Goal: Entertainment & Leisure: Consume media (video, audio)

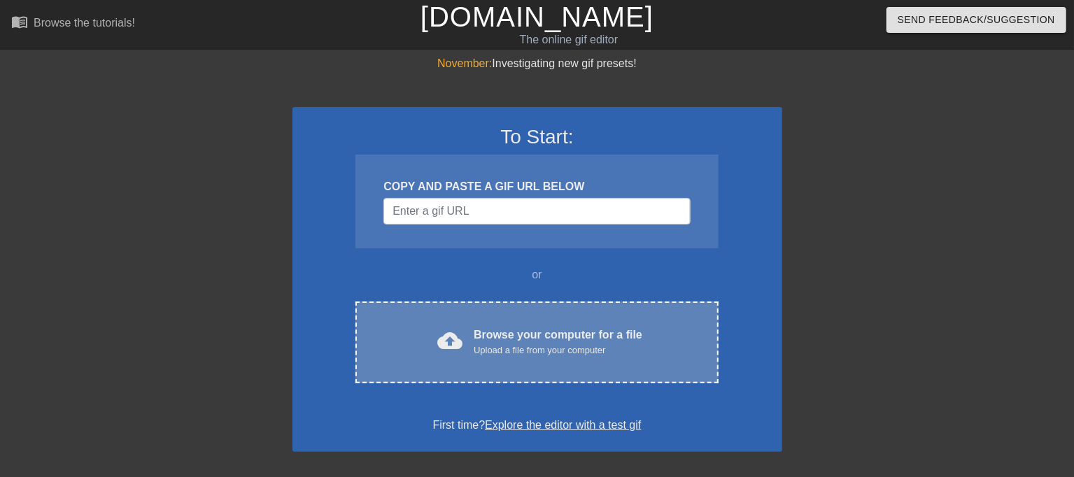
click at [533, 322] on div "cloud_upload Browse your computer for a file Upload a file from your computer C…" at bounding box center [537, 343] width 363 height 82
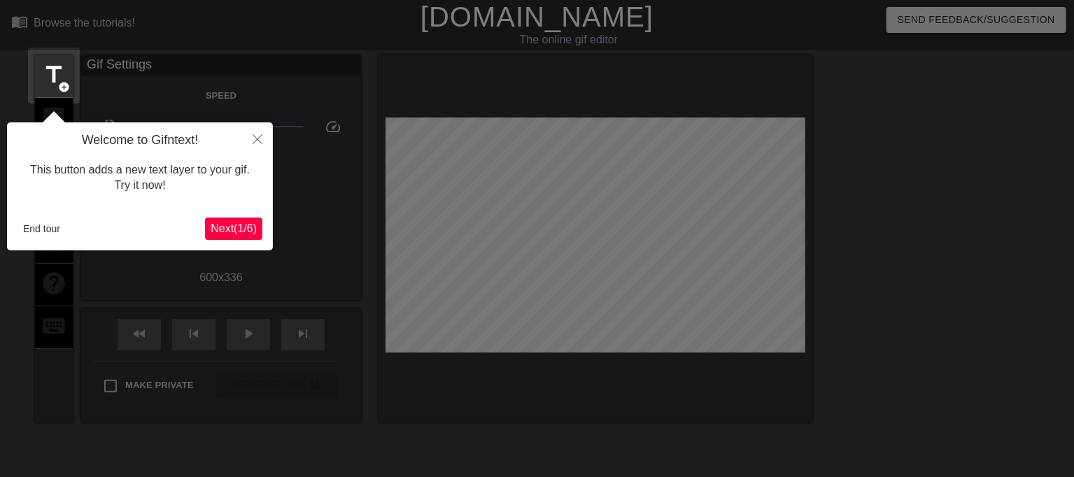
scroll to position [34, 0]
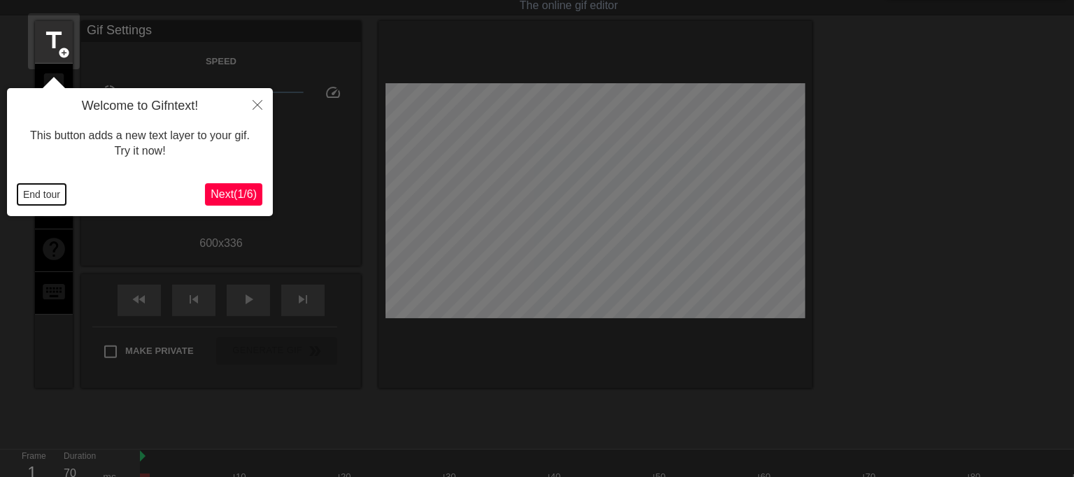
click at [36, 200] on button "End tour" at bounding box center [41, 194] width 48 height 21
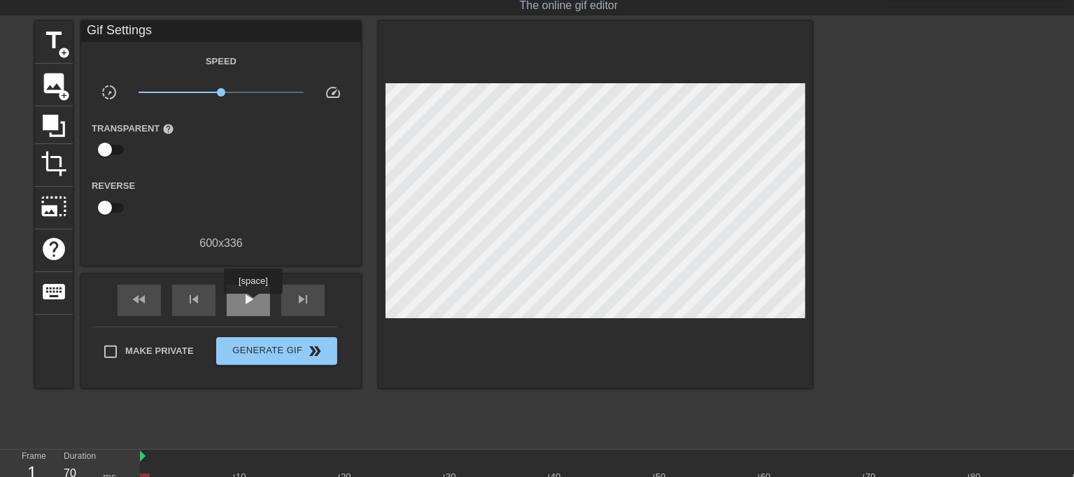
click at [253, 304] on span "play_arrow" at bounding box center [248, 299] width 17 height 17
drag, startPoint x: 221, startPoint y: 90, endPoint x: 229, endPoint y: 90, distance: 7.7
click at [229, 90] on span "x1.23" at bounding box center [229, 92] width 8 height 8
click at [246, 296] on span "pause" at bounding box center [248, 299] width 17 height 17
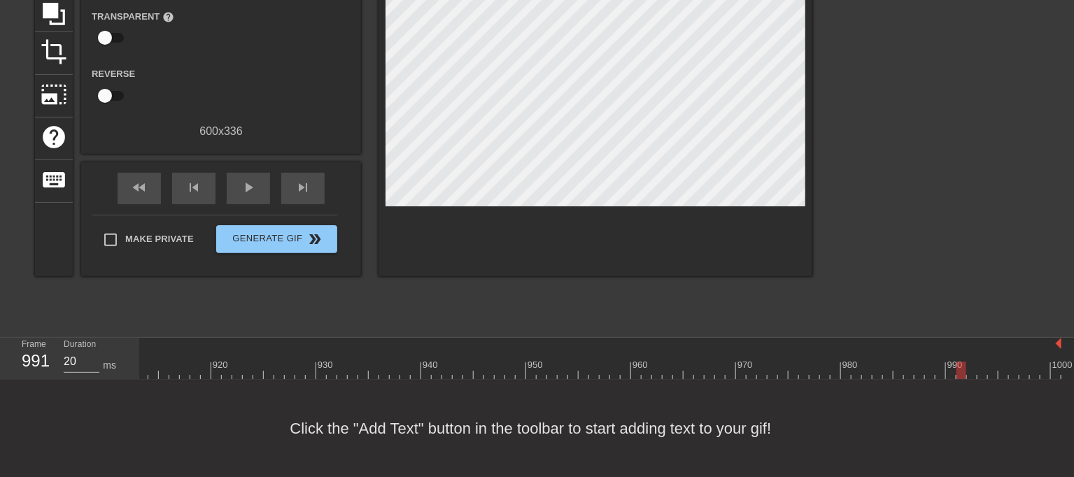
scroll to position [80, 0]
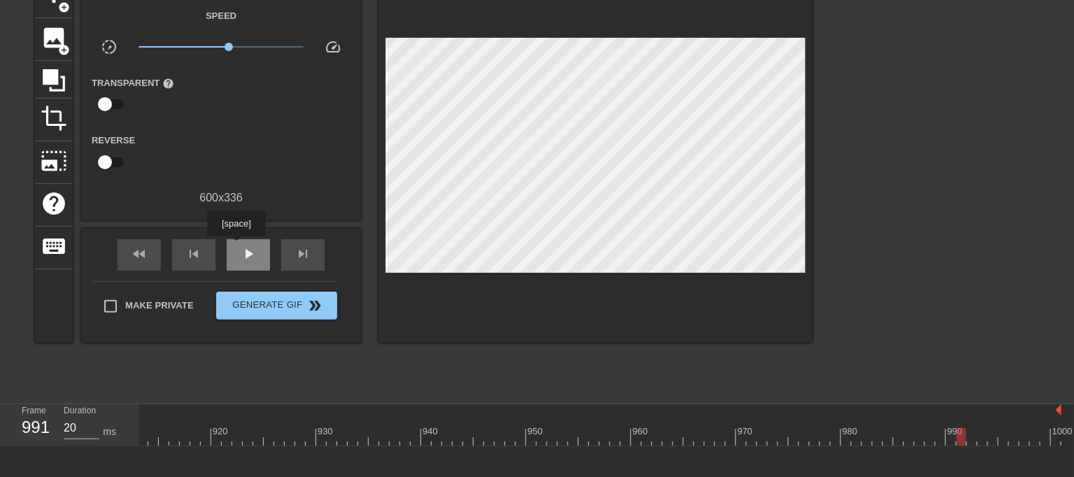
click at [236, 246] on div "play_arrow" at bounding box center [248, 254] width 43 height 31
click at [236, 246] on div "pause" at bounding box center [248, 254] width 43 height 31
click at [260, 257] on div "play_arrow" at bounding box center [248, 254] width 43 height 31
click at [260, 257] on div "pause" at bounding box center [248, 254] width 43 height 31
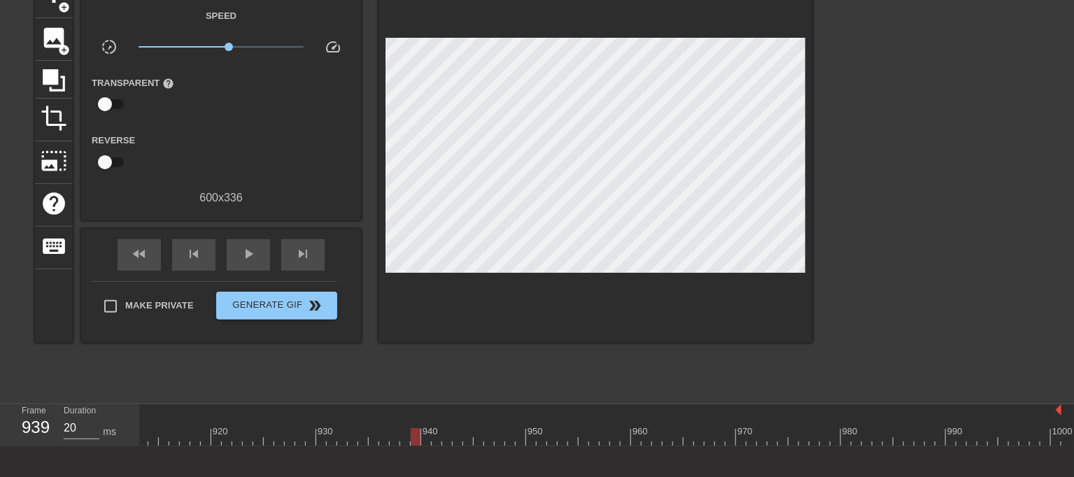
click at [262, 261] on div "play_arrow" at bounding box center [248, 254] width 43 height 31
type input "10"
drag, startPoint x: 279, startPoint y: 439, endPoint x: 342, endPoint y: 446, distance: 62.8
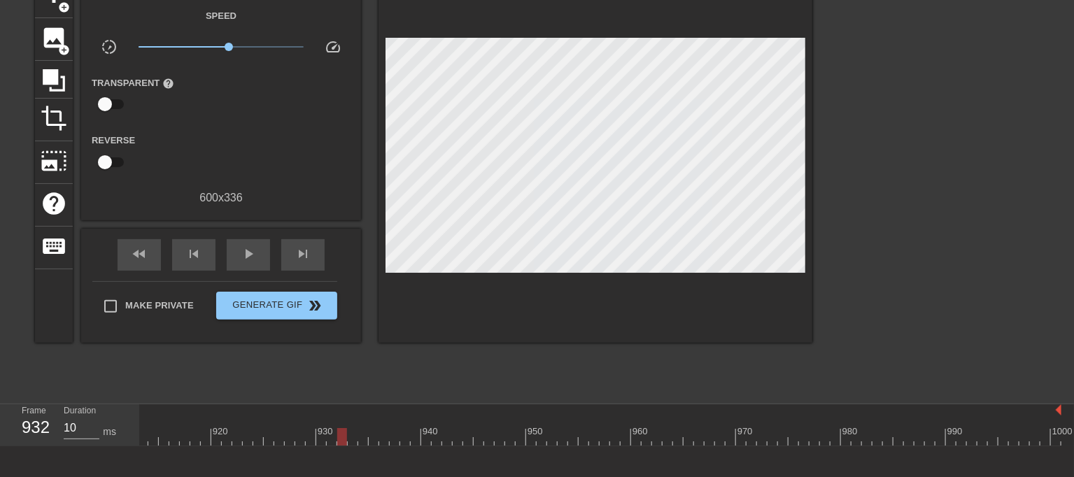
click at [342, 446] on div "10 20 30 40 50 60 70 80 90 100 110 120 130 140 150 160" at bounding box center [607, 426] width 934 height 42
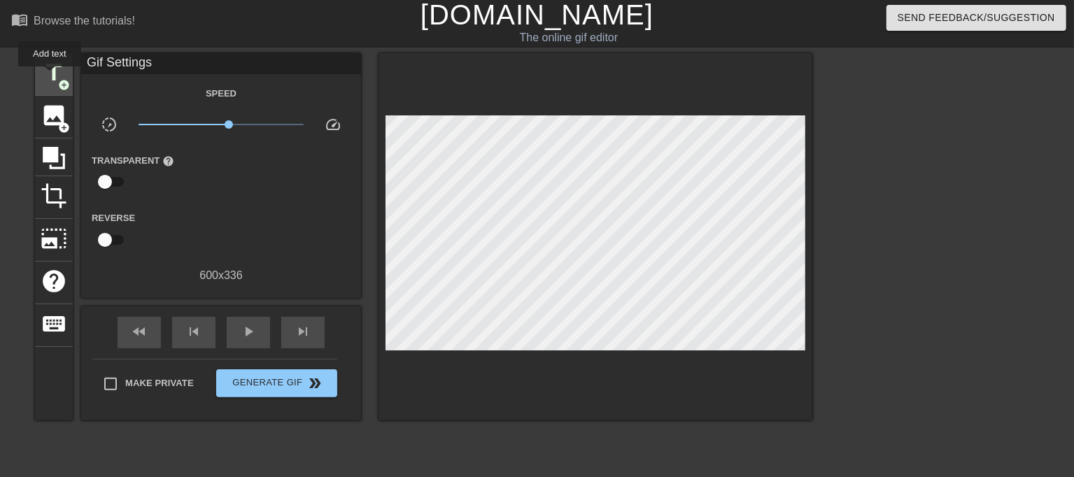
click at [50, 76] on span "title" at bounding box center [54, 72] width 27 height 27
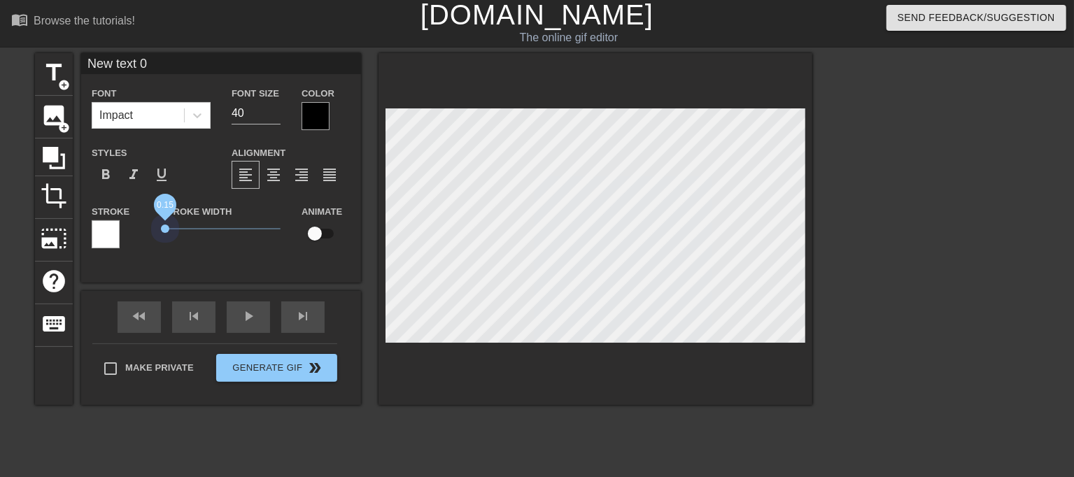
drag, startPoint x: 165, startPoint y: 228, endPoint x: 101, endPoint y: 223, distance: 64.6
click at [88, 225] on div "Stroke Stroke Width 0.15 Animate" at bounding box center [221, 232] width 280 height 58
click at [196, 112] on icon at bounding box center [197, 115] width 14 height 14
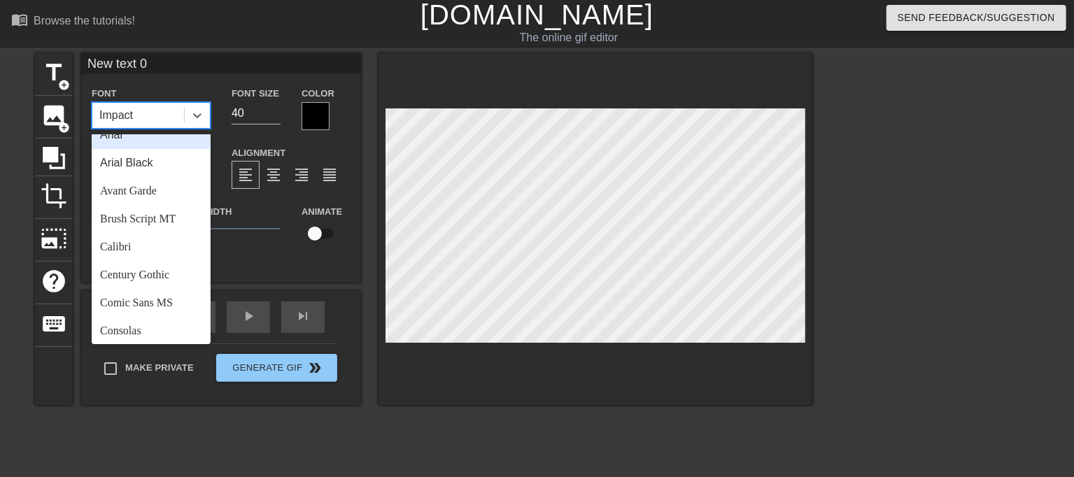
scroll to position [500, 0]
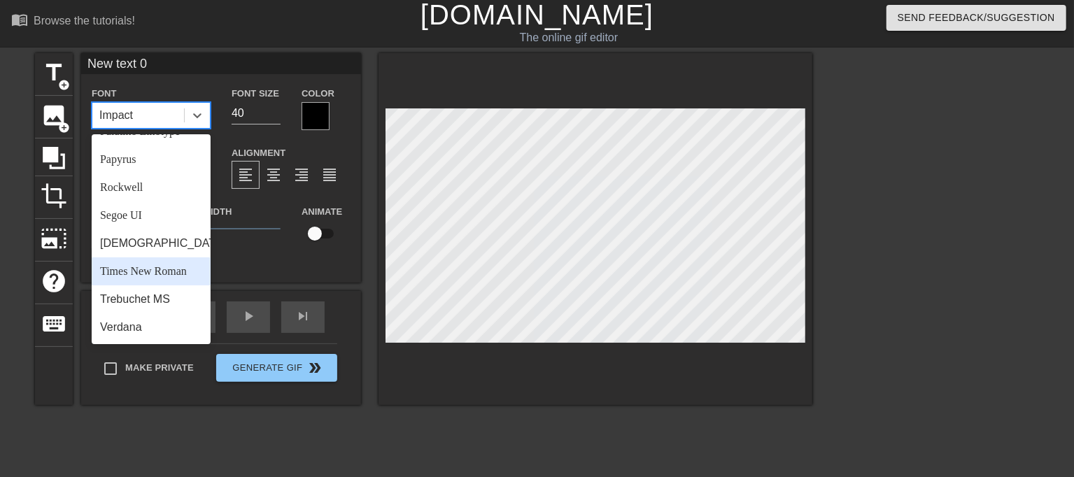
click at [173, 276] on div "Times New Roman" at bounding box center [151, 272] width 119 height 28
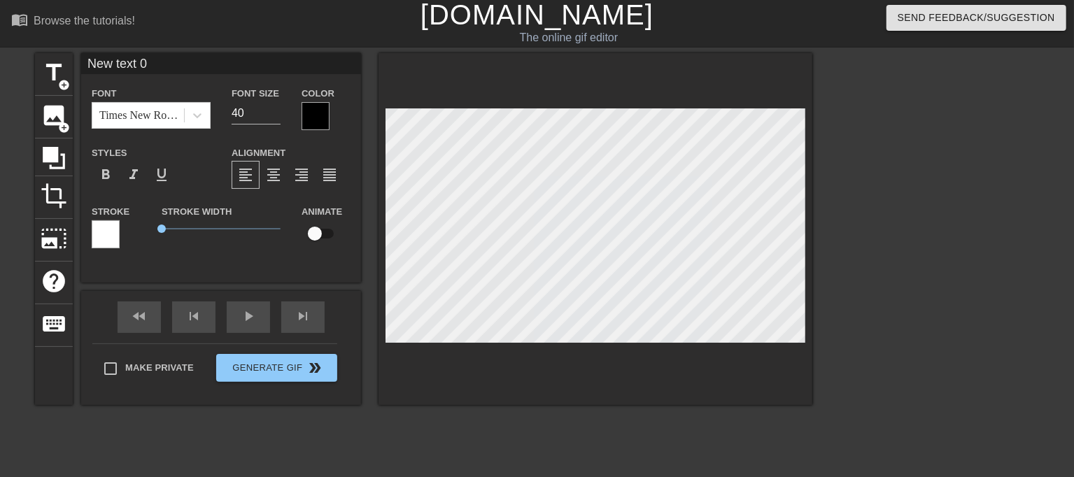
scroll to position [1, 3]
click at [368, 225] on div "title add_circle image add_circle crop photo_size_select_large help keyboard Ne…" at bounding box center [424, 229] width 778 height 352
type input "М"
type textarea "М"
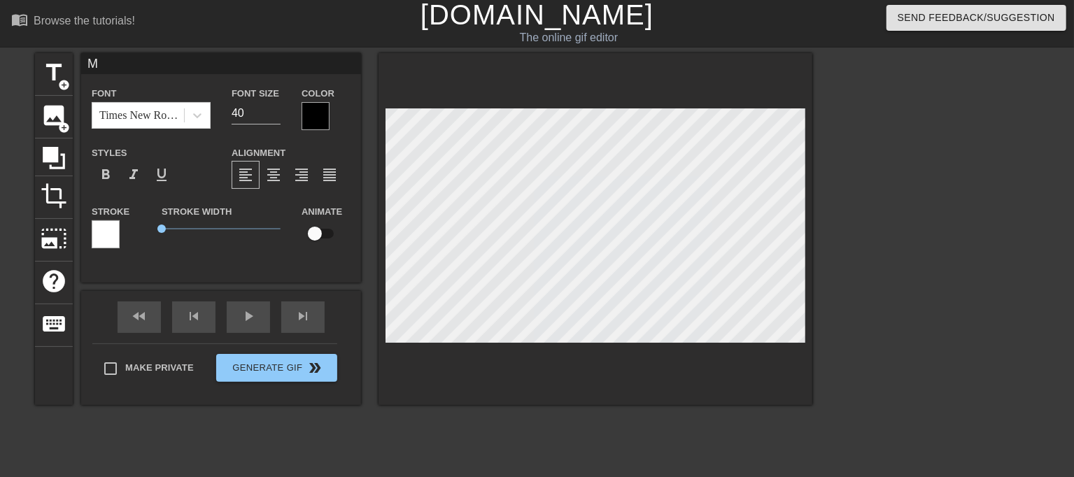
type input "Мо"
type textarea "Мо"
type input "Моя"
type textarea "Моя"
type input "Моя"
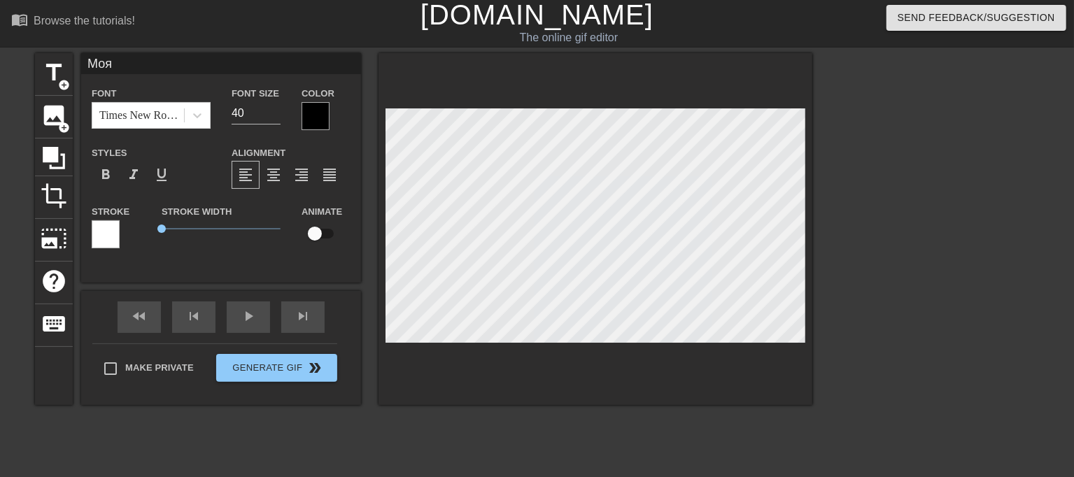
type textarea "Моя"
type input "Моя ж"
type textarea "Моя ж"
type input "Моя жо"
type textarea "Моя жо"
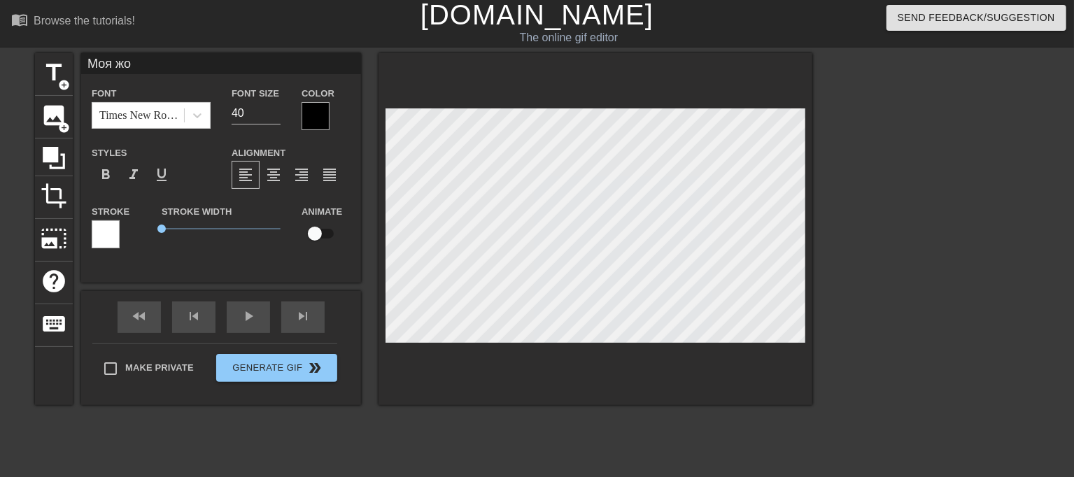
type input "Моя жоп"
type textarea "Моя жоп"
type input "Моя жопа"
type textarea "Моя жопа"
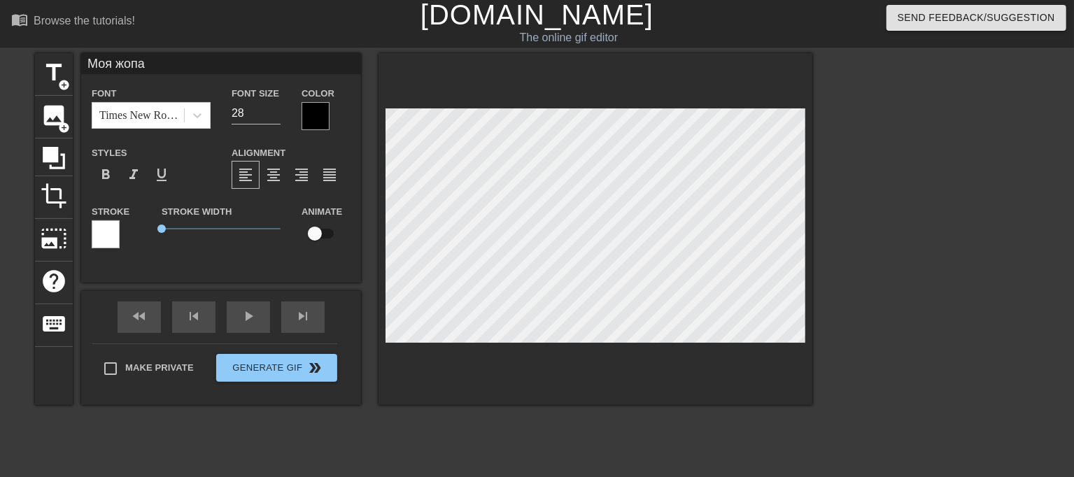
click at [272, 116] on input "28" at bounding box center [256, 113] width 49 height 22
click at [274, 116] on input "22" at bounding box center [256, 113] width 49 height 22
click at [274, 116] on input "21" at bounding box center [256, 113] width 49 height 22
type input "20"
click at [274, 116] on input "20" at bounding box center [256, 113] width 49 height 22
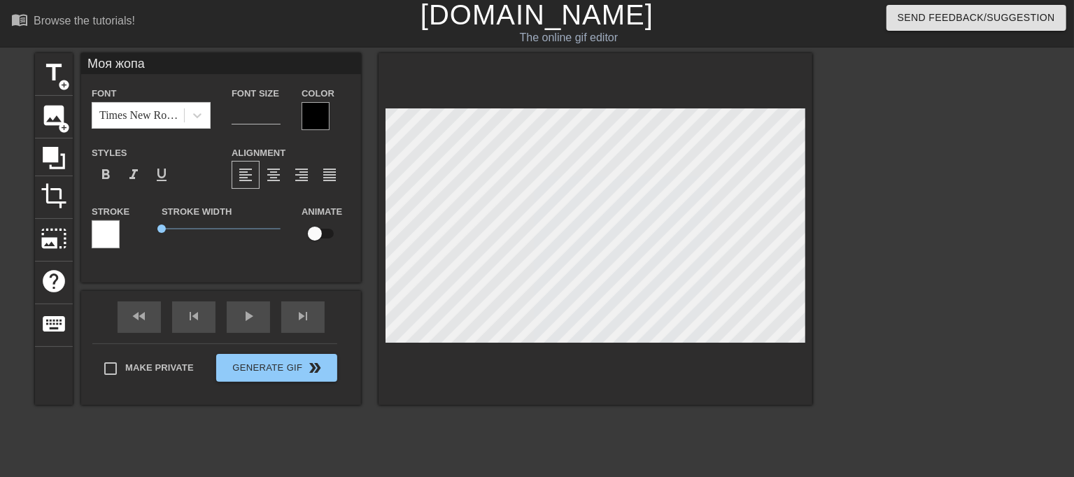
type input "Моя жоп"
type textarea "Моя жоп"
type input "Моя жопа"
type textarea "Моя жопа"
type input "Моя жопа."
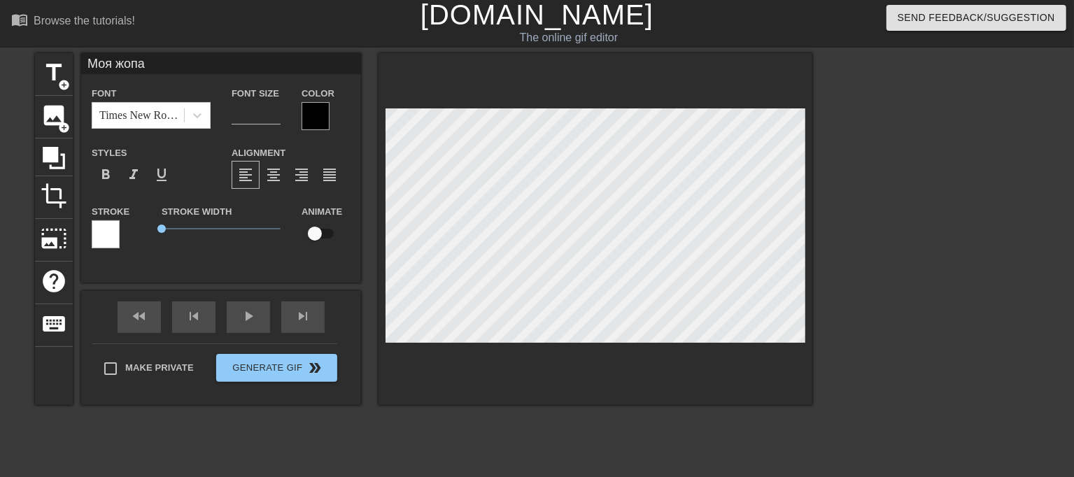
type textarea "Моя жопа."
type input "Моя жопа.."
type textarea "Моя жопа.."
type input "Моя жопа..."
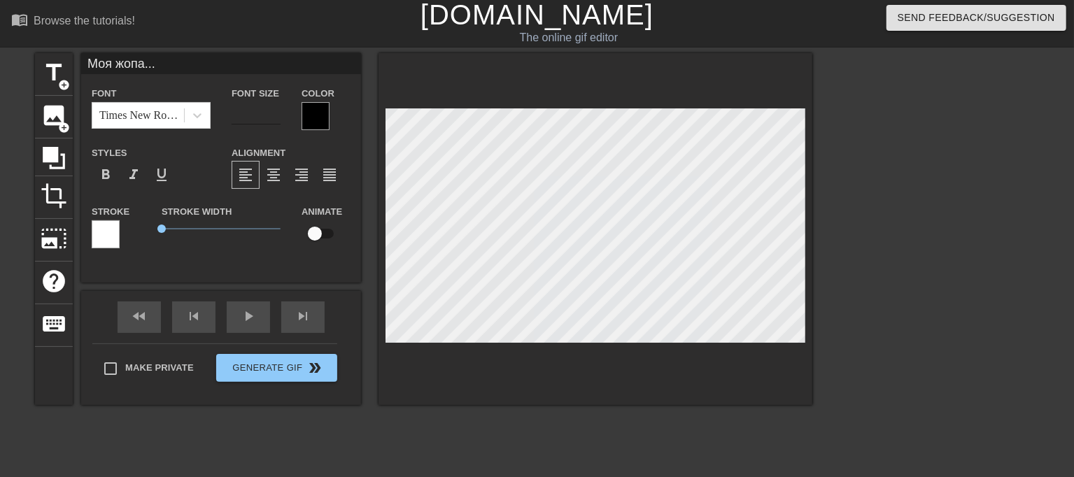
type textarea "Моя жопа..."
click at [264, 111] on input "number" at bounding box center [256, 113] width 49 height 22
type input "20"
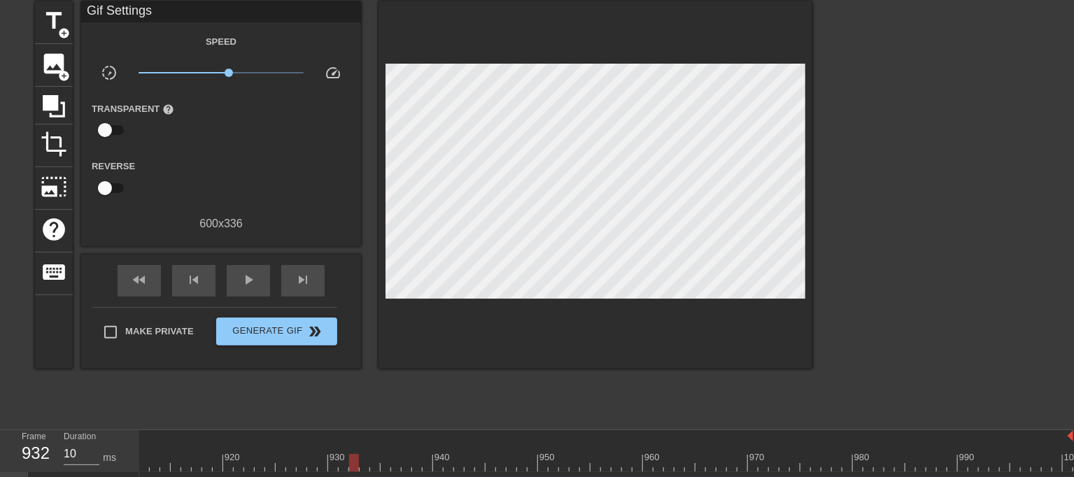
scroll to position [92, 0]
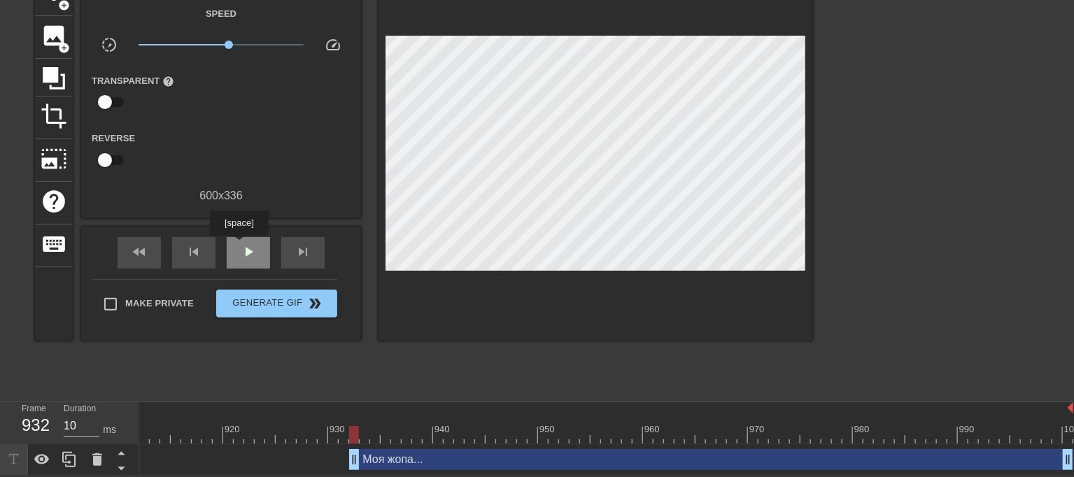
click at [239, 246] on div "play_arrow" at bounding box center [248, 252] width 43 height 31
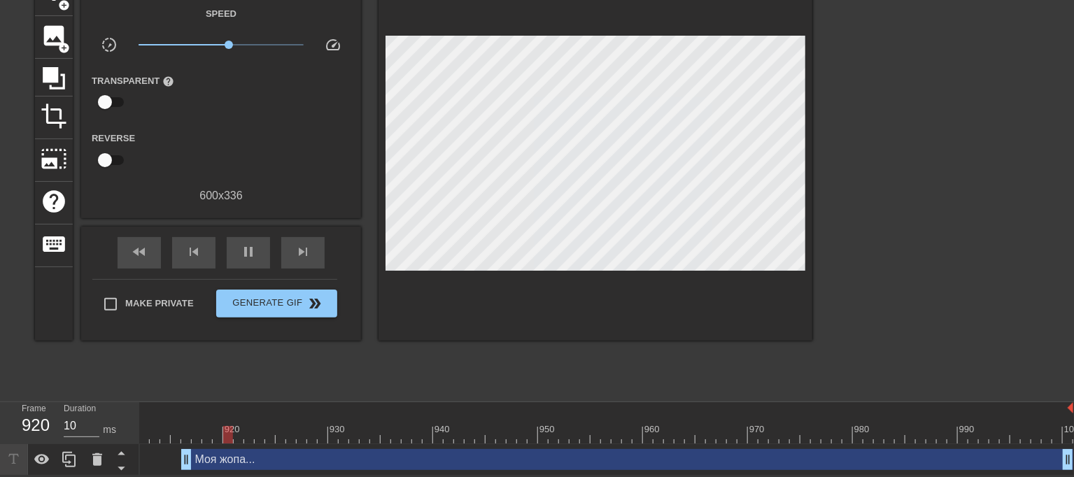
drag, startPoint x: 358, startPoint y: 445, endPoint x: 188, endPoint y: 436, distance: 169.6
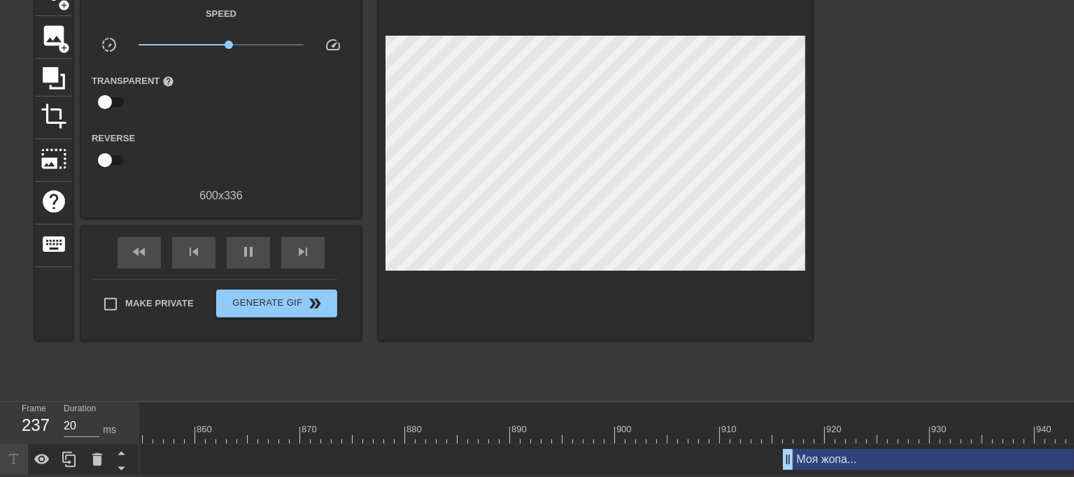
scroll to position [0, 8813]
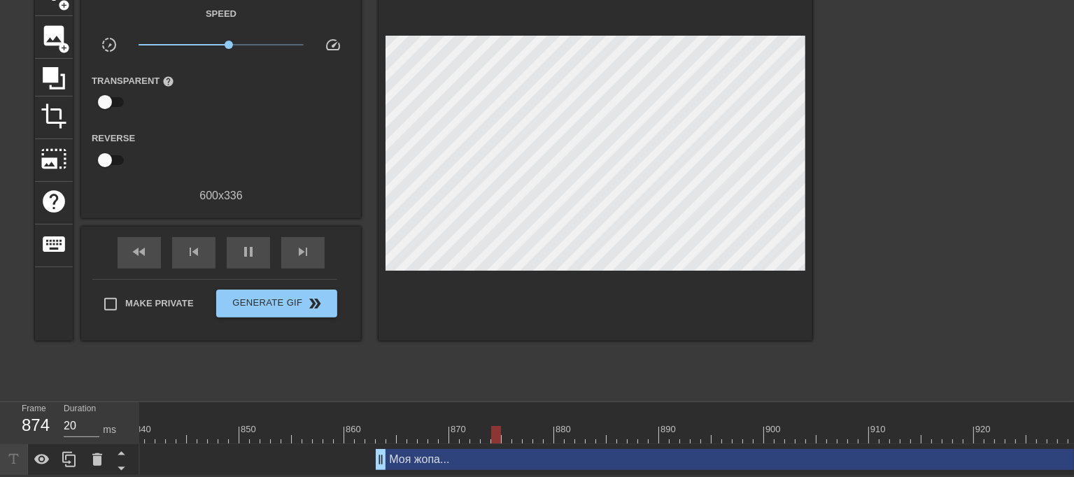
drag, startPoint x: 934, startPoint y: 454, endPoint x: 377, endPoint y: 413, distance: 558.6
click at [377, 413] on div "10 20 30 40 50 60 70 80 90 100 110 120 130 140 150 160" at bounding box center [607, 438] width 934 height 73
drag, startPoint x: 379, startPoint y: 448, endPoint x: 234, endPoint y: 423, distance: 147.7
click at [234, 423] on div "10 20 30 40 50 60 70 80 90 100 110 120 130 140 150 160" at bounding box center [607, 438] width 934 height 73
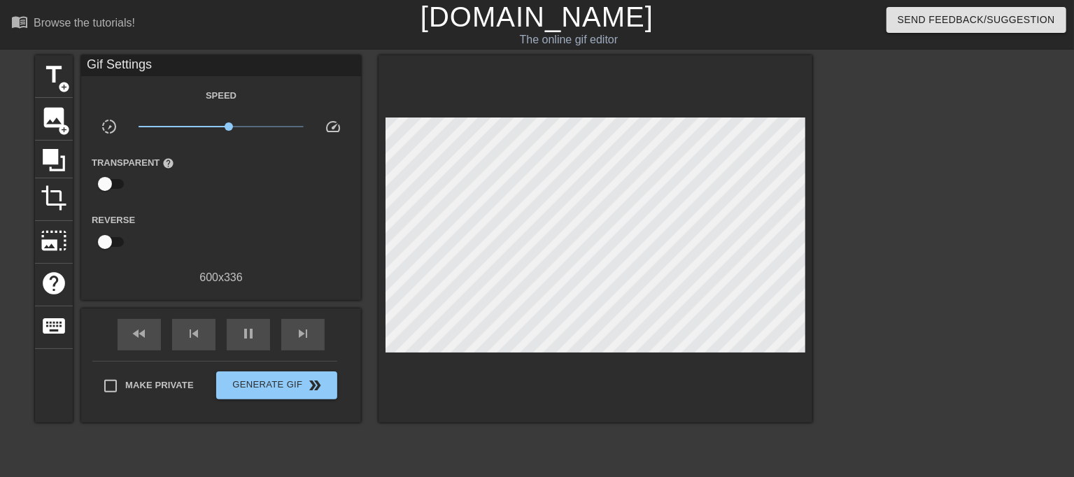
scroll to position [92, 0]
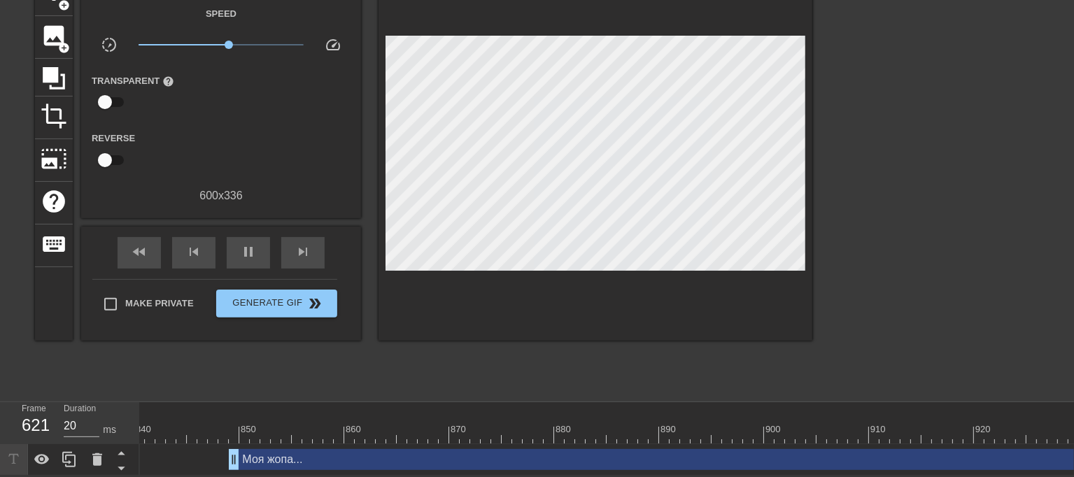
click at [407, 453] on div "Моя жопа... drag_handle drag_handle" at bounding box center [1027, 459] width 1596 height 21
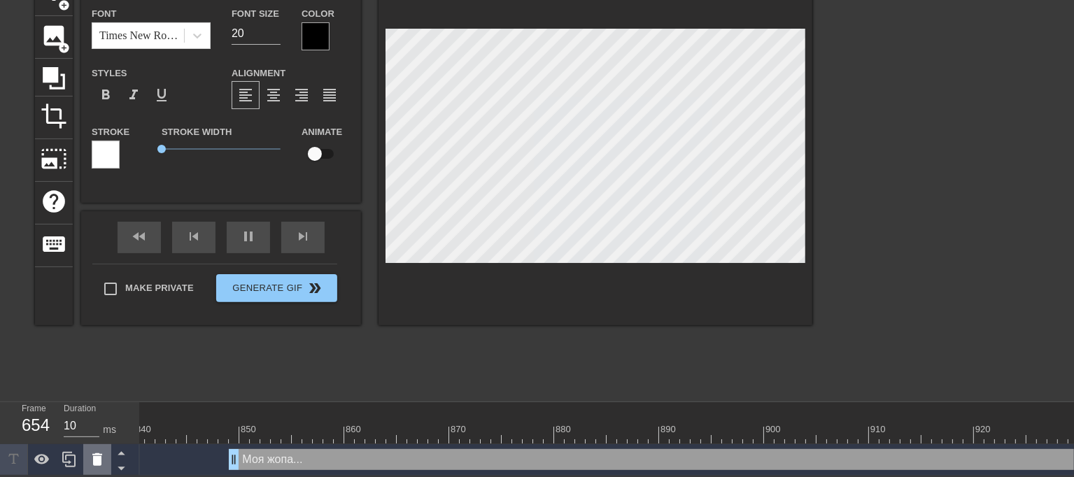
click at [90, 452] on icon at bounding box center [97, 459] width 17 height 17
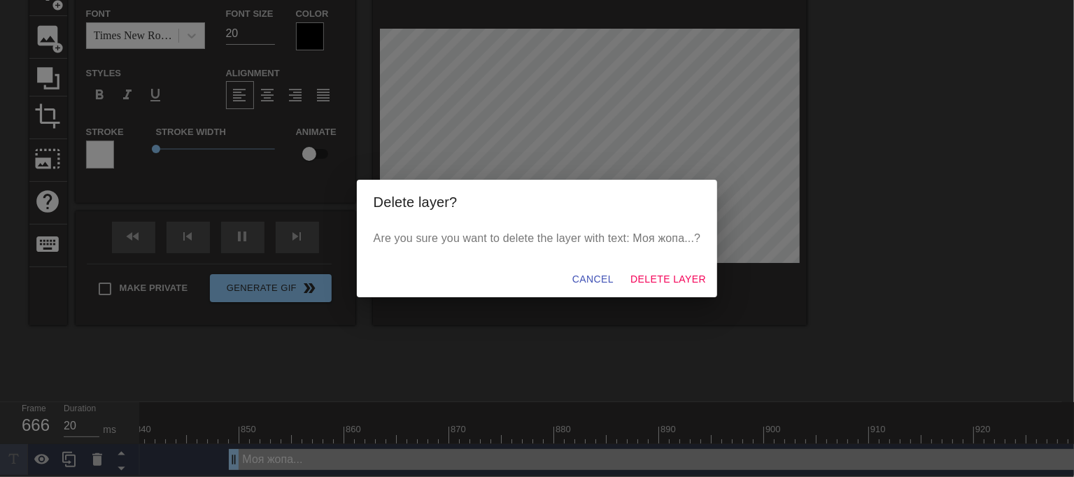
scroll to position [80, 0]
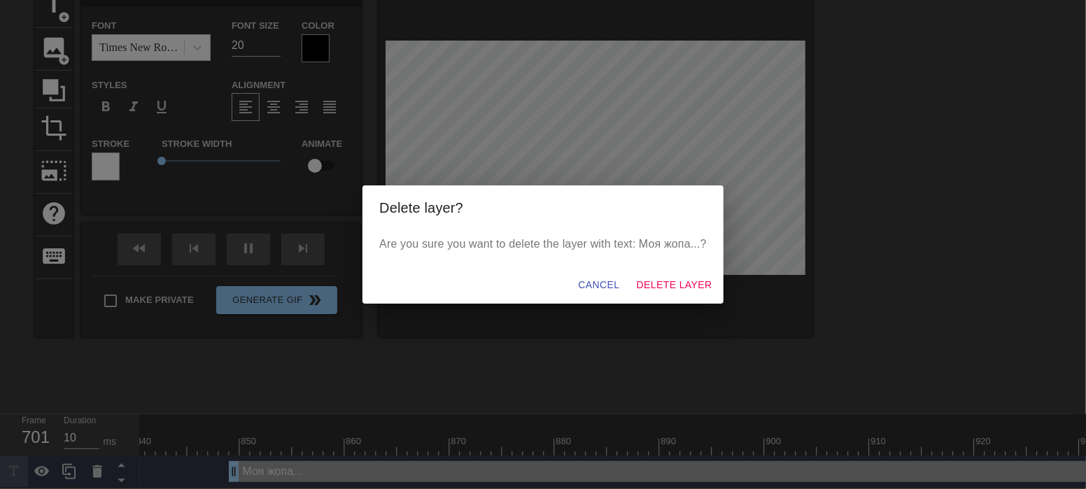
click at [719, 287] on div "Cancel Delete Layer" at bounding box center [543, 285] width 361 height 37
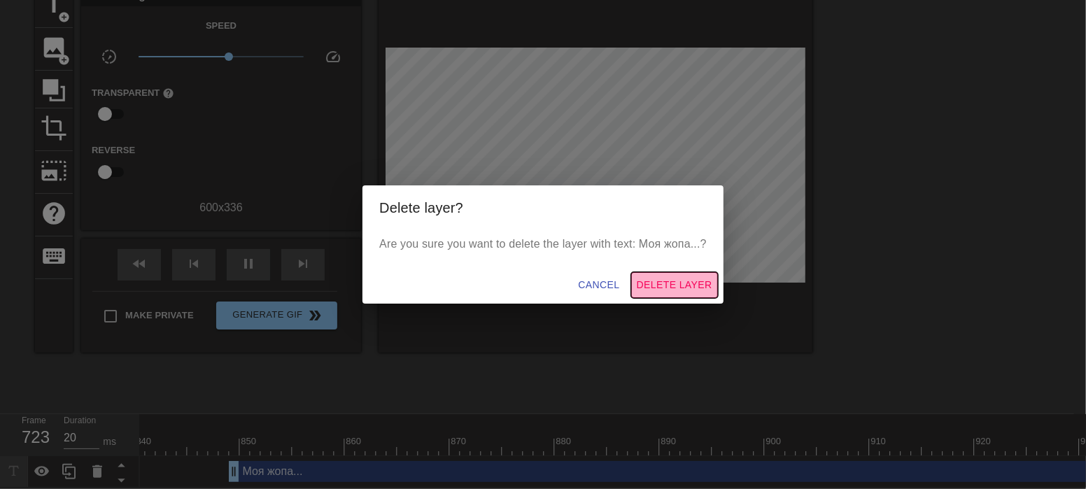
click at [698, 290] on span "Delete Layer" at bounding box center [675, 284] width 76 height 17
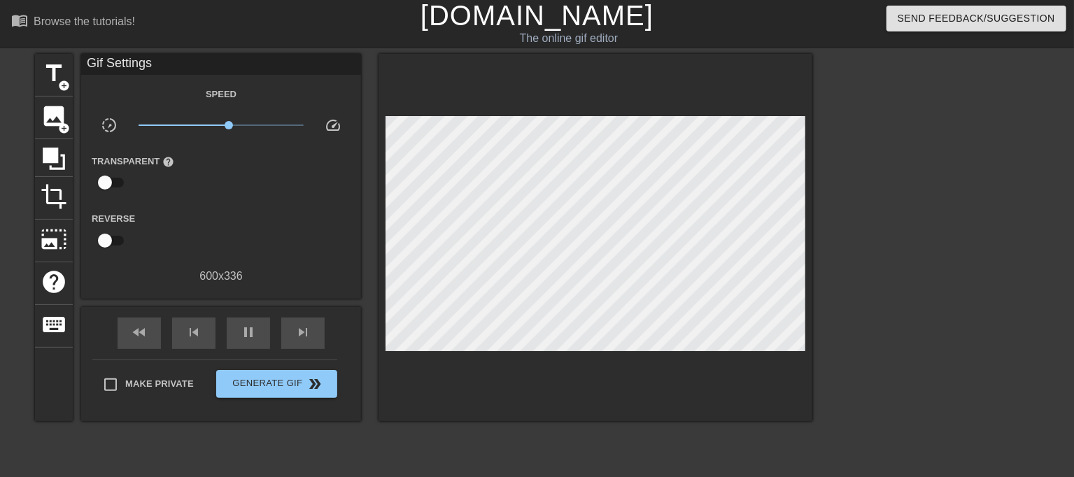
scroll to position [0, 0]
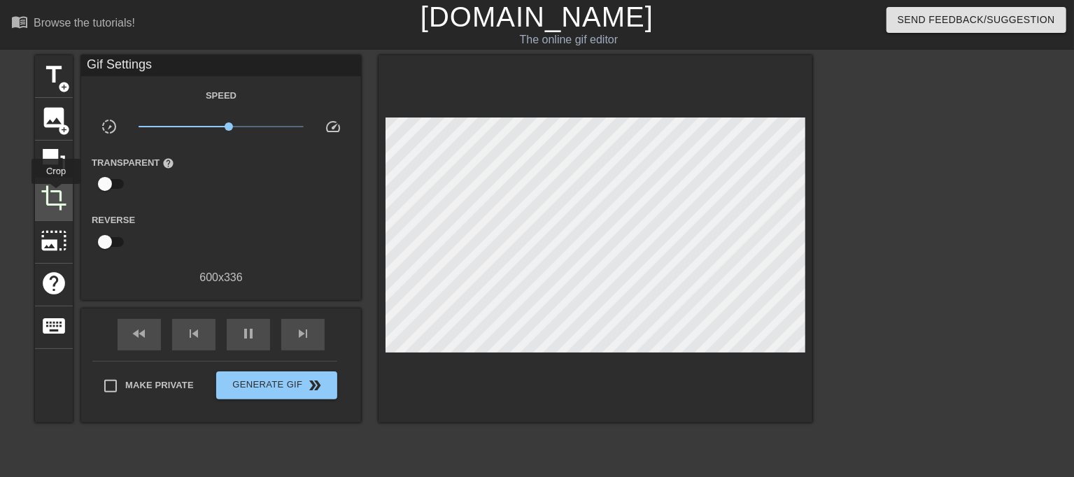
click at [56, 195] on span "crop" at bounding box center [54, 198] width 27 height 27
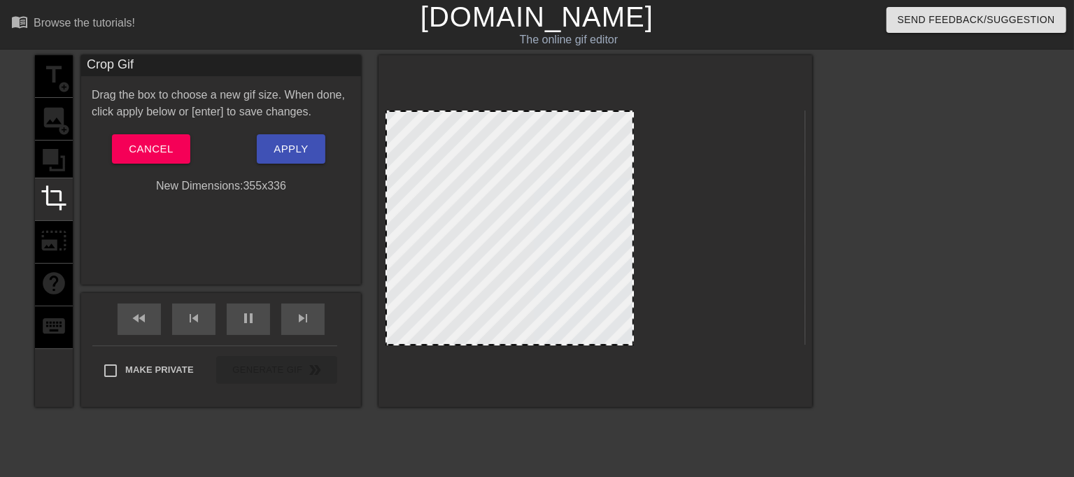
drag, startPoint x: 804, startPoint y: 238, endPoint x: 633, endPoint y: 243, distance: 171.5
click at [306, 158] on button "Apply" at bounding box center [291, 148] width 68 height 29
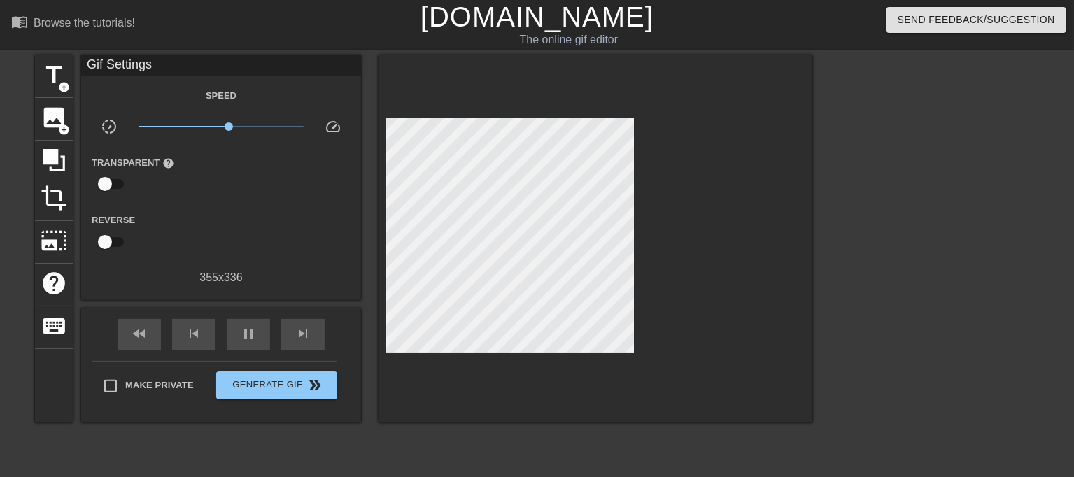
scroll to position [157, 0]
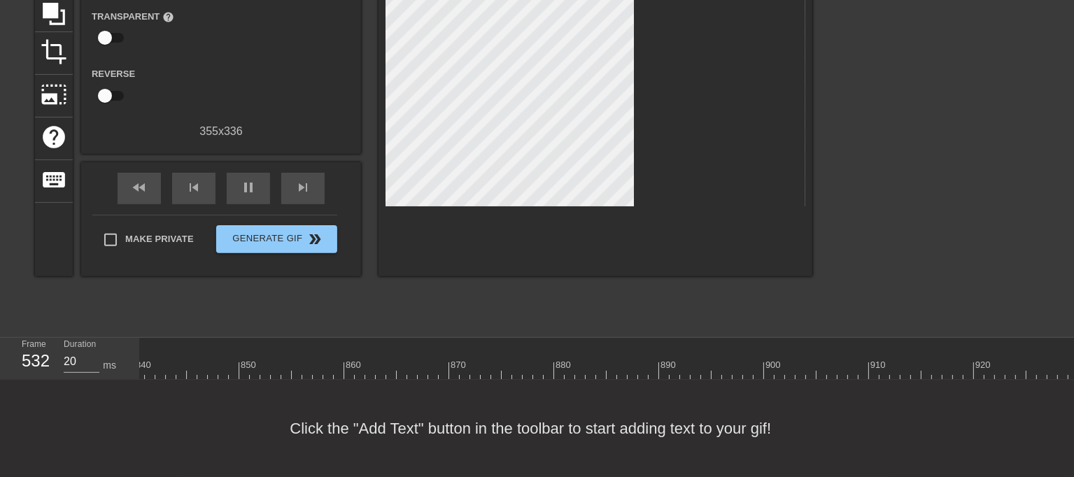
click at [249, 381] on div "Click the "Add Text" button in the toolbar to start adding text to your gif!" at bounding box center [537, 428] width 1074 height 97
click at [253, 179] on span "play_arrow" at bounding box center [248, 187] width 17 height 17
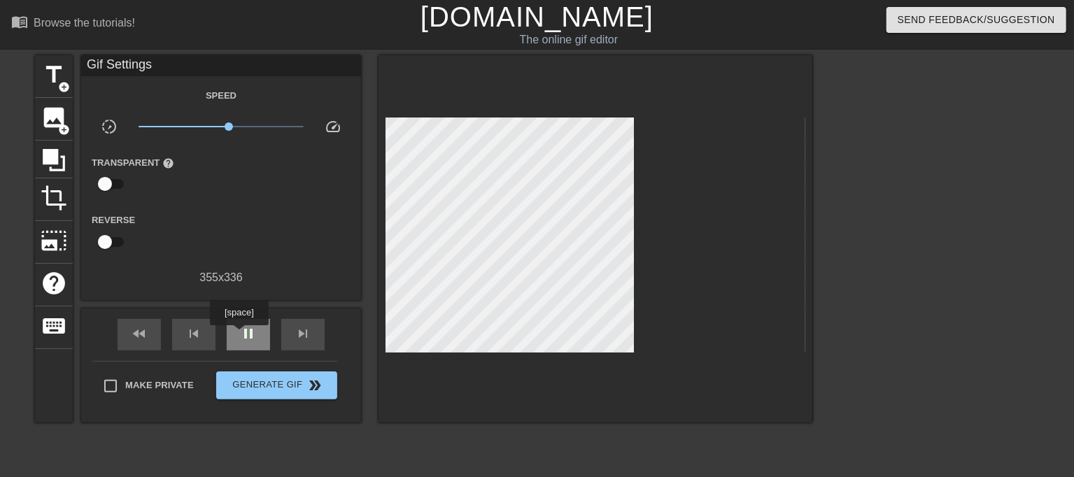
click at [258, 342] on div "pause" at bounding box center [248, 334] width 43 height 31
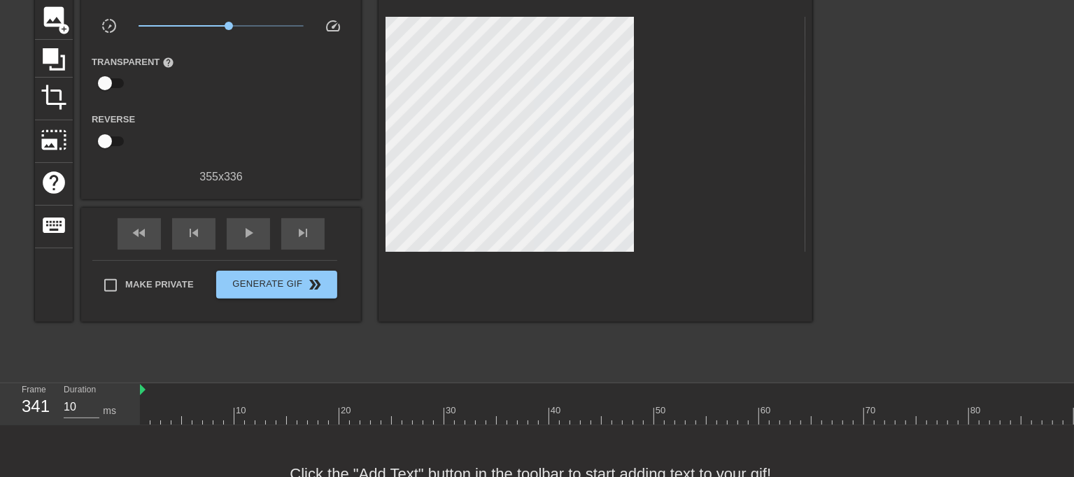
scroll to position [157, 0]
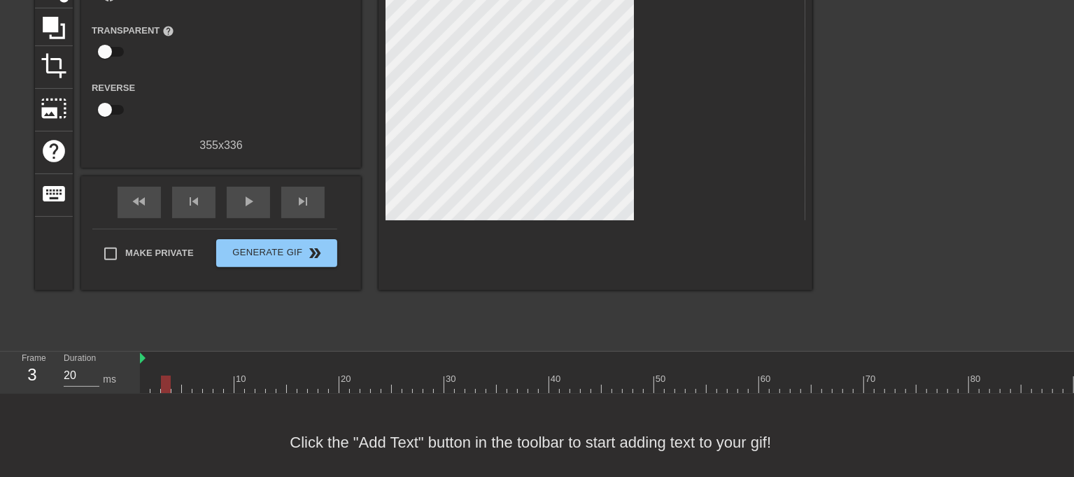
scroll to position [2, 0]
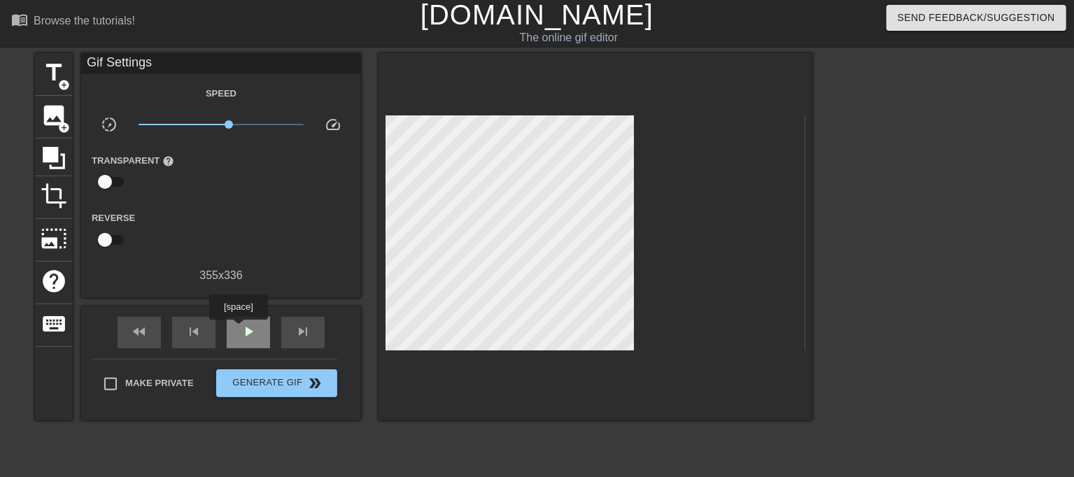
click at [238, 330] on div "play_arrow" at bounding box center [248, 332] width 43 height 31
click at [69, 80] on span "add_circle" at bounding box center [64, 85] width 12 height 12
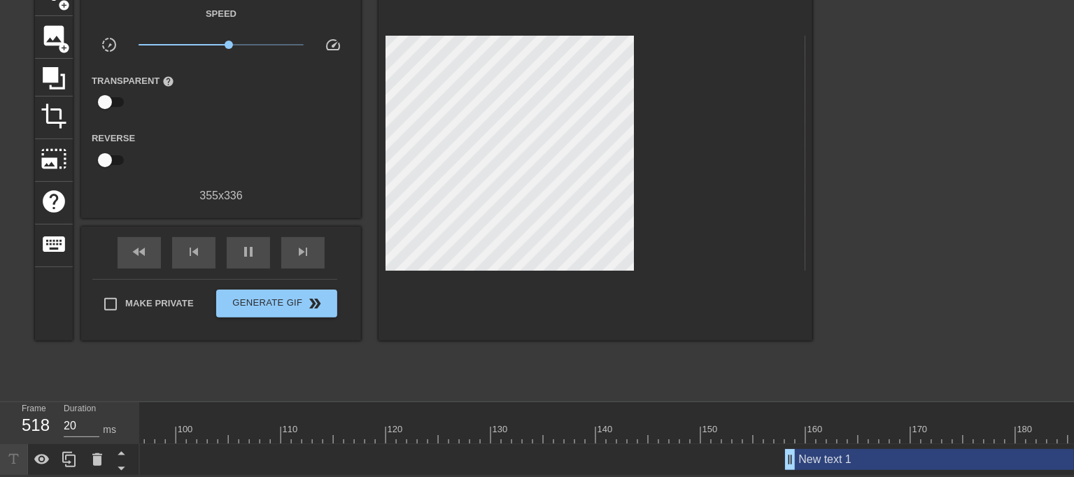
scroll to position [0, 990]
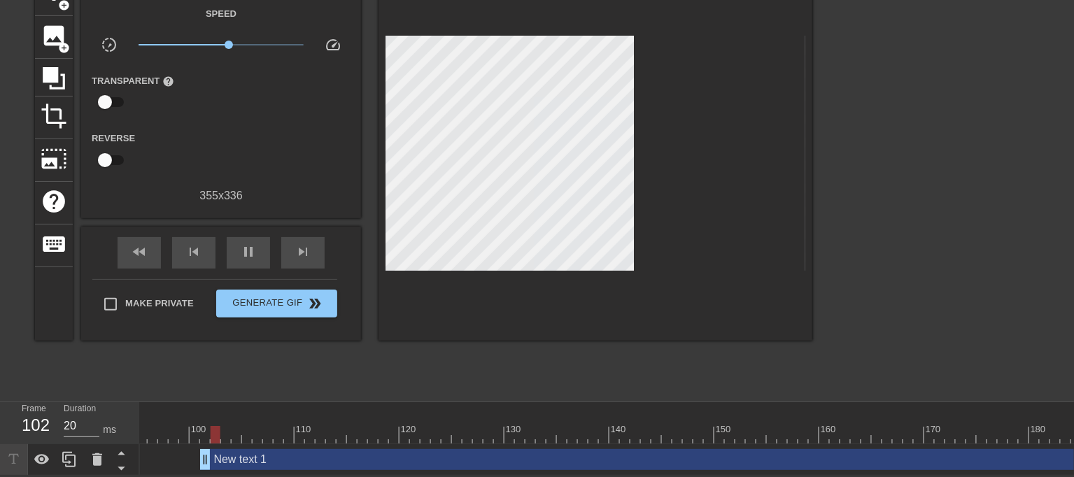
drag, startPoint x: 803, startPoint y: 453, endPoint x: 0, endPoint y: 433, distance: 803.0
click at [0, 434] on div "Frame 102 Duration 20 ms 10 20 30 40 50 60 70 80 90 100 110 120 130 140 150" at bounding box center [537, 438] width 1074 height 73
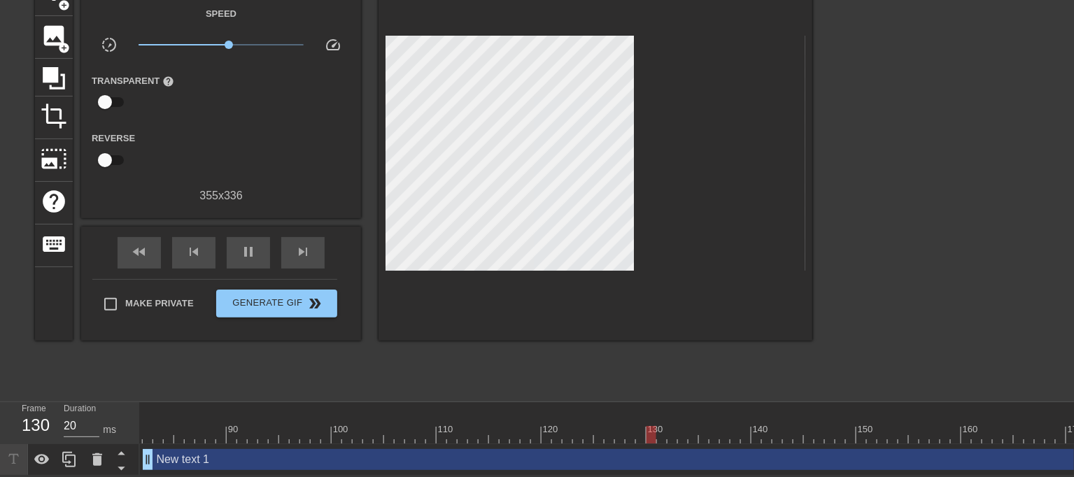
scroll to position [0, 0]
drag, startPoint x: 995, startPoint y: 454, endPoint x: 0, endPoint y: 380, distance: 997.9
click at [0, 380] on div "menu_book Browse the tutorials! [DOMAIN_NAME] The online gif editor Send Feedba…" at bounding box center [537, 197] width 1074 height 558
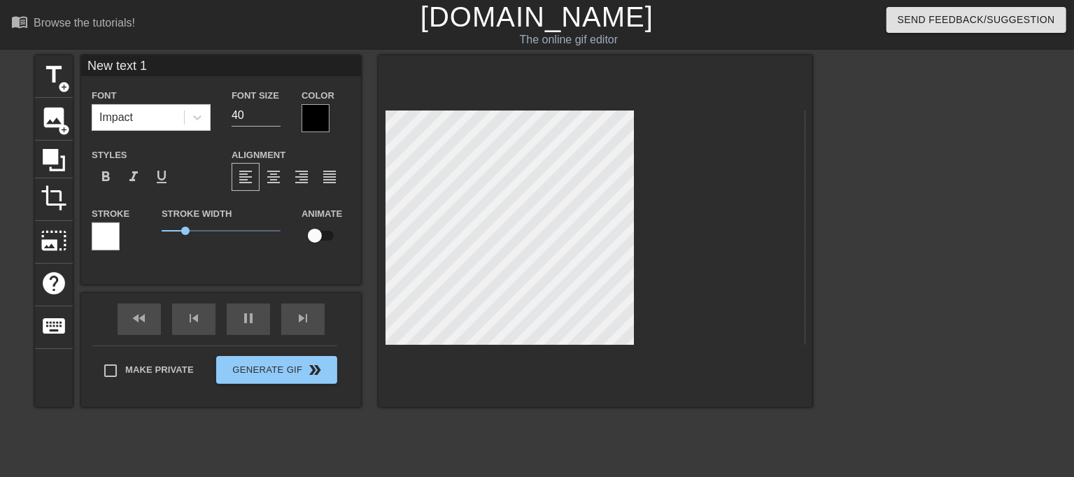
click at [307, 120] on div at bounding box center [316, 118] width 28 height 28
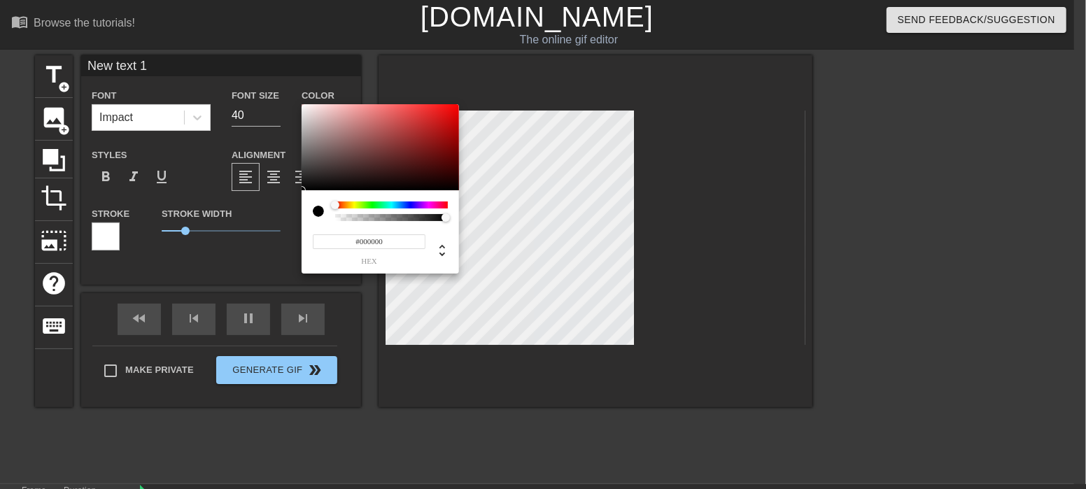
type input "10"
type input "#D1CBCB"
type input "10"
type input "#D9D4D4"
type input "20"
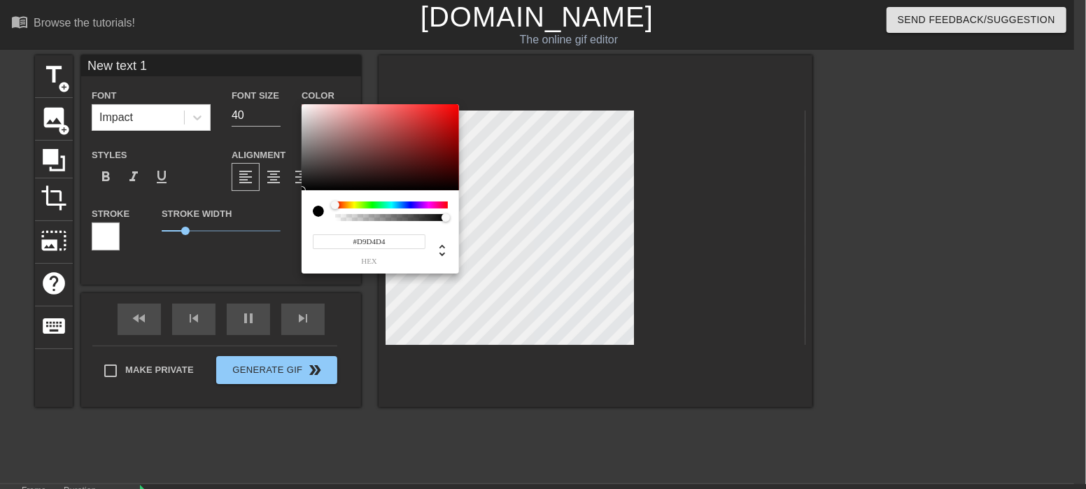
type input "#F2F2F2"
type input "10"
type input "#FFFFFF"
drag, startPoint x: 307, startPoint y: 120, endPoint x: 215, endPoint y: 66, distance: 106.0
click at [237, 57] on div "#FFFFFF hex" at bounding box center [543, 244] width 1086 height 489
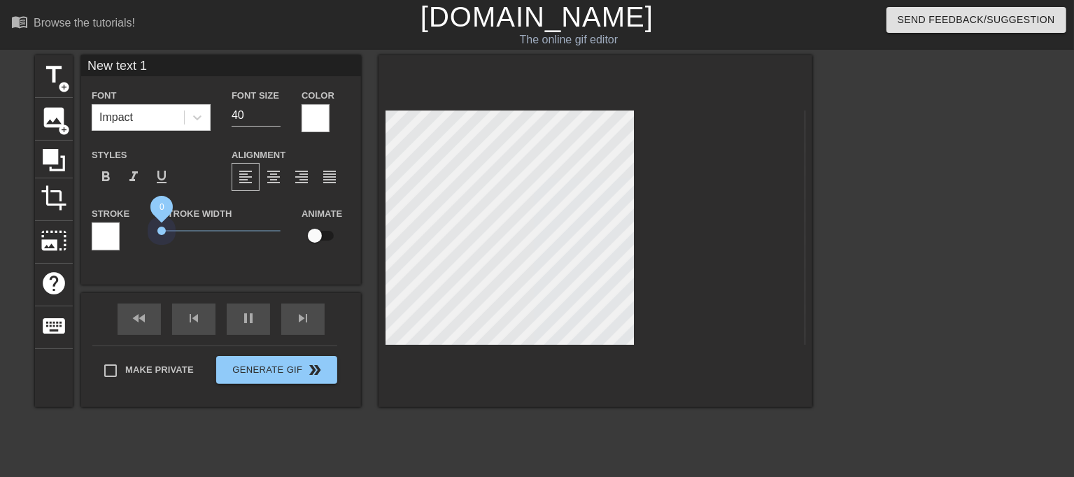
drag, startPoint x: 196, startPoint y: 228, endPoint x: 128, endPoint y: 237, distance: 68.5
click at [128, 237] on div "Stroke Stroke Width 0 Animate" at bounding box center [221, 234] width 280 height 58
click at [281, 178] on span "format_align_center" at bounding box center [273, 177] width 17 height 17
click at [254, 187] on div "format_align_left" at bounding box center [246, 177] width 28 height 28
type input "10"
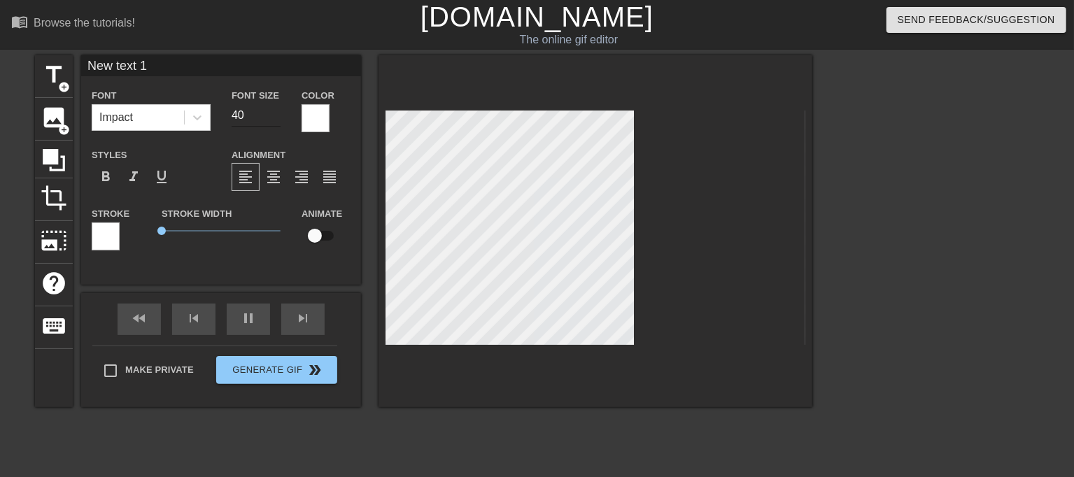
type input "39"
type input "20"
type input "38"
type input "20"
type input "37"
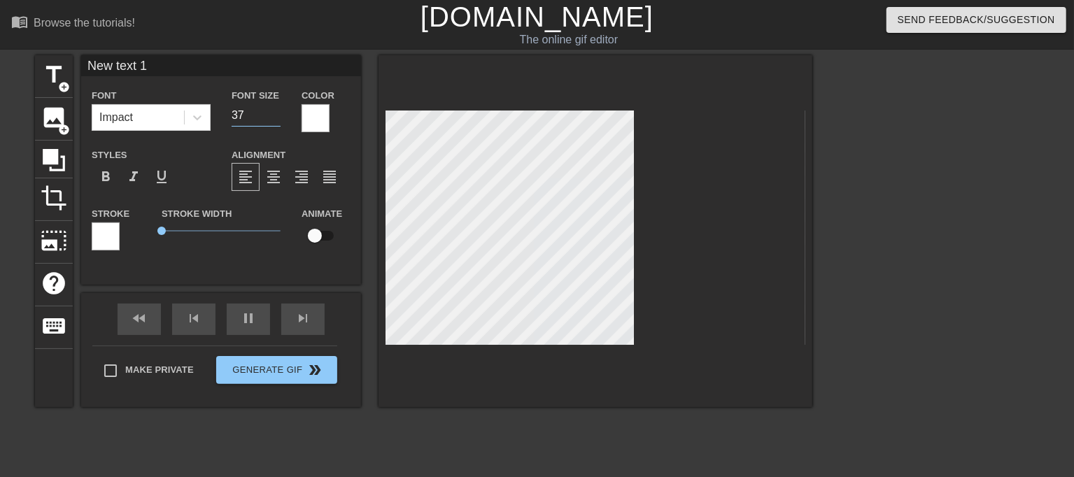
type input "20"
type input "36"
type input "10"
type input "35"
type input "20"
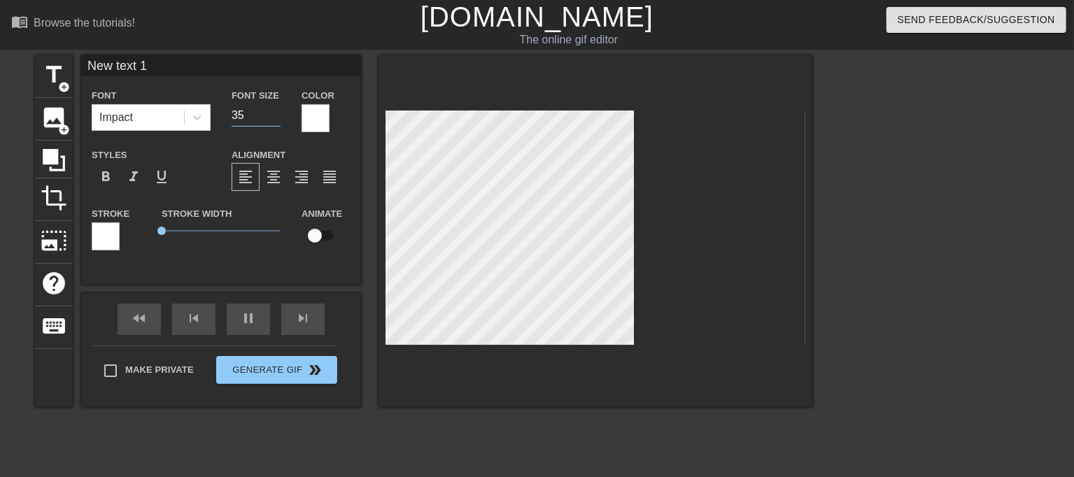
type input "34"
type input "10"
type input "33"
click at [275, 120] on input "33" at bounding box center [256, 115] width 49 height 22
type input "10"
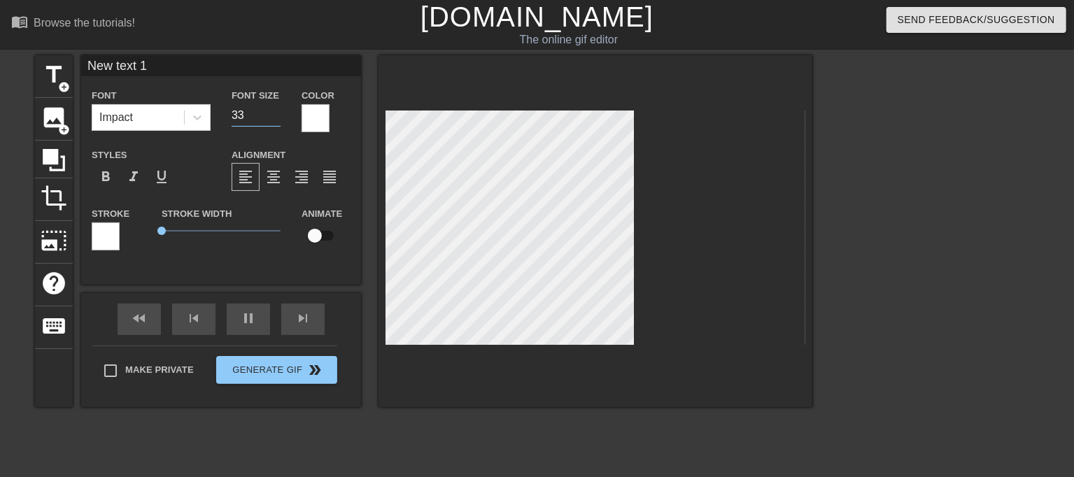
type input "32"
type input "20"
type input "32"
click at [275, 120] on input "32" at bounding box center [256, 115] width 49 height 22
type input "10"
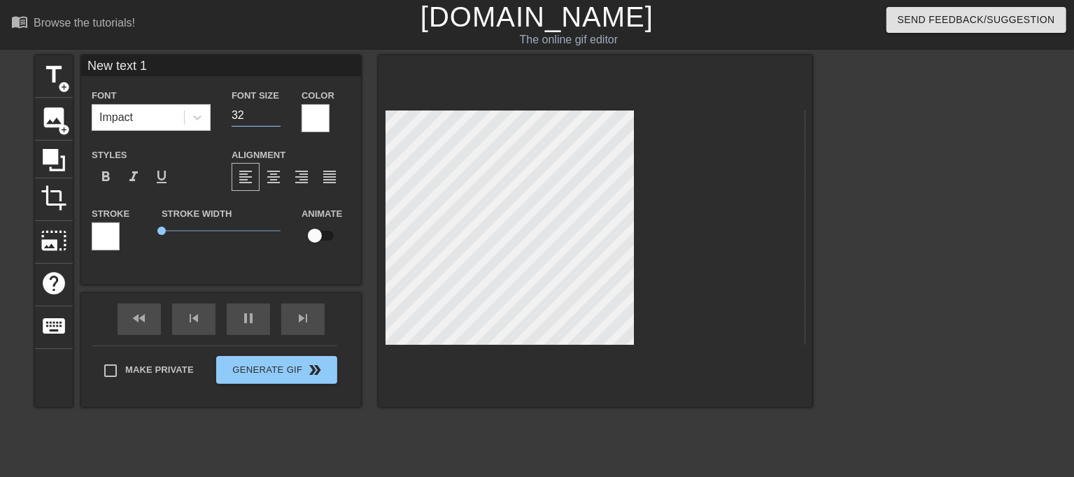
type input "31"
type input "20"
type input "31"
click at [275, 120] on input "31" at bounding box center [256, 115] width 49 height 22
type input "20"
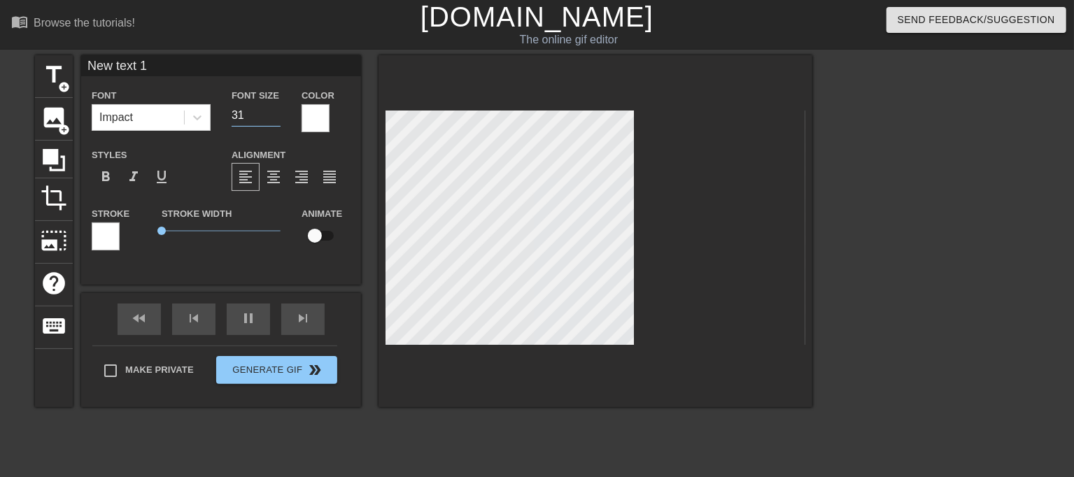
type input "30"
type input "10"
type input "29"
type input "20"
type input "28"
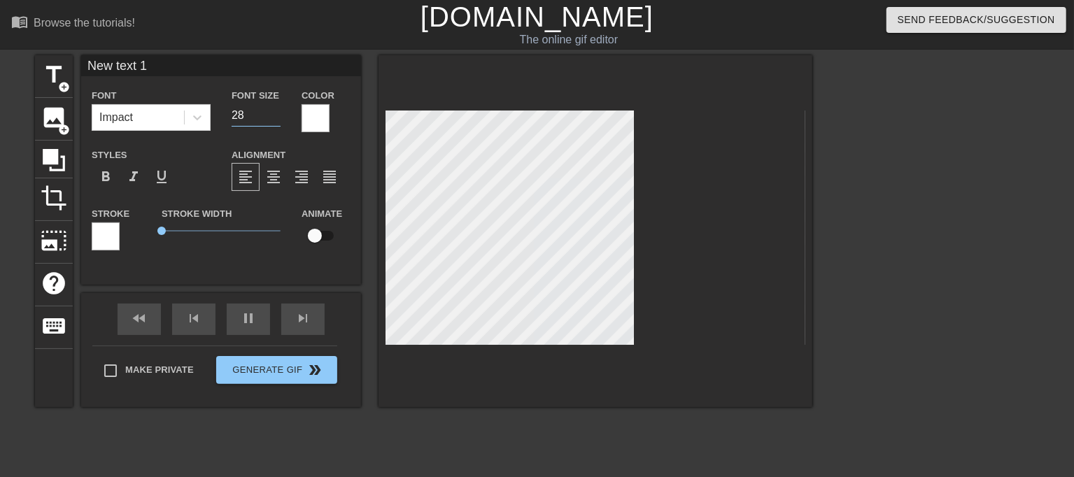
type input "20"
type input "27"
type input "10"
type input "26"
type input "10"
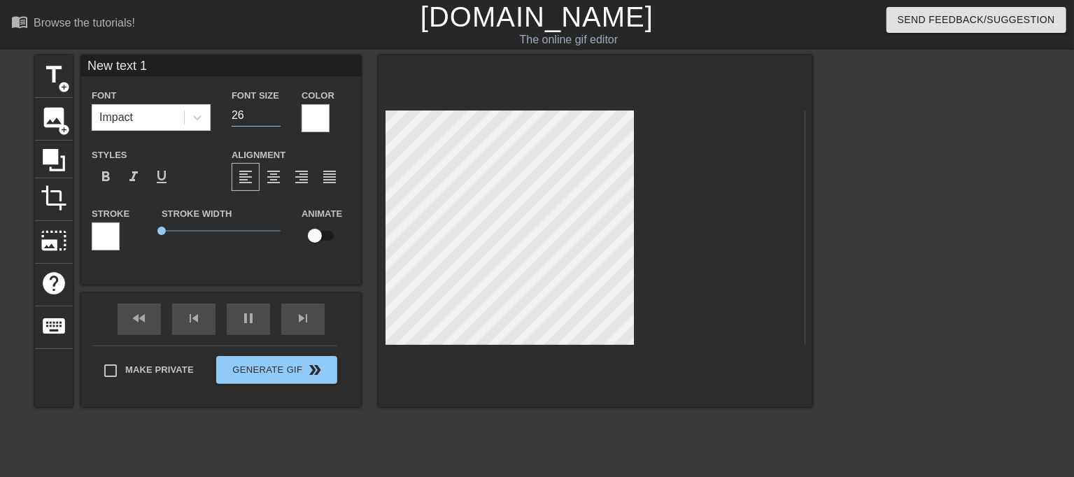
type input "25"
type input "20"
type input "24"
type input "20"
type input "23"
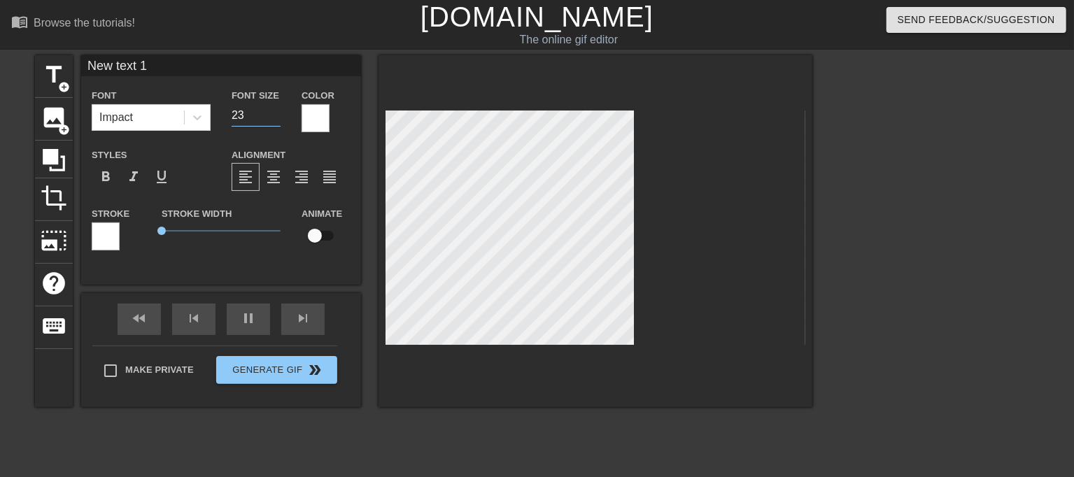
type input "10"
type input "22"
type input "20"
type input "21"
click at [275, 120] on input "21" at bounding box center [256, 115] width 49 height 22
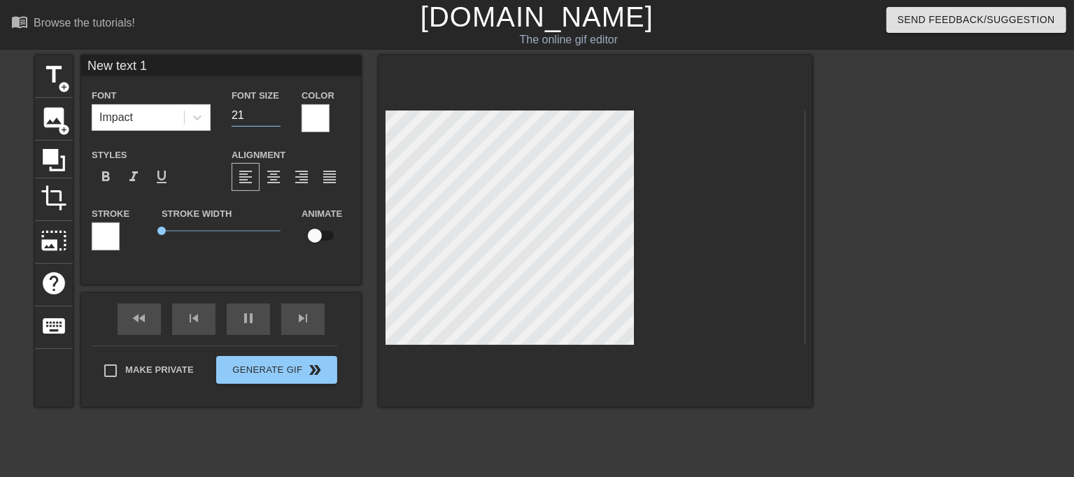
type input "20"
click at [275, 120] on input "20" at bounding box center [256, 115] width 49 height 22
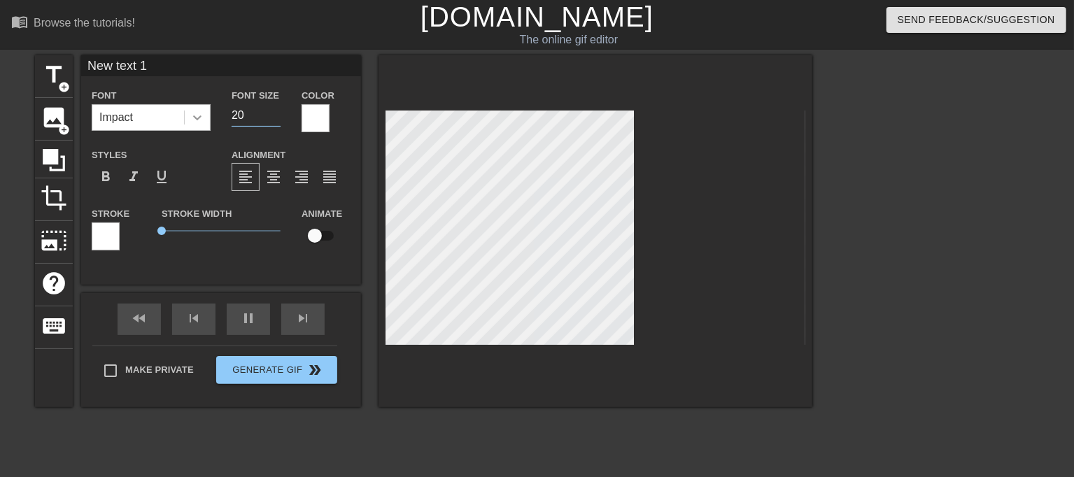
click at [188, 119] on div at bounding box center [197, 117] width 25 height 25
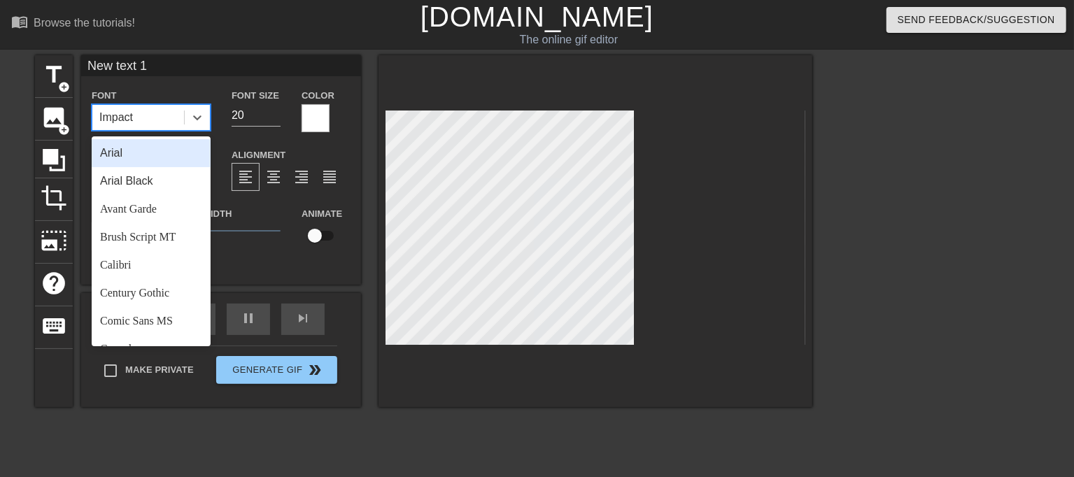
scroll to position [500, 0]
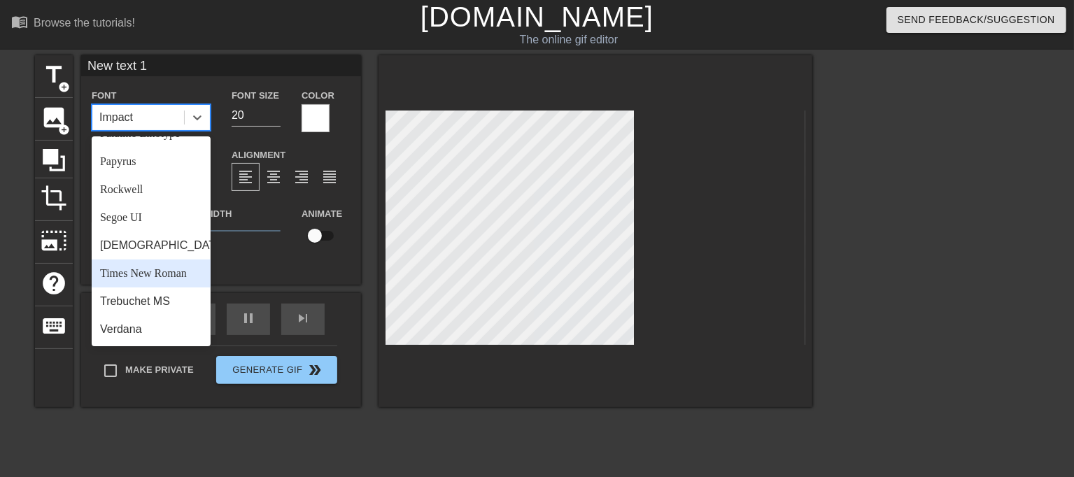
click at [174, 278] on div "Times New Roman" at bounding box center [151, 274] width 119 height 28
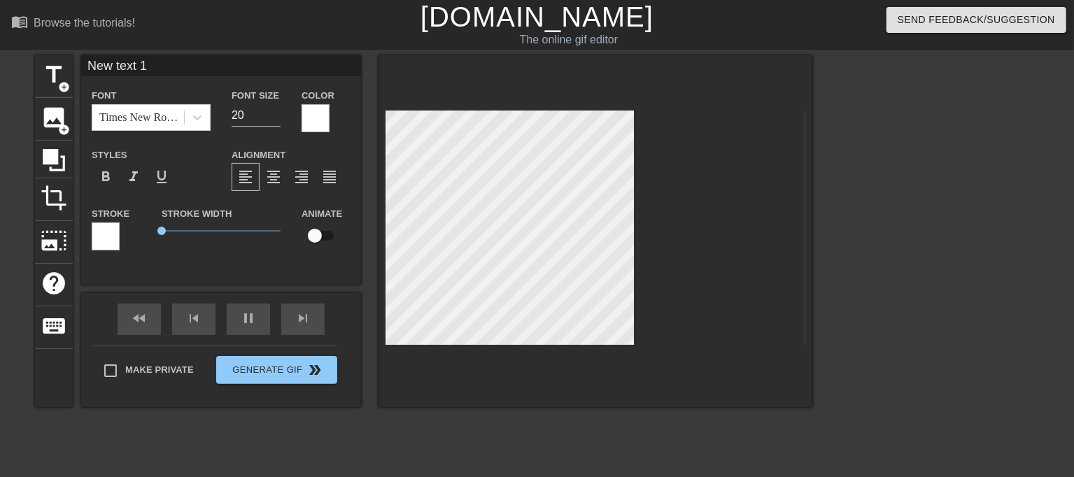
scroll to position [2, 1]
type input "20"
paste textarea "В первый раз, когда два члена скользнули в мою задницу, я думала, что разорвусь…"
type input "В первый раз, когда два члена скользнули в мою задницу, я думала, что разорвусь…"
type textarea "В первый раз, когда два члена скользнули в мою задницу, я думала, что разорвусь…"
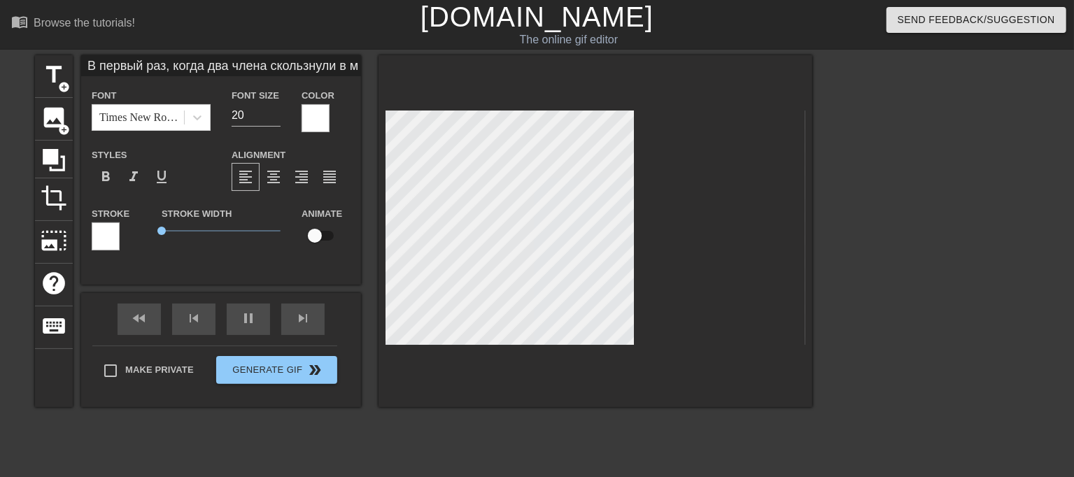
scroll to position [2, 189]
type input "20"
type textarea "В первый раз, когда два члена скользнули в мою задницу, я думала, что разорвусь…"
type input "70"
type input "В первый раз, когда два члена скользнули в мою задницу, я думала, что разорвусь…"
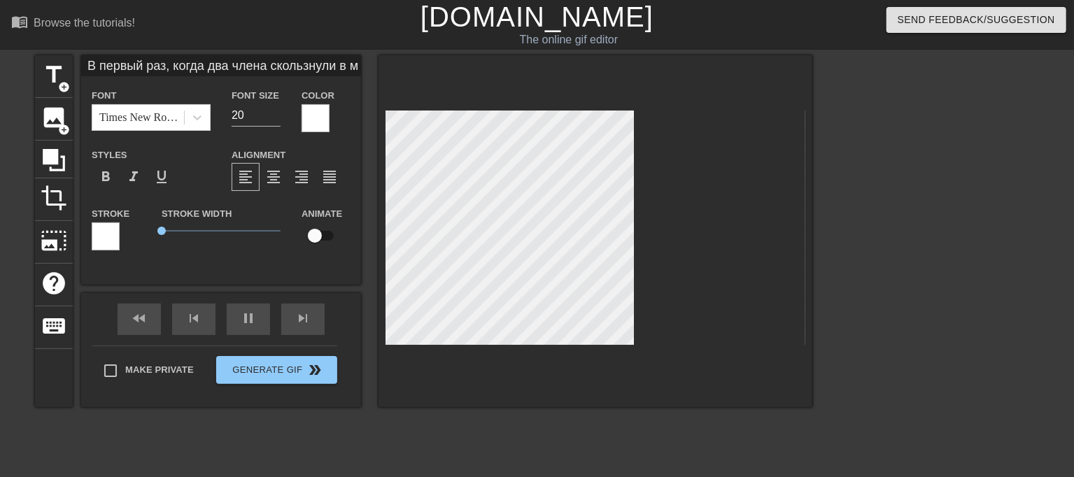
type textarea "В первый раз, когда два члена скользнули в мою задницу, я думала, что разорвусь…"
type input "10"
type textarea "В первый раз, когда два члена скользнули в мою задницу, я думала, что разорвусь…"
type input "20"
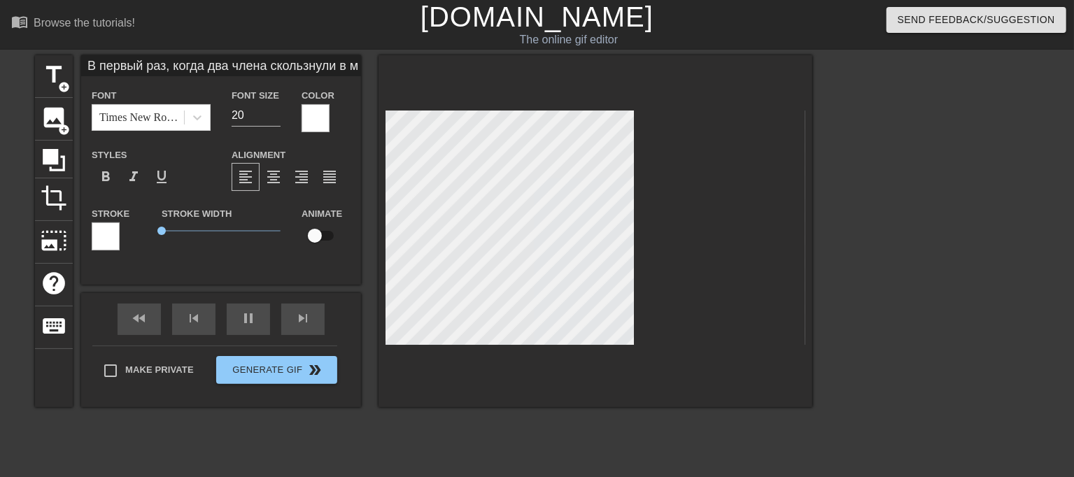
type input "В первый раз, когда два члена скользнули в мою задницу, я думала, что разорвусь…"
type textarea "В первый раз, когда два члена скользнули в мою задницу, я думала, что разорвусь…"
type input "20"
type textarea "В первый раз, когда два члена скользнули в мою задницу, я думала, что разорвусь…"
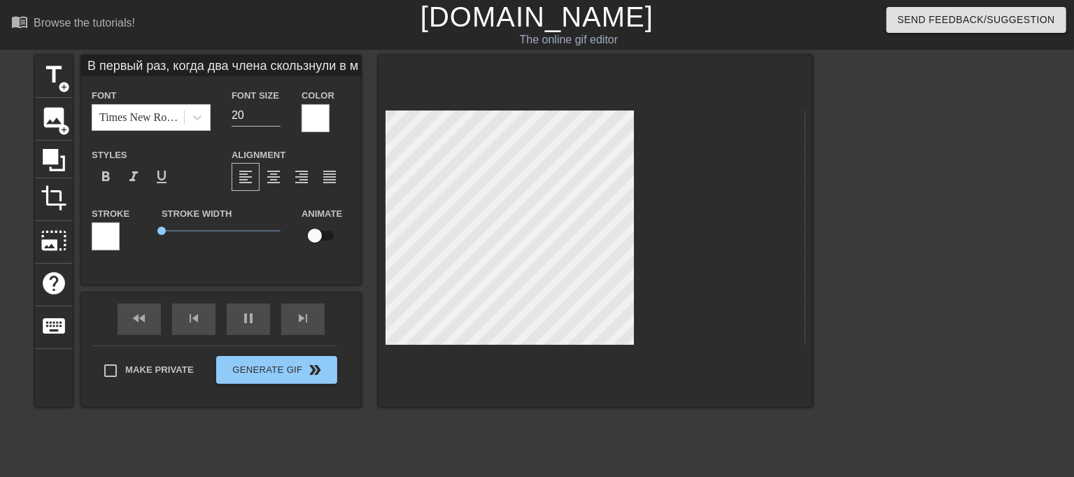
type input "20"
type input "В первый раз, когда два члена скользнули в мою задницу, я думала, что разорвусь…"
type textarea "В первый раз, когда два члена скользнули в мою задницу, я думала, что разорвусь…"
type input "10"
type textarea "В первый раз, когда два члена скользнули в мою задницу, я думала, что разорвусь…"
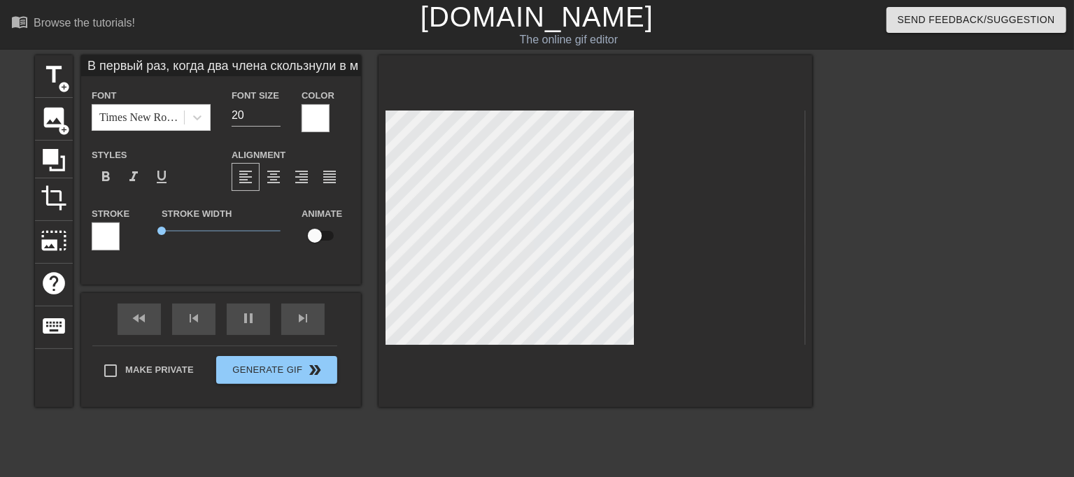
scroll to position [2, 2]
type input "20"
type input "В первый раз, когда два члена скользнули в мою задницу, я думала, что разорвусь…"
type textarea "В первый раз, когда два члена скользнули в мою задницу, я думала, что разорвусь…"
type input "10"
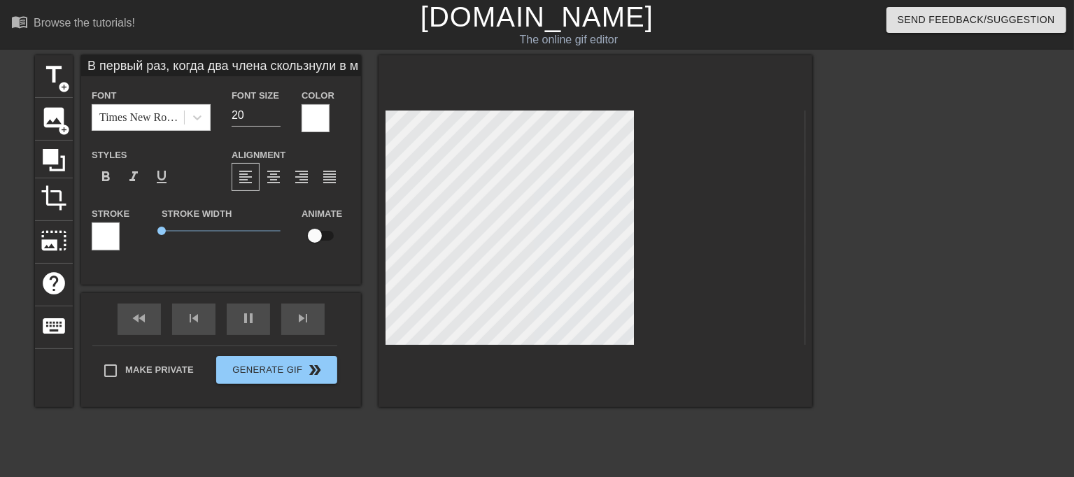
type textarea "В первый раз, когда два члена скользнули в мою задницу, я думала, что разорвусь…"
type input "20"
type input "В первый раз, когда два члена скользнули в мою задницу, я думала, что разорвусь…"
type textarea "В первый раз, когда два члена скользнули в мою задницу, я думала, что разорвусь…"
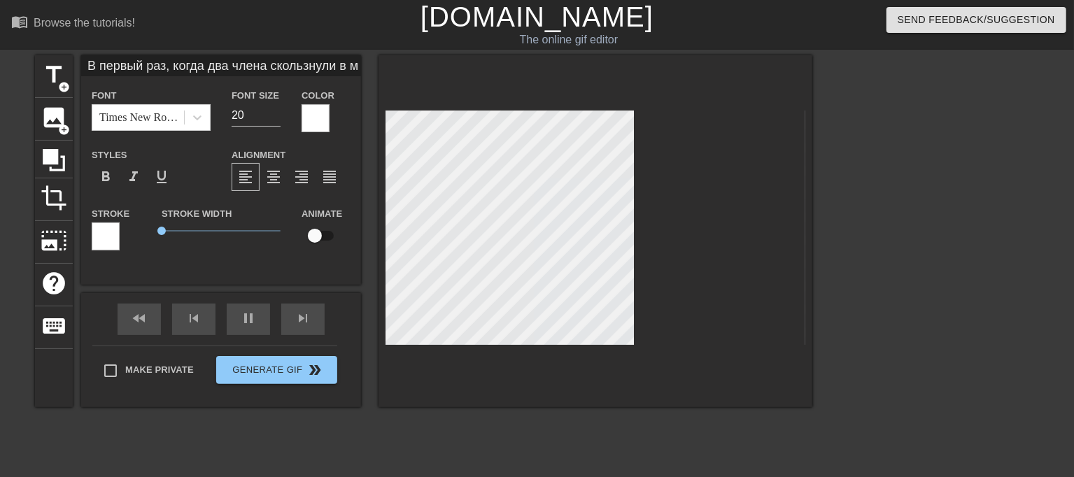
type input "10"
type textarea "В первый раз, когда два члена скользнули в мою задницу, я думала, что разорвусь…"
type input "20"
type input "В первый раз, когда два члена скользнули в мою задницу, я думала, что разорвусь…"
type textarea "В первый раз, когда два члена скользнули в мою задницу, я думала, что разорвусь…"
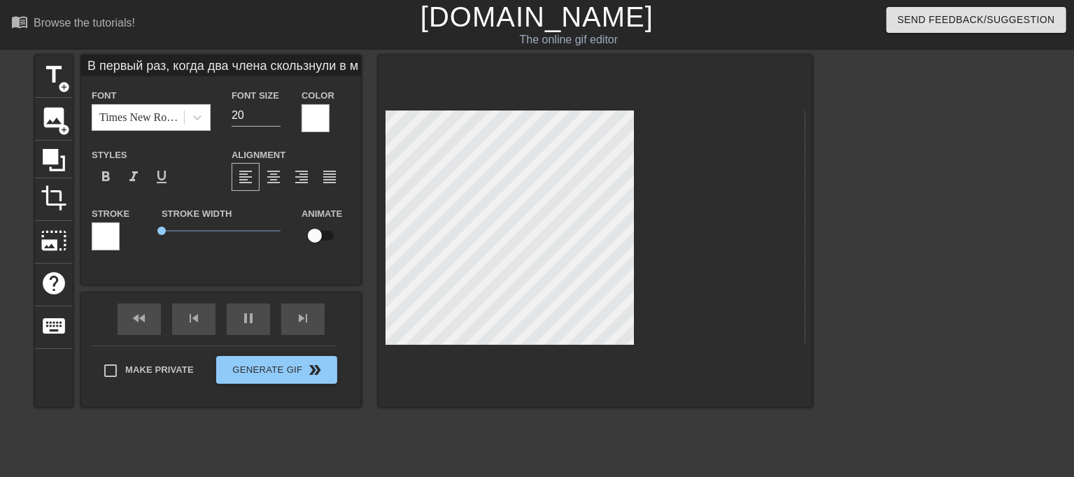
scroll to position [6, 2]
type input "20"
type textarea "В первый раз, когда два члена скользнули в мою задницу, я думала, что разорвусь…"
type input "20"
type input "В первый раз, когда два члена скользнули в мою задницу, я думала, что разорвусь…"
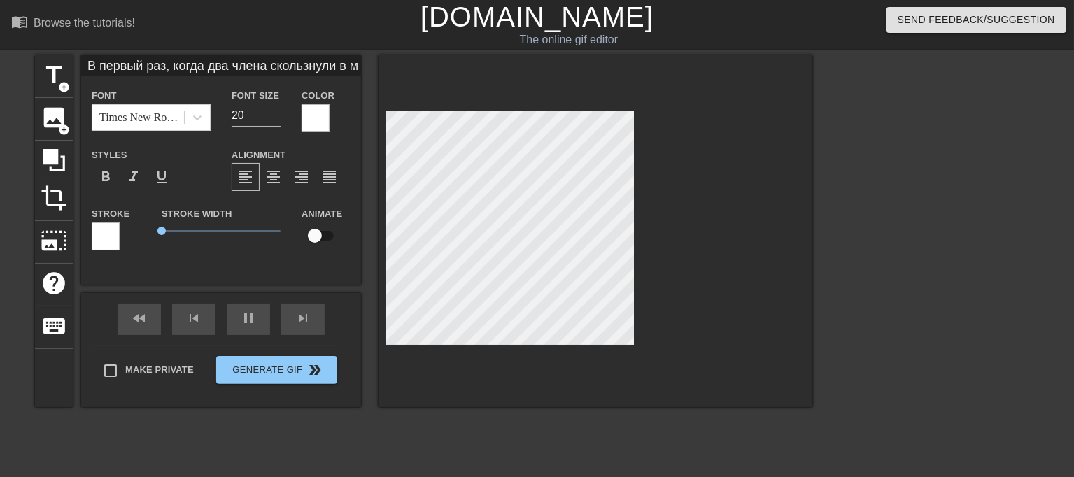
type textarea "В первый раз, когда два члена скользнули в мою задницу, я думала, что разорвусь…"
type input "20"
type textarea "В первый раз, когда два члена скользнули в мою задницу, я думала, что разорвусь…"
type input "10"
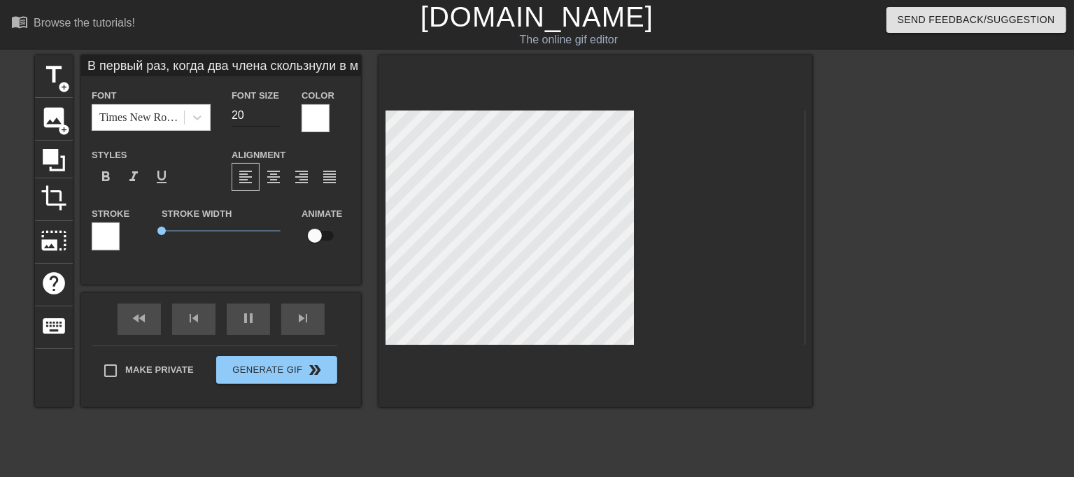
type input "В первый раз, когда два члена скользнули в мою задницу, я думала, что разорвусь…"
type input "19"
type input "20"
type input "В первый раз, когда два члена скользнули в мою задницу, я думала, что разорвусь…"
type input "18"
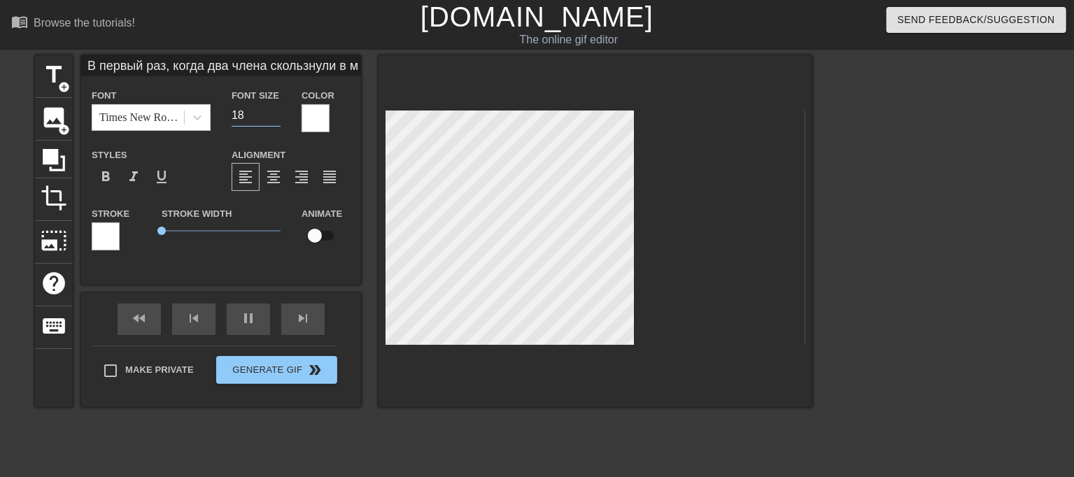
type input "10"
type input "В первый раз, когда два члена скользнули в мою задницу, я думала, что разорвусь…"
type input "17"
type input "20"
type input "В первый раз, когда два члена скользнули в мою задницу, я думала, что разорвусь…"
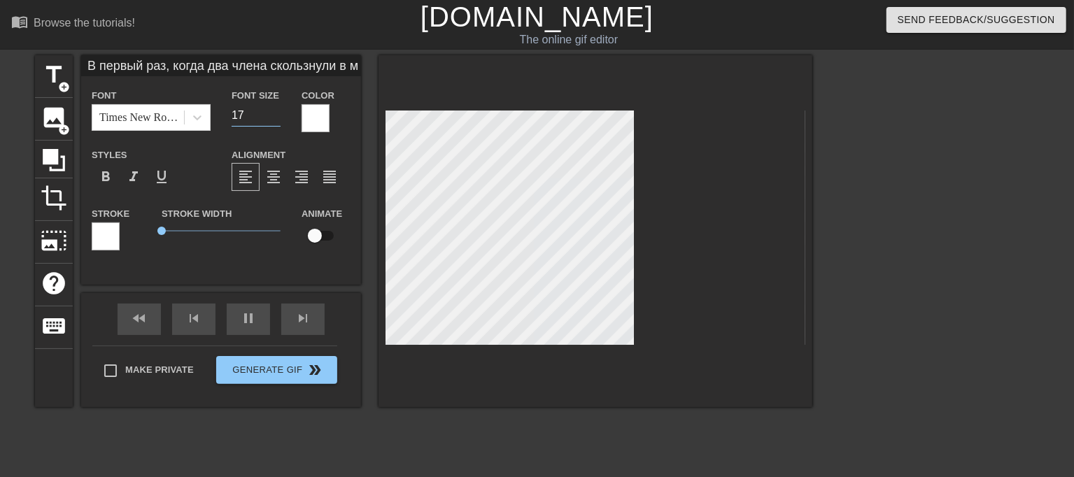
type input "16"
type input "20"
type input "В первый раз, когда два члена скользнули в мою задницу, я думала, что разорвусь…"
type input "15"
type input "10"
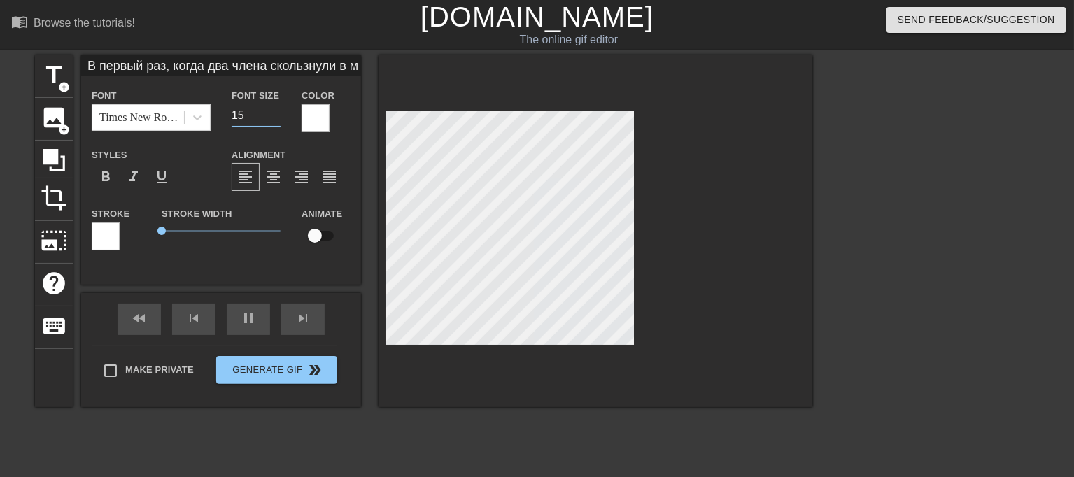
type input "В первый раз, когда два члена скользнули в мою задницу, я думала, что разорвусь…"
type input "14"
type input "10"
type input "В первый раз, когда два члена скользнули в мою задницу, я думала, что разорвусь…"
type input "13"
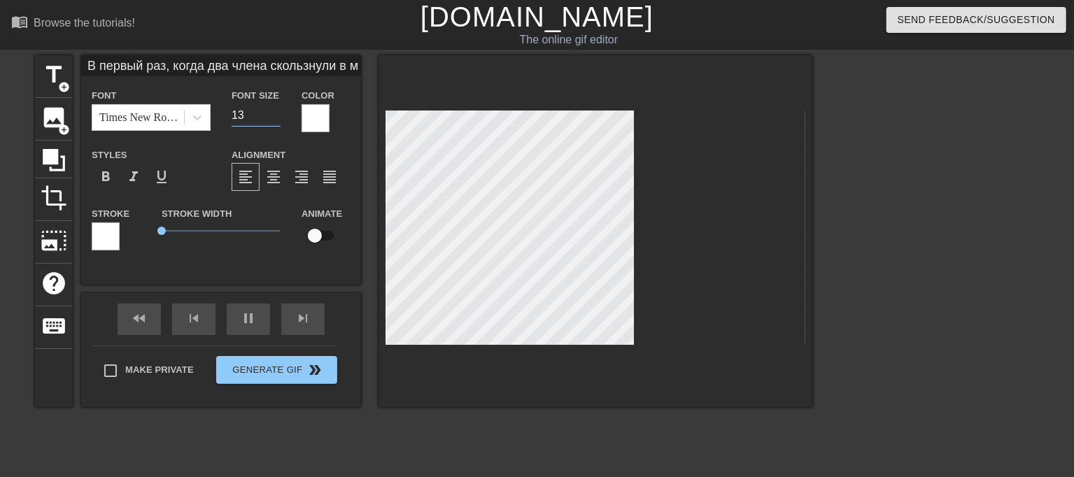
type input "20"
type input "В первый раз, когда два члена скользнули в мою задницу, я думала, что разорвусь…"
type input "12"
type input "10"
type input "12"
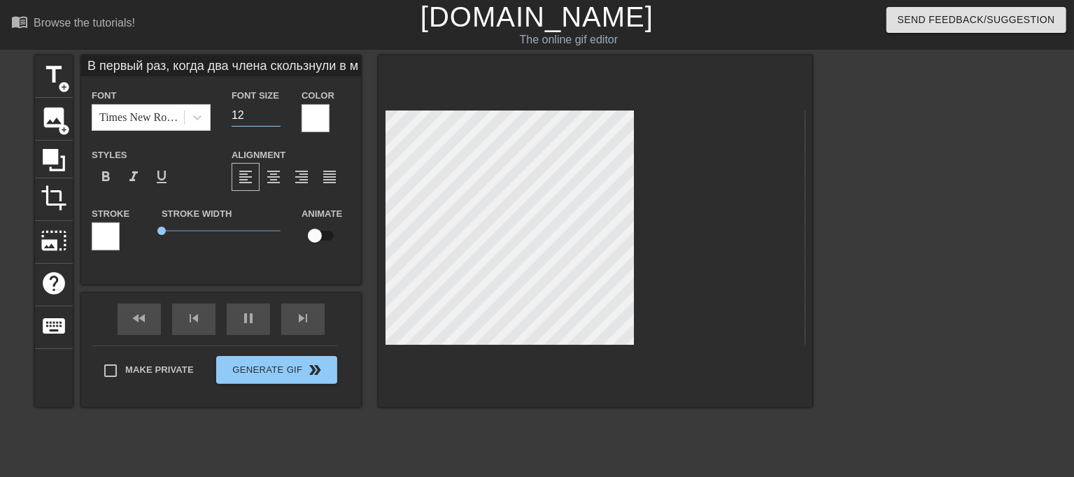
click at [273, 120] on input "12" at bounding box center [256, 115] width 49 height 22
type input "10"
type input "В первый раз, когда два члена скользнули в мою задницу, я думала, что разорвусь…"
type input "11"
type input "20"
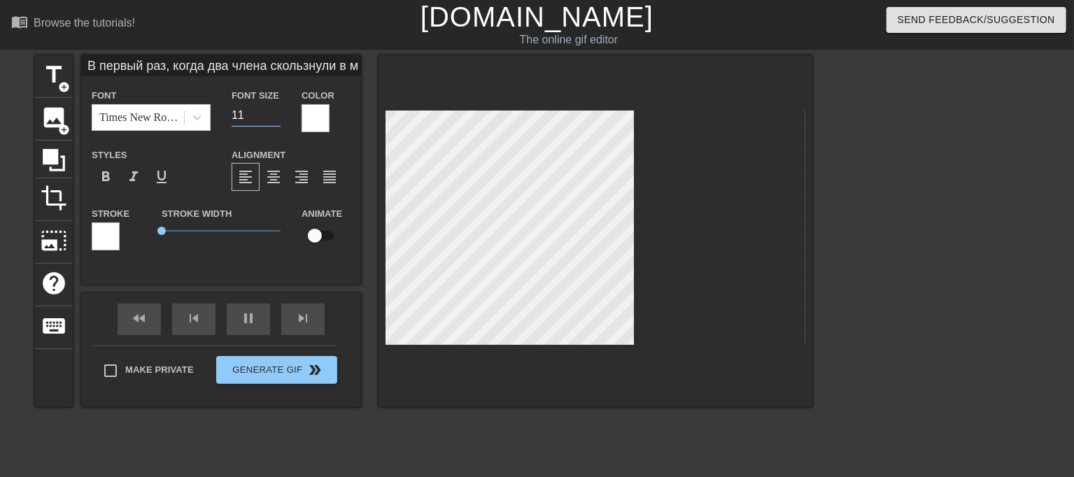
type input "11"
click at [273, 120] on input "11" at bounding box center [256, 115] width 49 height 22
type input "20"
type input "В первый раз, когда два члена скользнули в мою задницу, я думала, что разорвусь…"
type input "10"
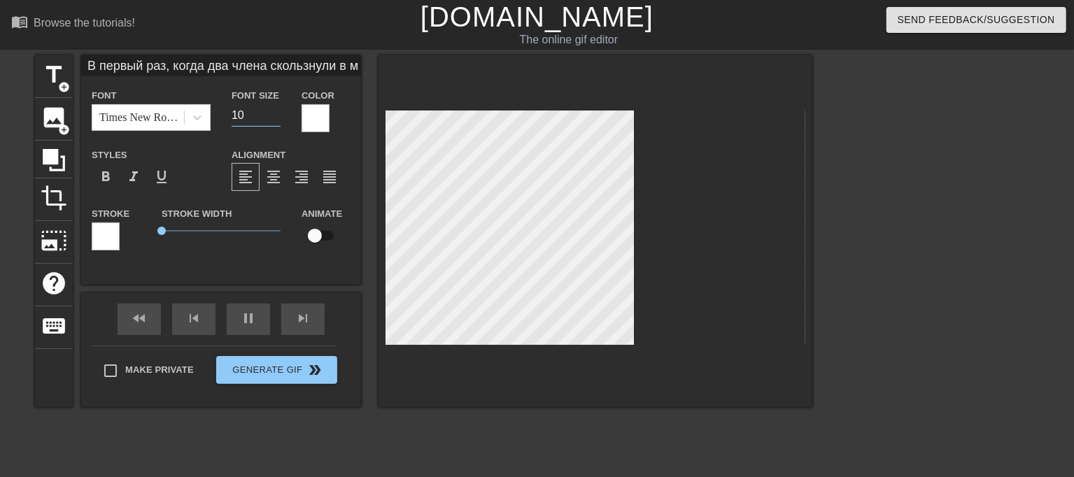
type input "10"
click at [273, 120] on input "10" at bounding box center [256, 115] width 49 height 22
type input "10"
type input "В первый раз, когда два члена скользнули в мою задницу, я думала, что разорвусь…"
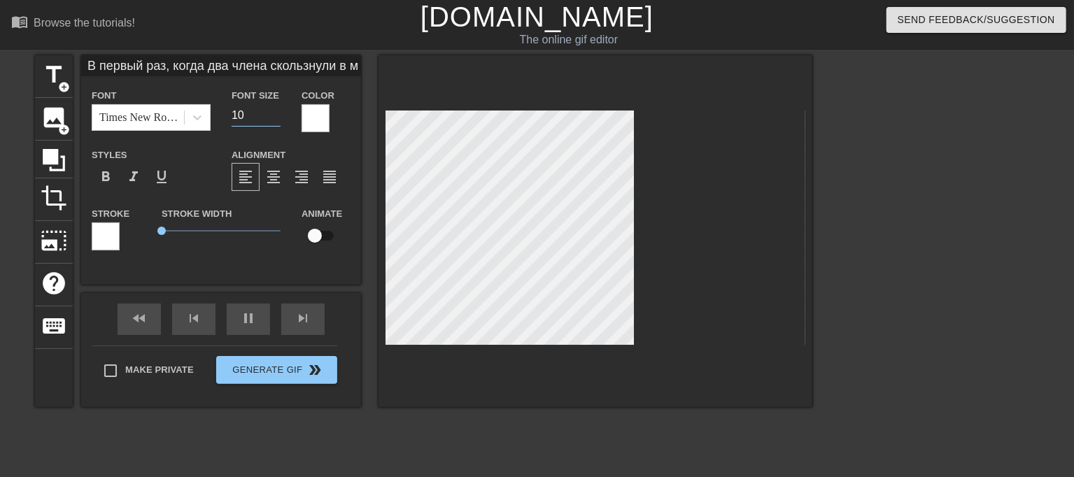
type input "9"
type input "20"
type input "9"
click at [273, 120] on input "9" at bounding box center [256, 115] width 49 height 22
click at [344, 81] on div "title add_circle image add_circle crop photo_size_select_large help keyboard Fo…" at bounding box center [424, 231] width 778 height 352
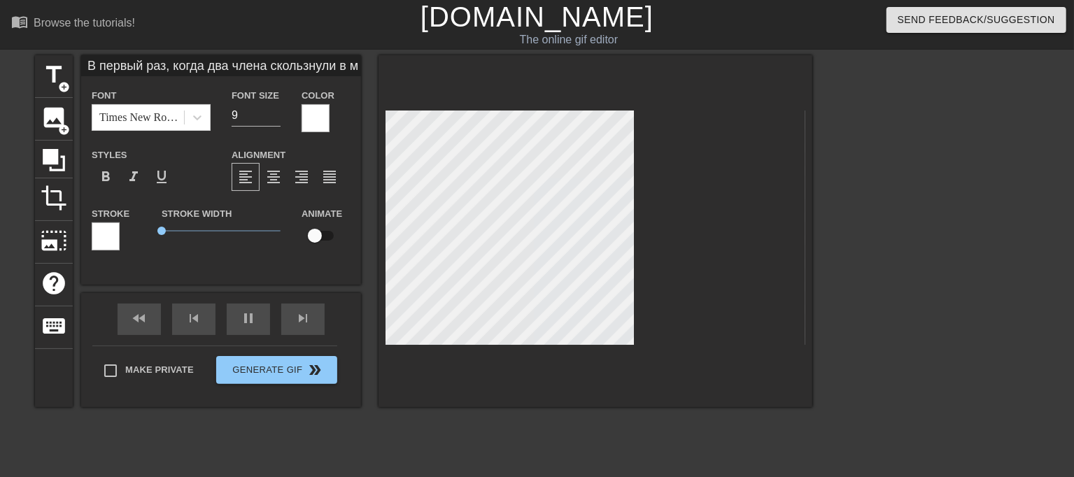
scroll to position [3, 11]
click at [323, 82] on div "title add_circle image add_circle crop photo_size_select_large help keyboard Fo…" at bounding box center [424, 231] width 778 height 352
type input "10"
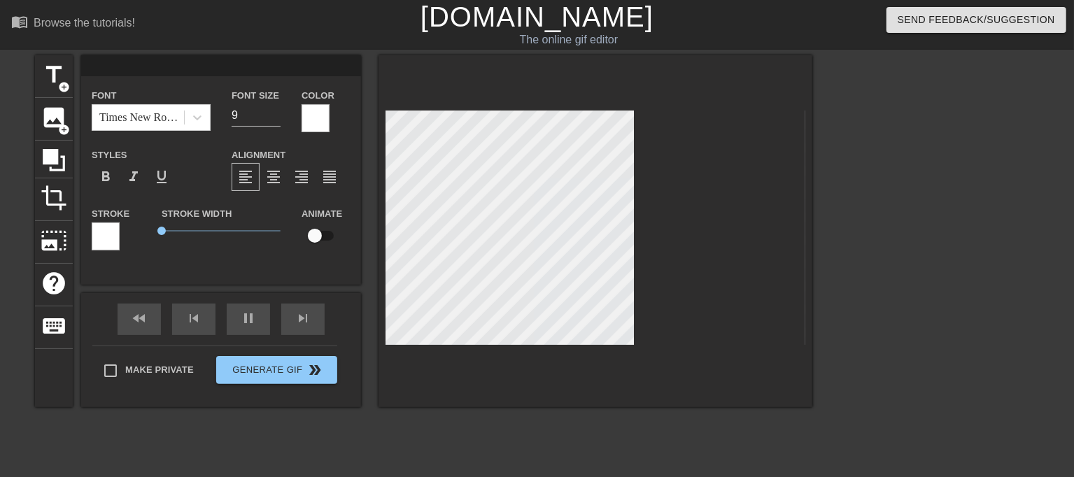
paste textarea "В первый раз Соню натянули на два черных члена в [GEOGRAPHIC_DATA], когда она е…"
type input "10"
type input "В первый раз Соню натянули на два черных члена в [GEOGRAPHIC_DATA], когда она е…"
type textarea "В первый раз Соню натянули на два черных члена в [GEOGRAPHIC_DATA], когда она е…"
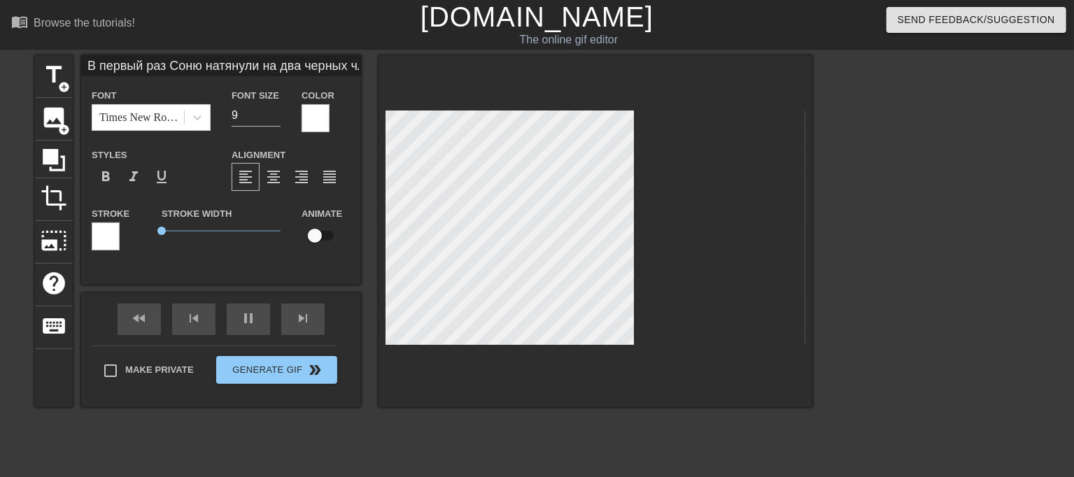
type input "20"
type textarea "В первый раз Соню натянули на два черных члена в [GEOGRAPHIC_DATA], когда она е…"
type input "20"
type input "В первый раз Соню натянули на два черных члена в [GEOGRAPHIC_DATA], когда она е…"
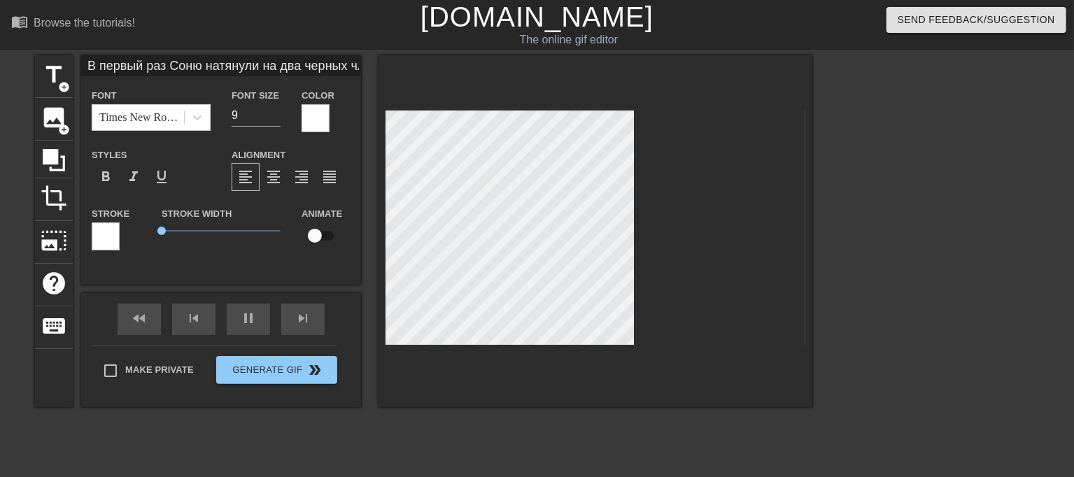
type textarea "В первый раз Соню натянули на два черных члена в [GEOGRAPHIC_DATA], когда она е…"
type input "10"
type textarea "В первый раз Соню натянули на два черных члена в [GEOGRAPHIC_DATA], когда она е…"
type input "10"
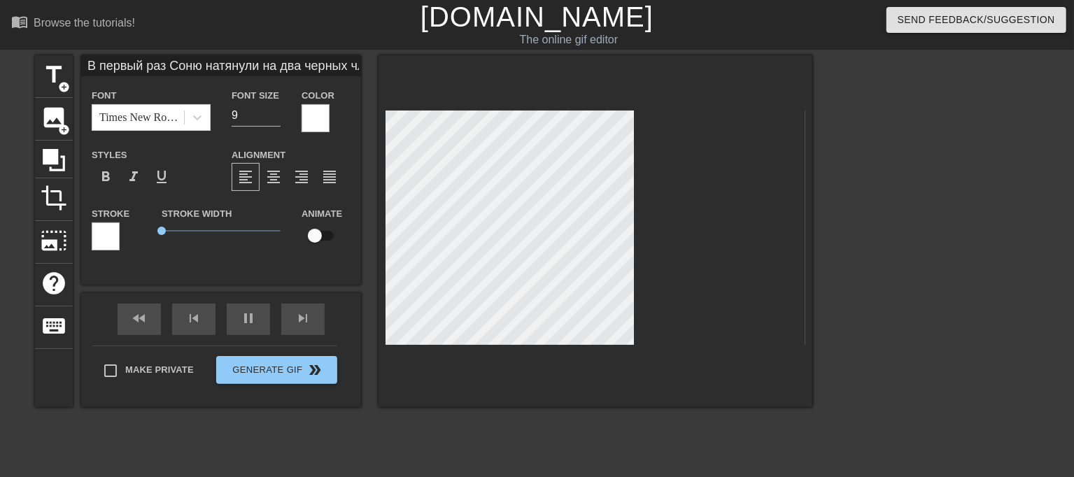
type input "В первый раз Соню натянули на два черных члена в [GEOGRAPHIC_DATA], когда она е…"
type textarea "В первый раз Соню натянули на два черных члена в [GEOGRAPHIC_DATA], когда она е…"
type input "20"
type textarea "В первый раз Соню натянули на два черных члена в [GEOGRAPHIC_DATA], когда она е…"
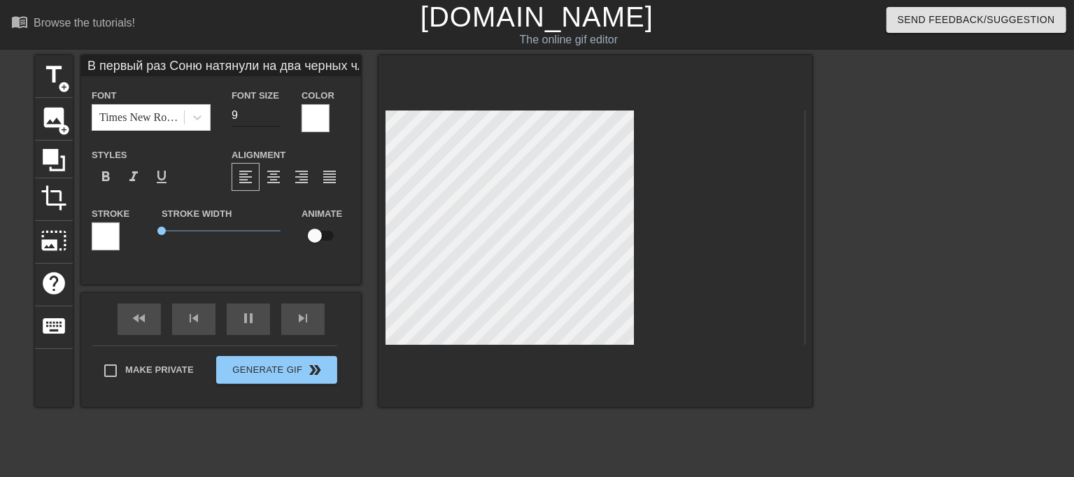
type input "20"
type input "В первый раз Соню натянули на два черных члена в [GEOGRAPHIC_DATA], когда она е…"
type input "10"
type input "20"
type input "10"
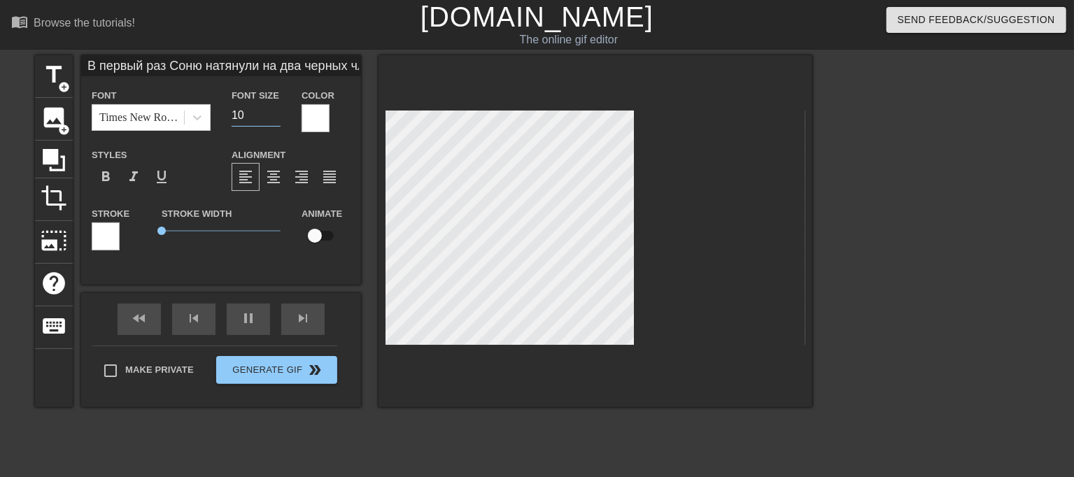
click at [275, 111] on input "10" at bounding box center [256, 115] width 49 height 22
type input "20"
type input "В первый раз Соню натянули на два черных члена в [GEOGRAPHIC_DATA], когда она е…"
type input "11"
type input "10"
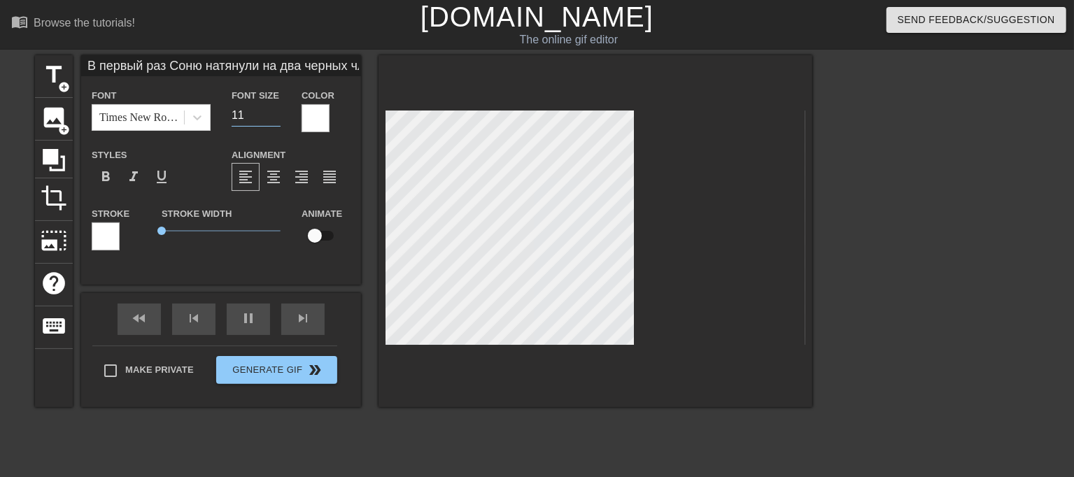
type input "11"
click at [275, 111] on input "11" at bounding box center [256, 115] width 49 height 22
type input "20"
type input "В первый раз Соню натянули на два черных члена в [GEOGRAPHIC_DATA], когда она е…"
type textarea "В первый раз Соню натянули на два черных члена в [GEOGRAPHIC_DATA], когда она е…"
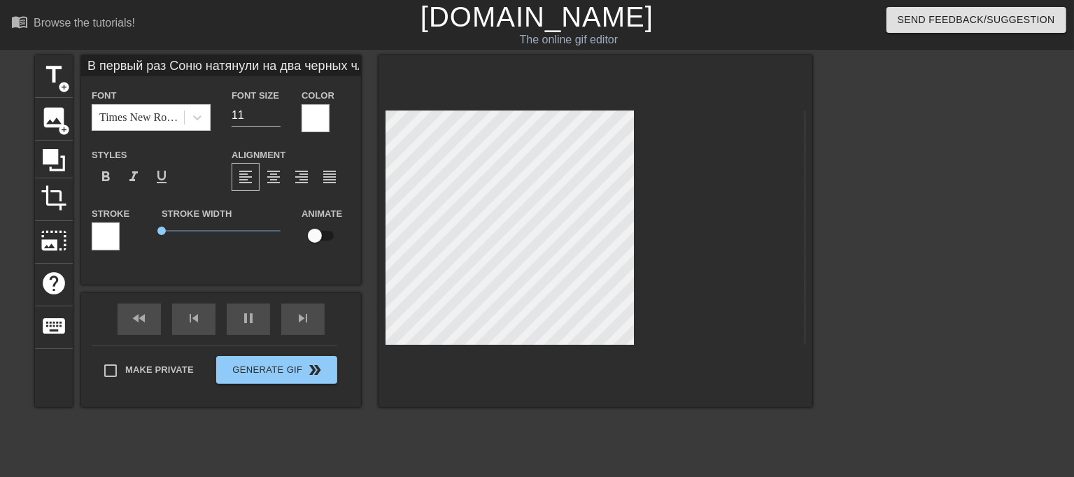
scroll to position [3, 2]
type input "20"
type textarea "В первый раз Соню натянули на два черных члена в [GEOGRAPHIC_DATA], когда она е…"
click at [277, 111] on input "12" at bounding box center [256, 115] width 49 height 22
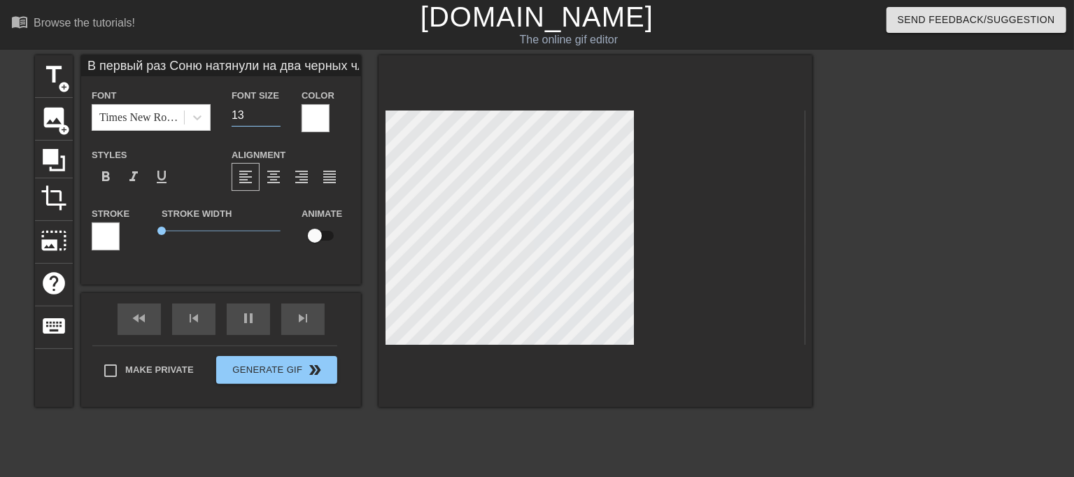
click at [277, 111] on input "13" at bounding box center [256, 115] width 49 height 22
click at [277, 111] on input "14" at bounding box center [256, 115] width 49 height 22
click at [277, 111] on input "15" at bounding box center [256, 115] width 49 height 22
click at [790, 371] on div at bounding box center [596, 231] width 434 height 352
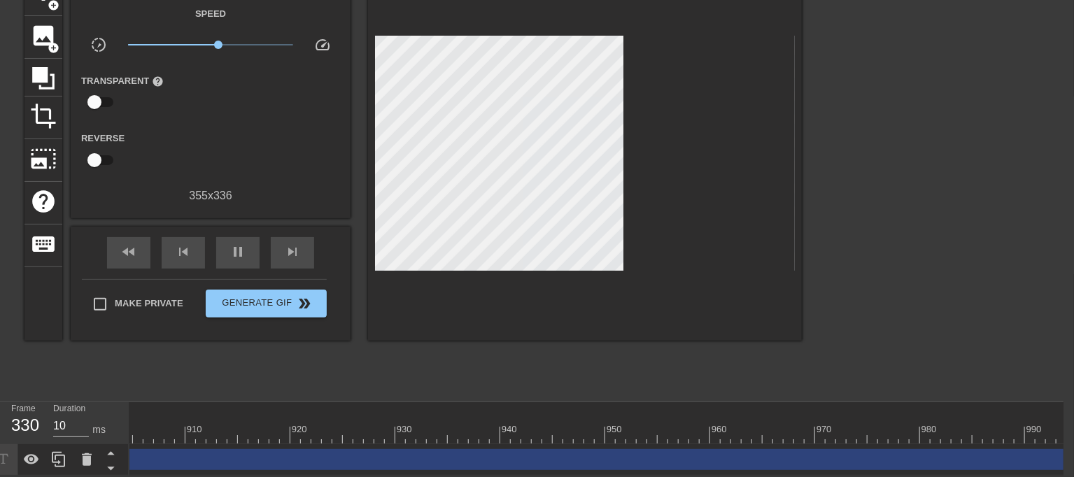
scroll to position [0, 9564]
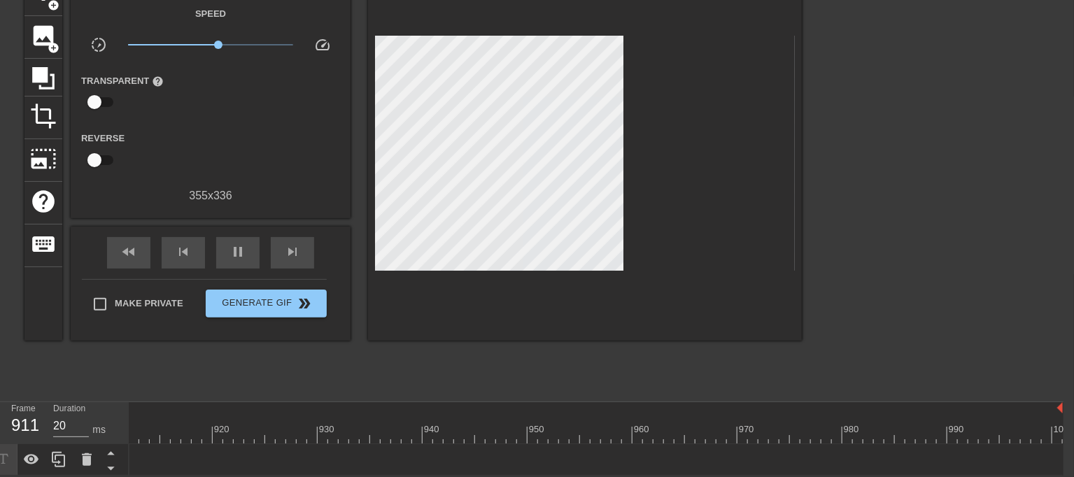
drag, startPoint x: 1058, startPoint y: 456, endPoint x: 97, endPoint y: 424, distance: 961.4
click at [97, 424] on div "Frame 911 Duration 20 ms 10 20 30 40 50 60 70 80 90 100 110 120 130 140 150" at bounding box center [527, 438] width 1074 height 73
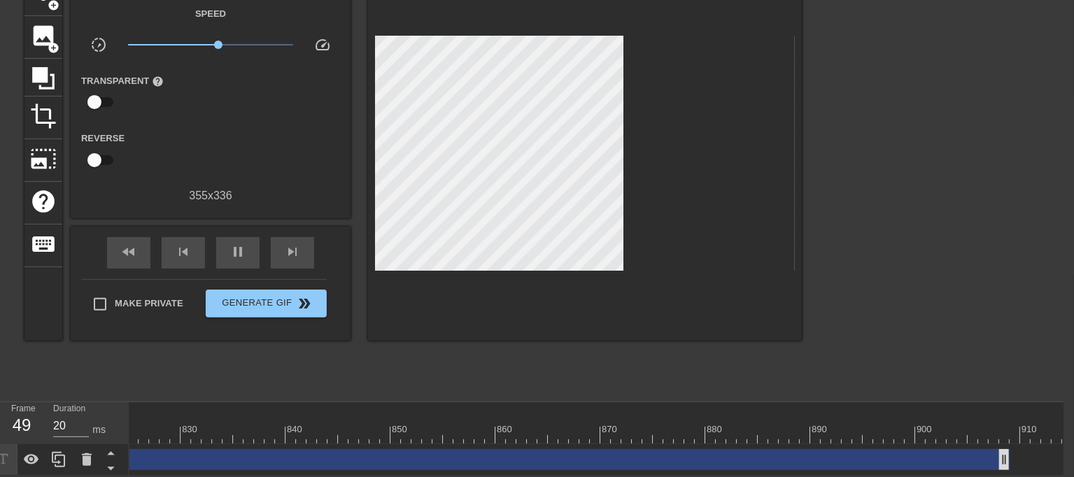
scroll to position [0, 8677]
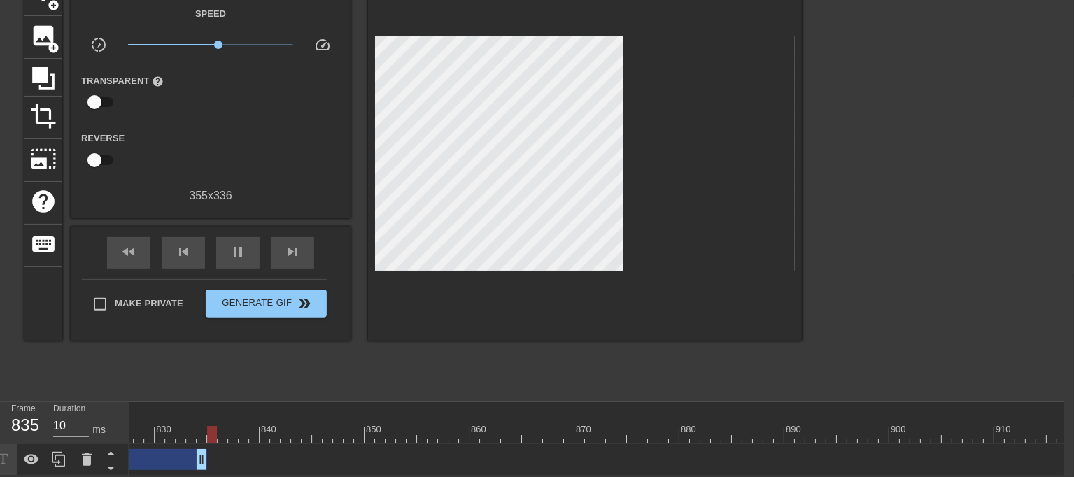
drag, startPoint x: 976, startPoint y: 446, endPoint x: 257, endPoint y: 437, distance: 718.8
click at [176, 426] on div "10 20 30 40 50 60 70 80 90 100 110 120 130 140 150 160" at bounding box center [596, 438] width 934 height 73
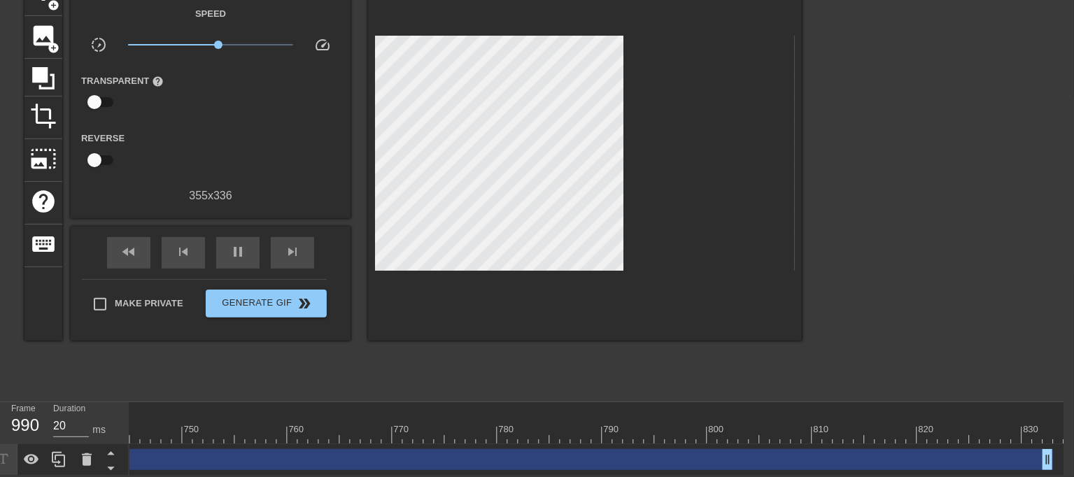
scroll to position [0, 7966]
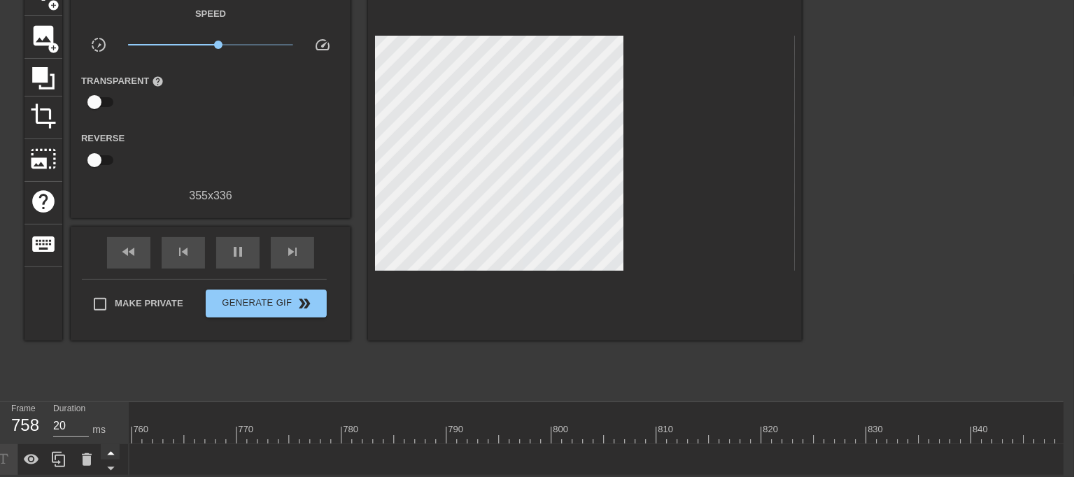
drag, startPoint x: 892, startPoint y: 449, endPoint x: 106, endPoint y: 442, distance: 785.9
click at [106, 442] on div "Frame 758 Duration 20 ms 10 20 30 40 50 60 70 80 90 100 110 120 130 140 150" at bounding box center [527, 438] width 1074 height 73
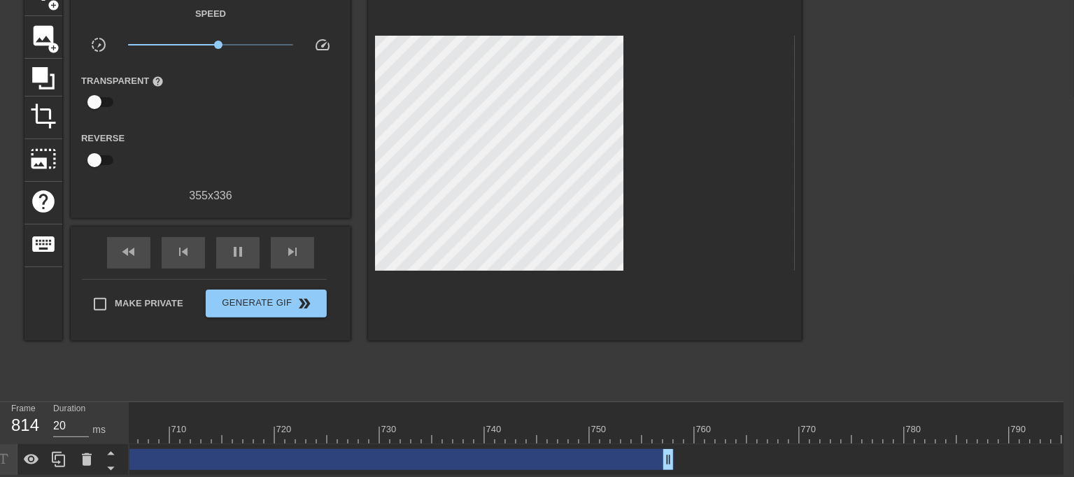
scroll to position [0, 7001]
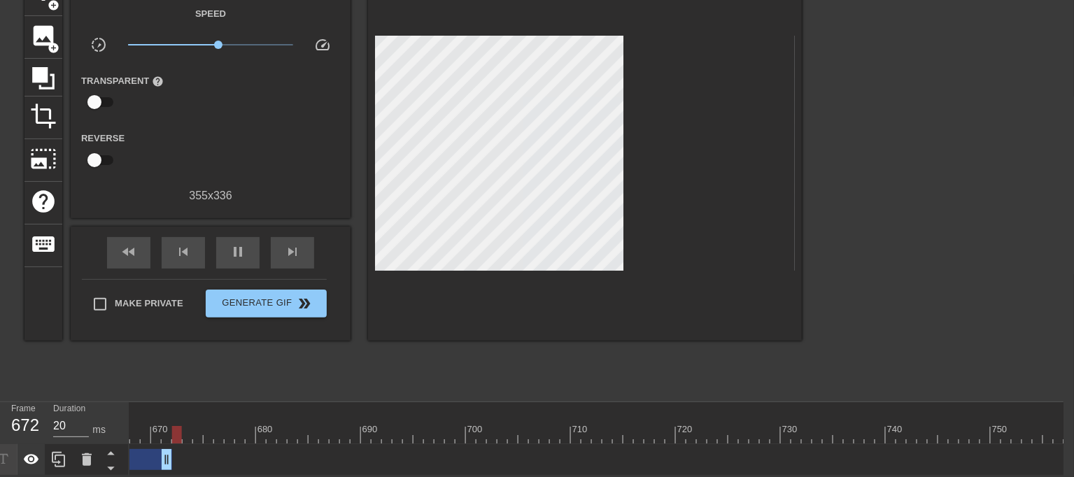
drag, startPoint x: 1066, startPoint y: 450, endPoint x: 34, endPoint y: 450, distance: 1031.6
click at [37, 450] on div "Frame 672 Duration 20 ms 10 20 30 40 50 60 70 80 90 100 110 120 130 140 150" at bounding box center [527, 438] width 1074 height 73
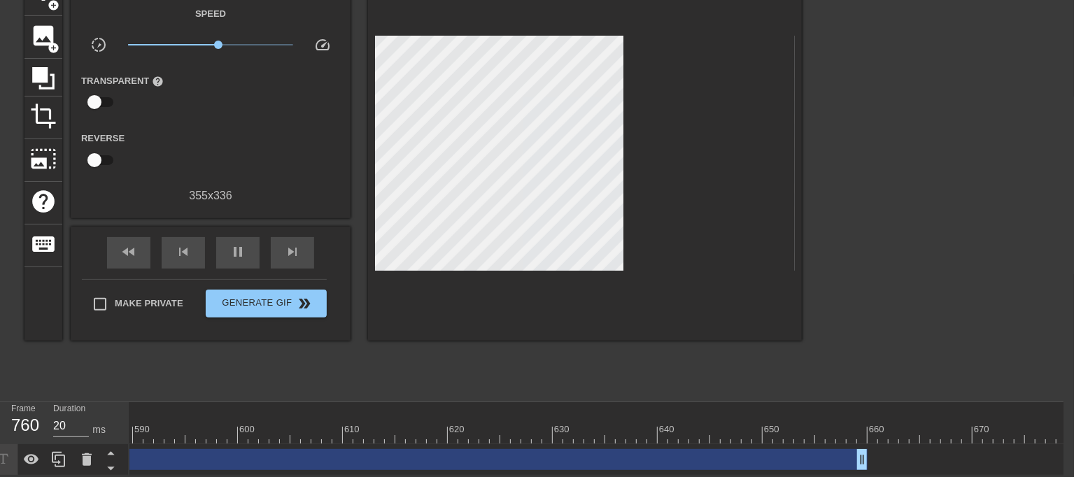
scroll to position [0, 6173]
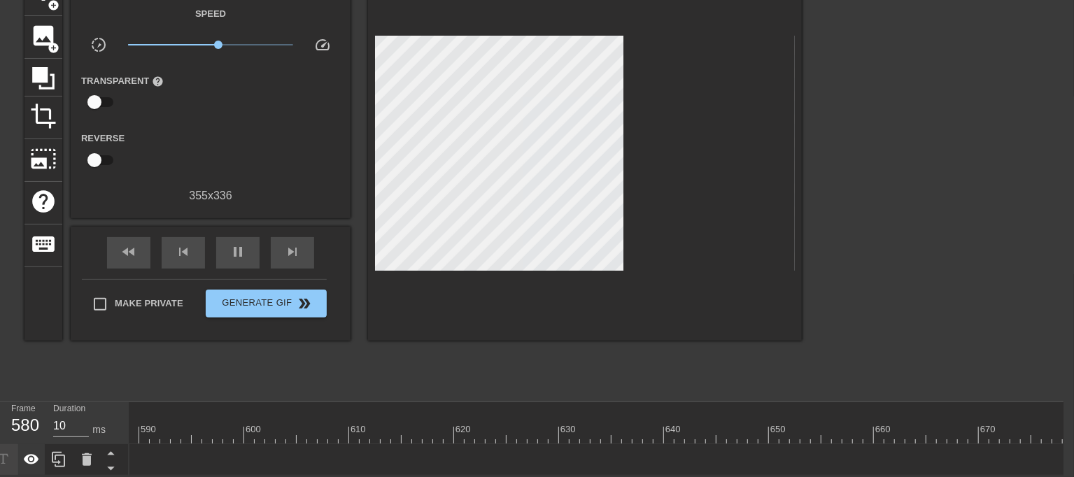
drag, startPoint x: 866, startPoint y: 451, endPoint x: 21, endPoint y: 451, distance: 844.7
click at [21, 451] on div "Frame 580 Duration 10 ms 10 20 30 40 50 60 70 80 90 100 110 120 130 140 150" at bounding box center [527, 438] width 1074 height 73
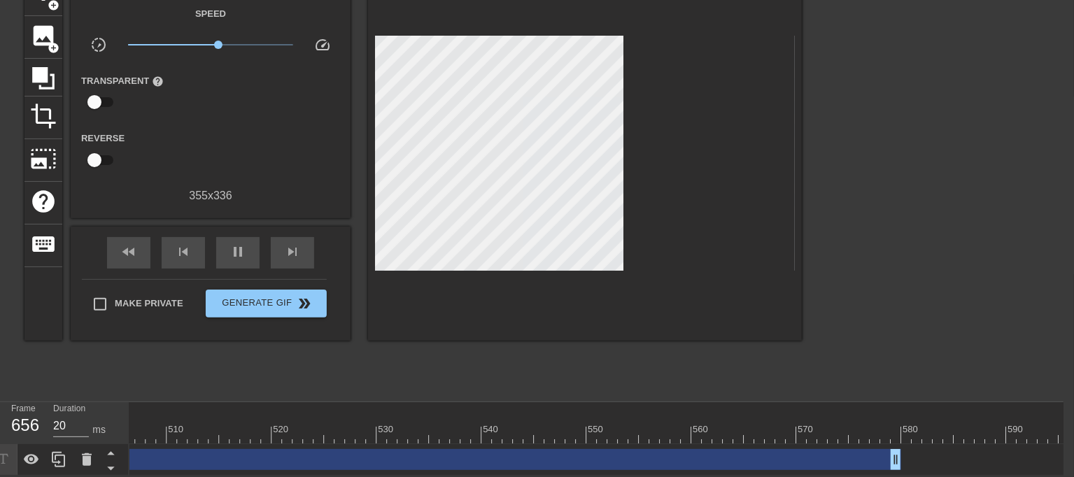
scroll to position [0, 5280]
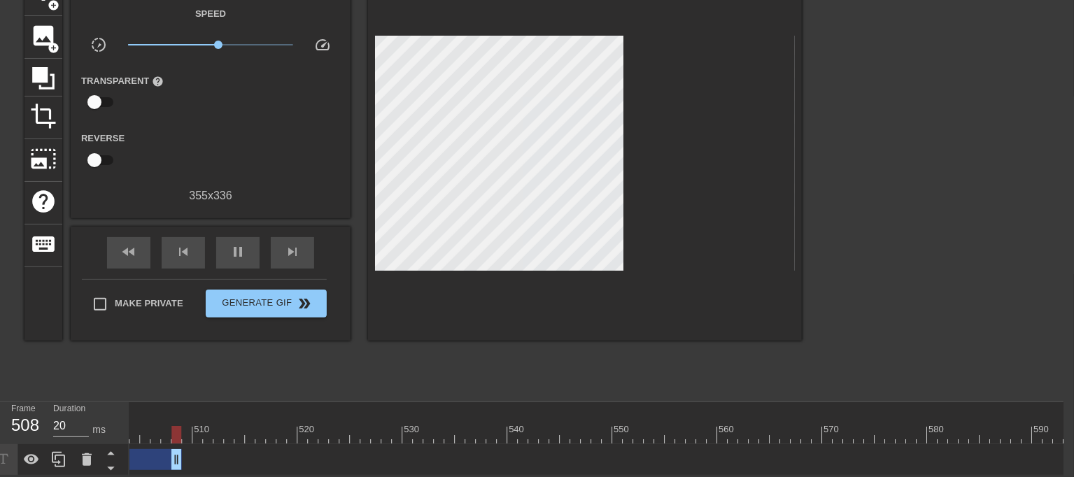
drag, startPoint x: 920, startPoint y: 454, endPoint x: 171, endPoint y: 413, distance: 750.0
click at [171, 413] on div "10 20 30 40 50 60 70 80 90 100 110 120 130 140 150 160" at bounding box center [596, 438] width 934 height 73
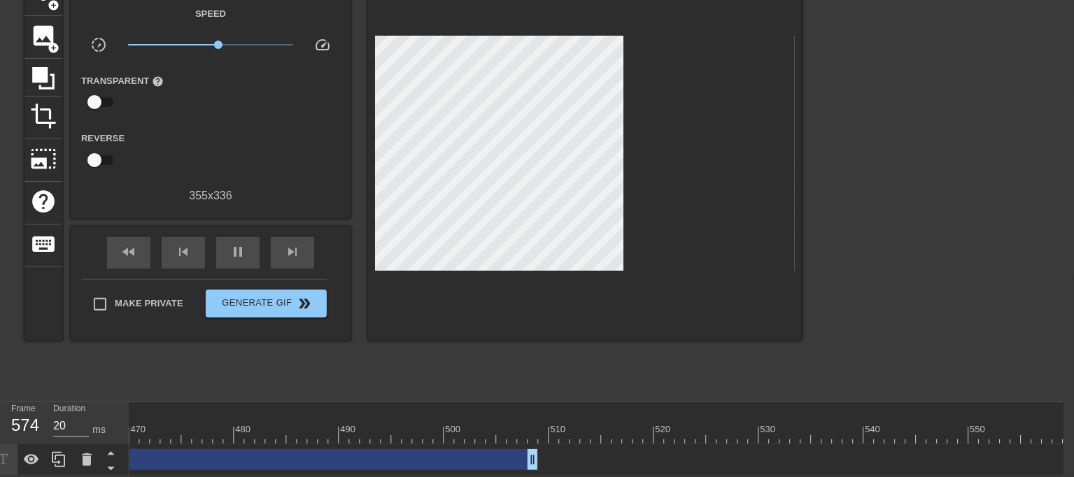
scroll to position [0, 4743]
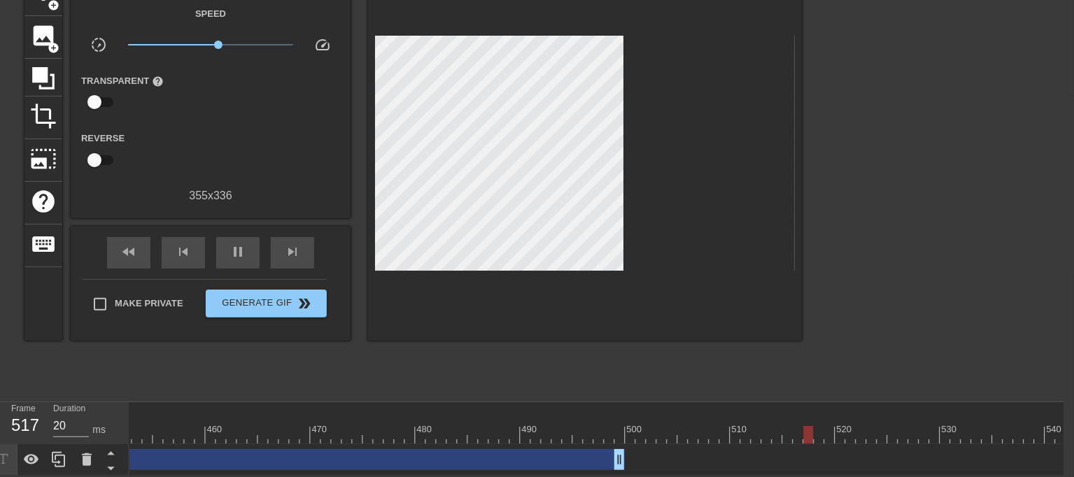
drag, startPoint x: 712, startPoint y: 453, endPoint x: 617, endPoint y: 453, distance: 94.5
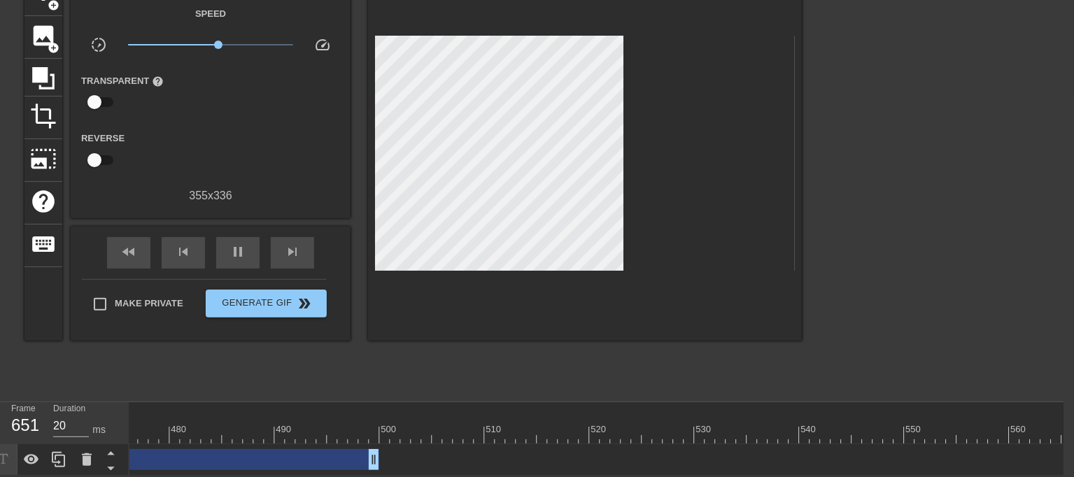
scroll to position [0, 4587]
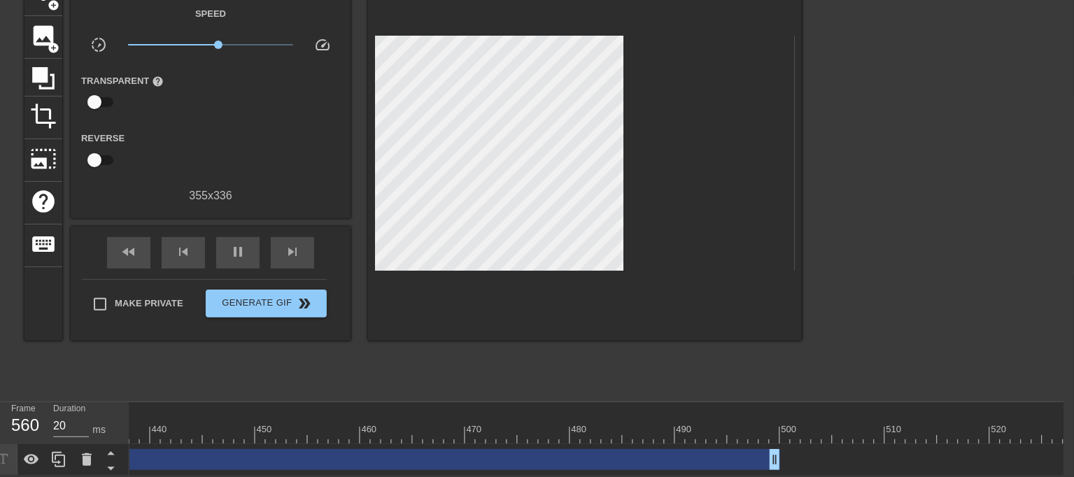
click at [710, 416] on div at bounding box center [712, 424] width 10 height 17
click at [213, 41] on span "x1.12" at bounding box center [215, 45] width 8 height 8
click at [303, 416] on div at bounding box center [302, 424] width 10 height 17
click at [230, 246] on span "play_arrow" at bounding box center [238, 252] width 17 height 17
click at [395, 416] on div at bounding box center [397, 424] width 10 height 17
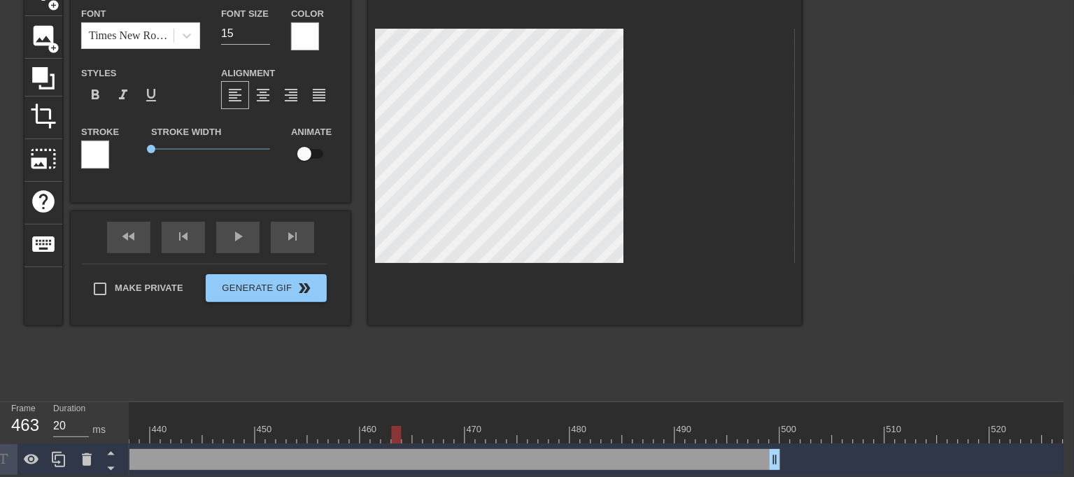
scroll to position [3, 7]
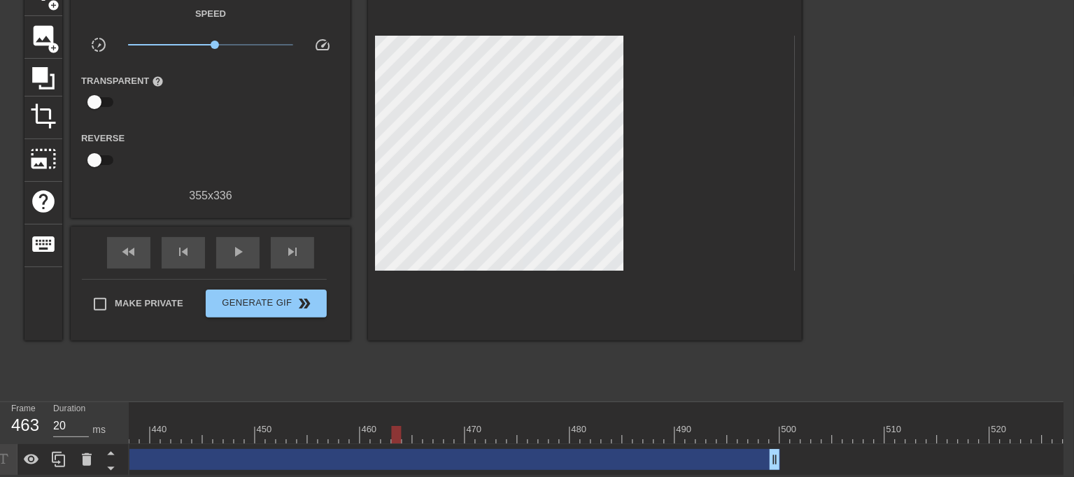
click at [875, 140] on div at bounding box center [924, 183] width 210 height 420
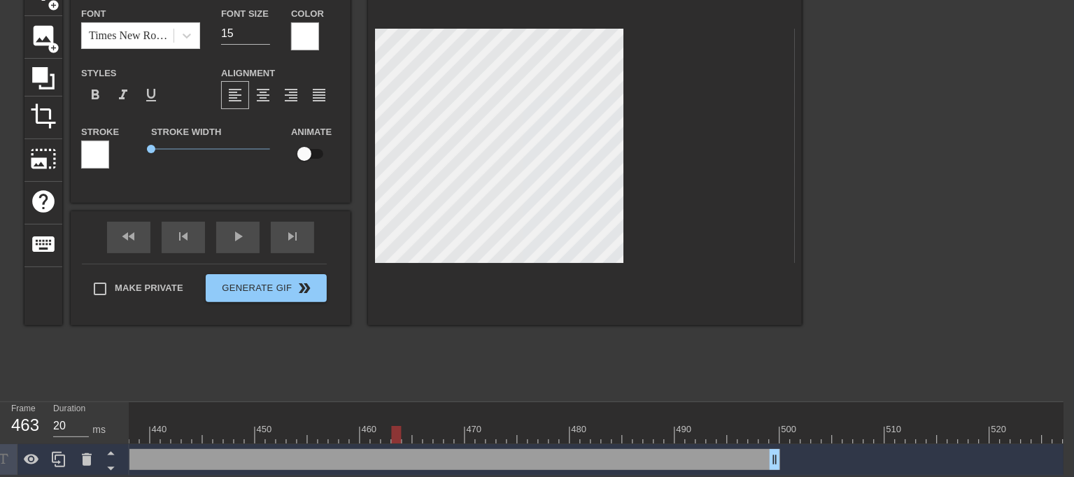
drag, startPoint x: 657, startPoint y: 255, endPoint x: 342, endPoint y: 353, distance: 329.6
click at [342, 353] on div "title add_circle image add_circle crop photo_size_select_large help keyboard В …" at bounding box center [413, 183] width 778 height 420
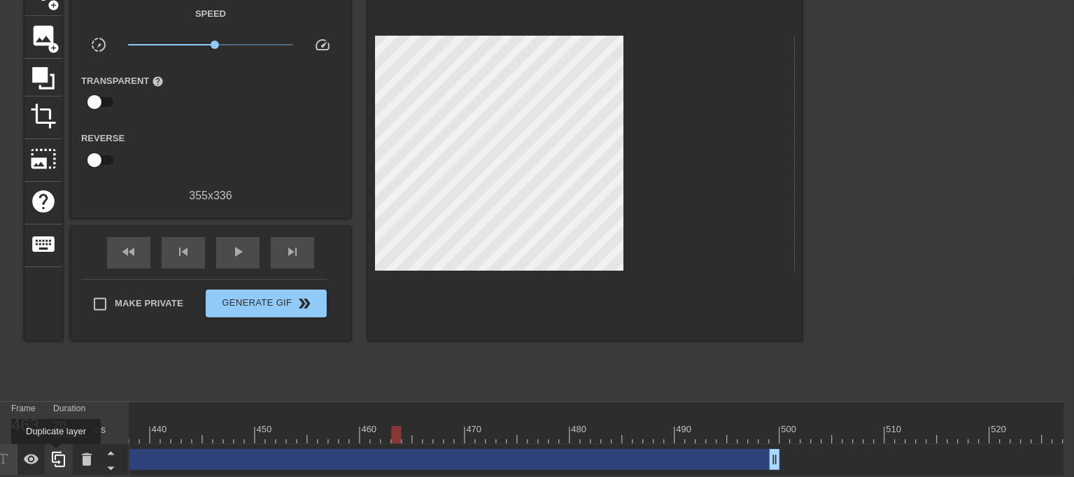
click at [56, 454] on icon at bounding box center [58, 459] width 17 height 17
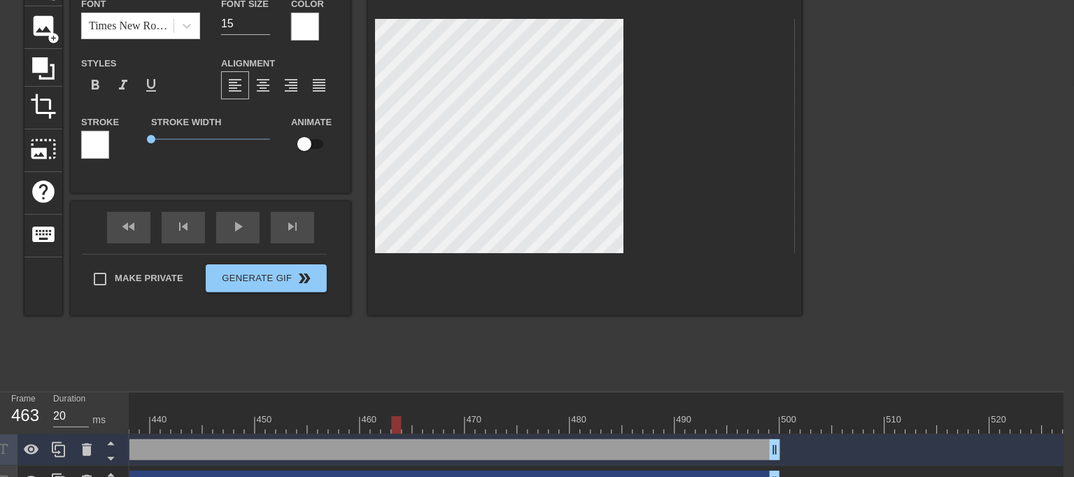
scroll to position [123, 11]
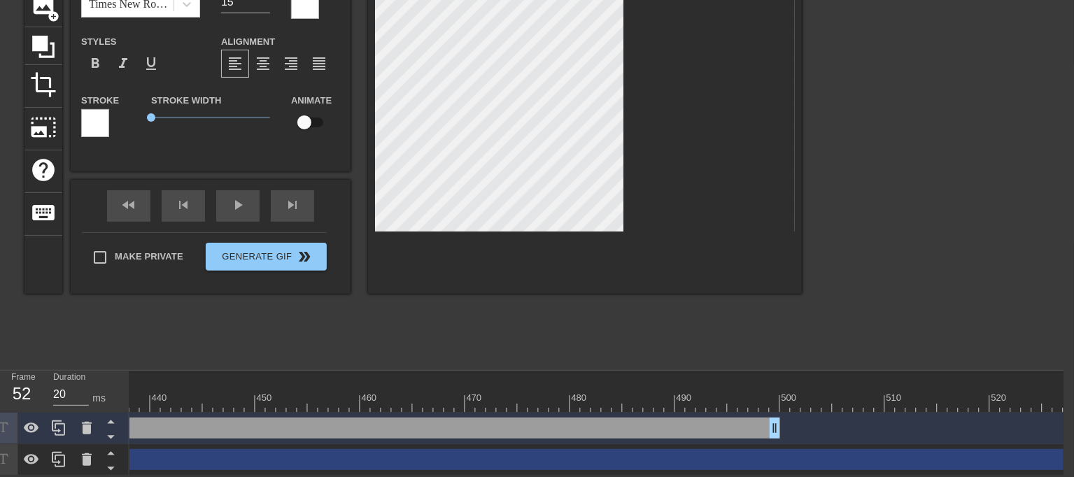
drag, startPoint x: 446, startPoint y: 449, endPoint x: 985, endPoint y: 452, distance: 539.6
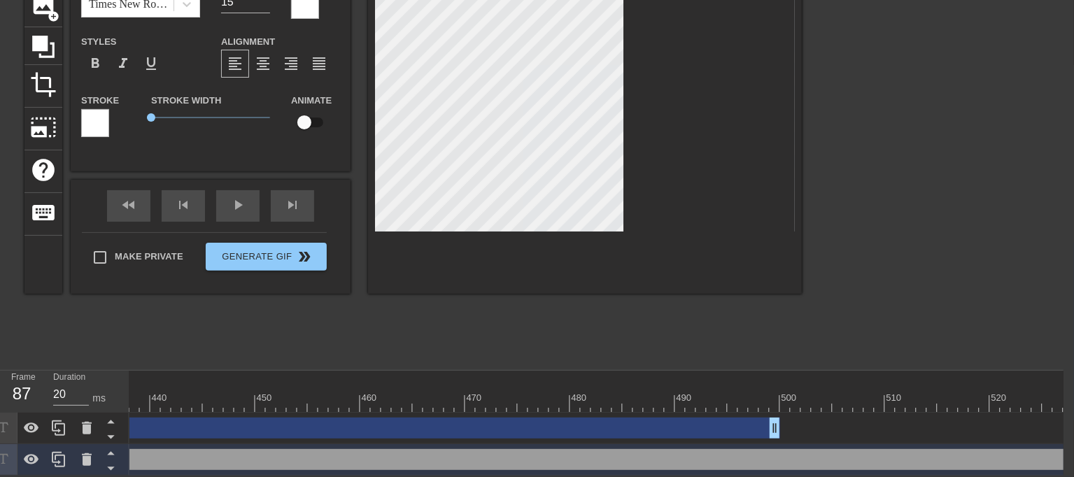
drag, startPoint x: 608, startPoint y: 446, endPoint x: 978, endPoint y: 446, distance: 370.2
drag, startPoint x: 901, startPoint y: 447, endPoint x: 1011, endPoint y: 449, distance: 109.9
drag, startPoint x: 631, startPoint y: 446, endPoint x: 953, endPoint y: 446, distance: 322.6
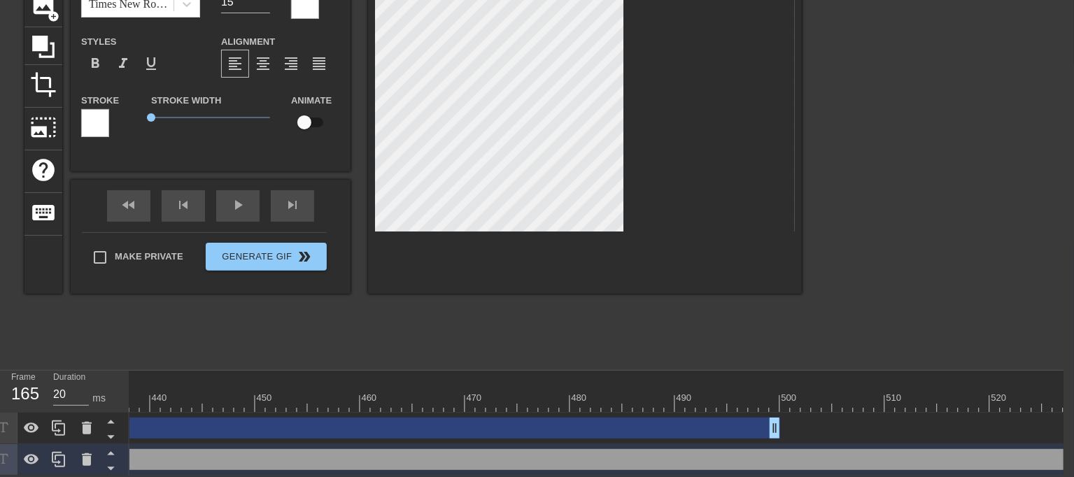
drag, startPoint x: 704, startPoint y: 456, endPoint x: 941, endPoint y: 456, distance: 237.2
click at [941, 456] on div "В первый раз Соню натянули на два черных члена в [GEOGRAPHIC_DATA], когда она е…" at bounding box center [229, 459] width 5238 height 21
drag, startPoint x: 808, startPoint y: 453, endPoint x: 972, endPoint y: 453, distance: 164.5
click at [976, 453] on div "В первый раз Соню натянули на два черных члена в [GEOGRAPHIC_DATA], когда она е…" at bounding box center [460, 459] width 5238 height 21
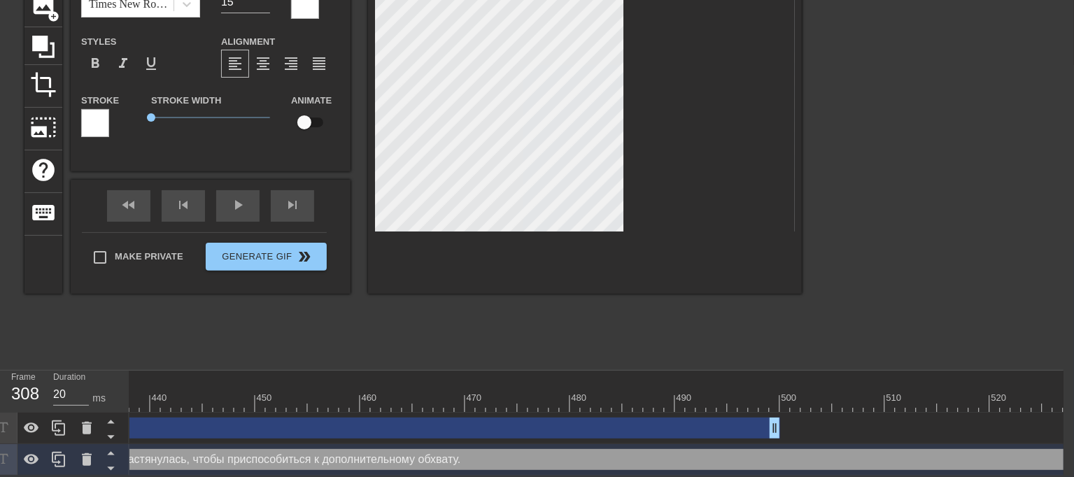
drag, startPoint x: 232, startPoint y: 449, endPoint x: 1069, endPoint y: 449, distance: 837.0
drag, startPoint x: 868, startPoint y: 464, endPoint x: 1085, endPoint y: 464, distance: 216.2
click at [1064, 464] on html "menu_book Browse the tutorials! [DOMAIN_NAME] The online gif editor Send Feedba…" at bounding box center [527, 181] width 1074 height 589
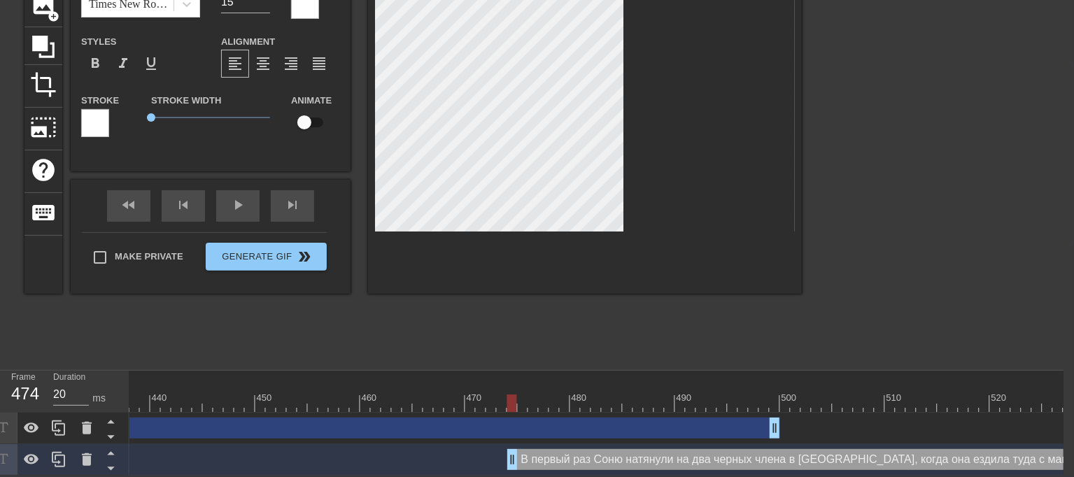
drag, startPoint x: 164, startPoint y: 449, endPoint x: 1085, endPoint y: 458, distance: 921.0
click at [1064, 458] on html "menu_book Browse the tutorials! [DOMAIN_NAME] The online gif editor Send Feedba…" at bounding box center [527, 181] width 1074 height 589
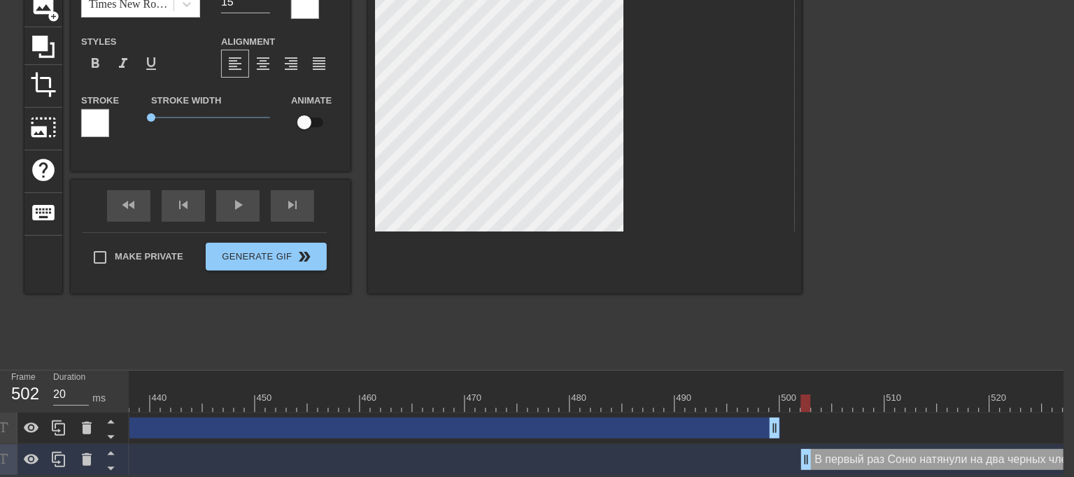
drag, startPoint x: 519, startPoint y: 446, endPoint x: 924, endPoint y: 449, distance: 405.2
drag, startPoint x: 804, startPoint y: 445, endPoint x: 796, endPoint y: 446, distance: 7.7
drag, startPoint x: 775, startPoint y: 422, endPoint x: 786, endPoint y: 420, distance: 10.7
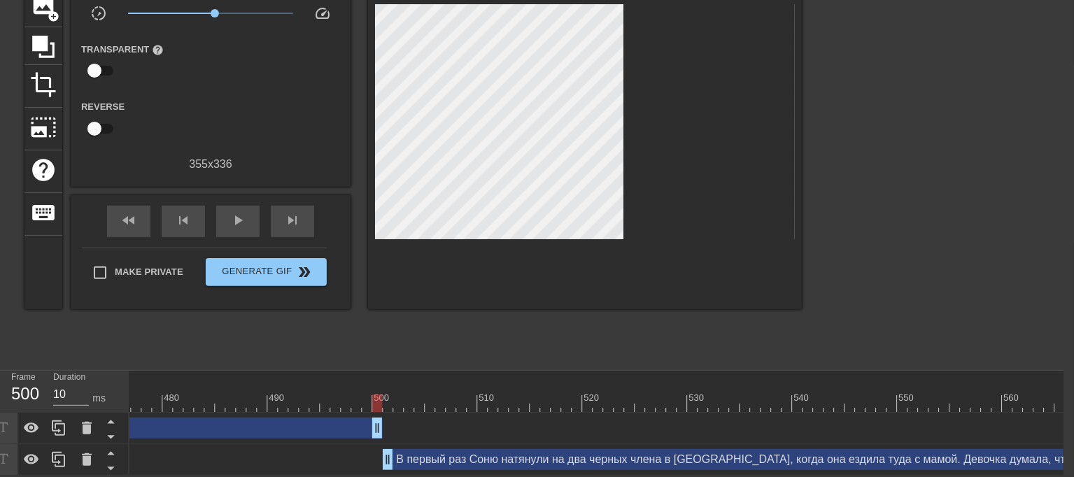
scroll to position [0, 5008]
click at [373, 395] on div at bounding box center [370, 403] width 10498 height 17
click at [388, 396] on div at bounding box center [370, 403] width 10498 height 17
click at [589, 396] on div at bounding box center [370, 403] width 10498 height 17
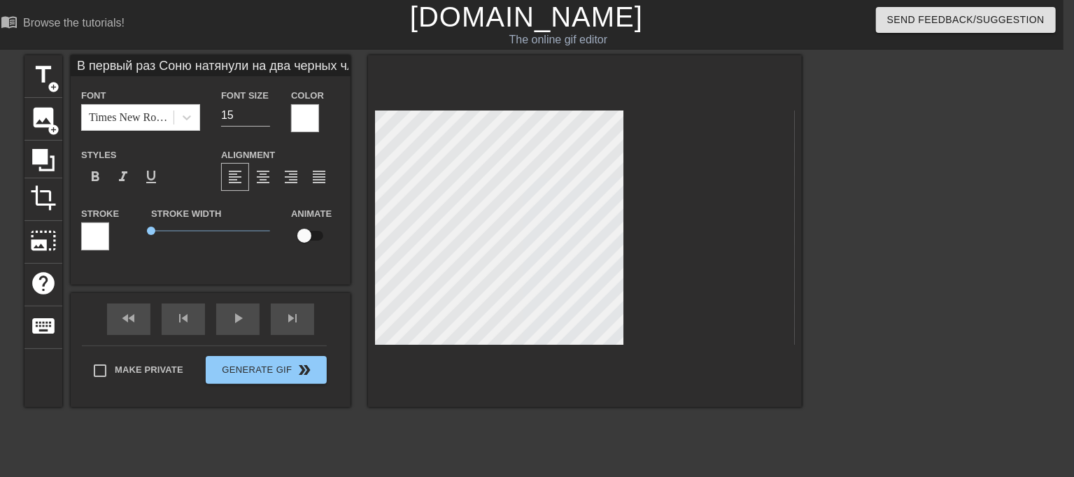
scroll to position [1, 1]
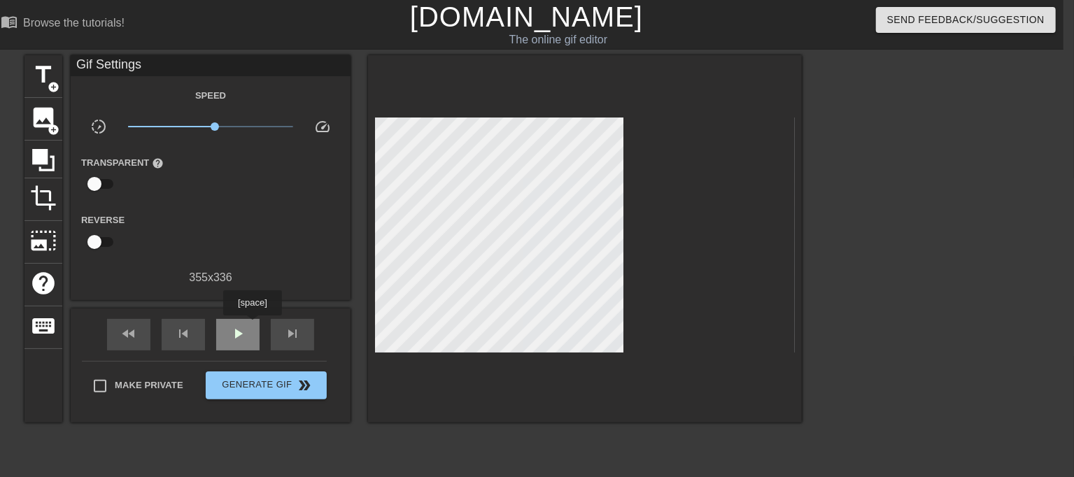
click at [252, 325] on div "play_arrow" at bounding box center [237, 334] width 43 height 31
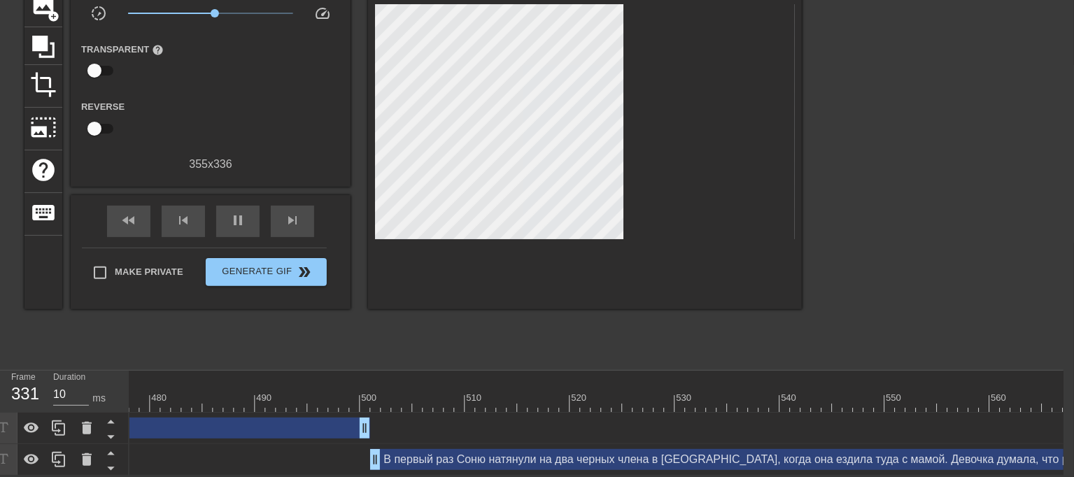
scroll to position [123, 11]
click at [505, 395] on div at bounding box center [370, 403] width 10498 height 17
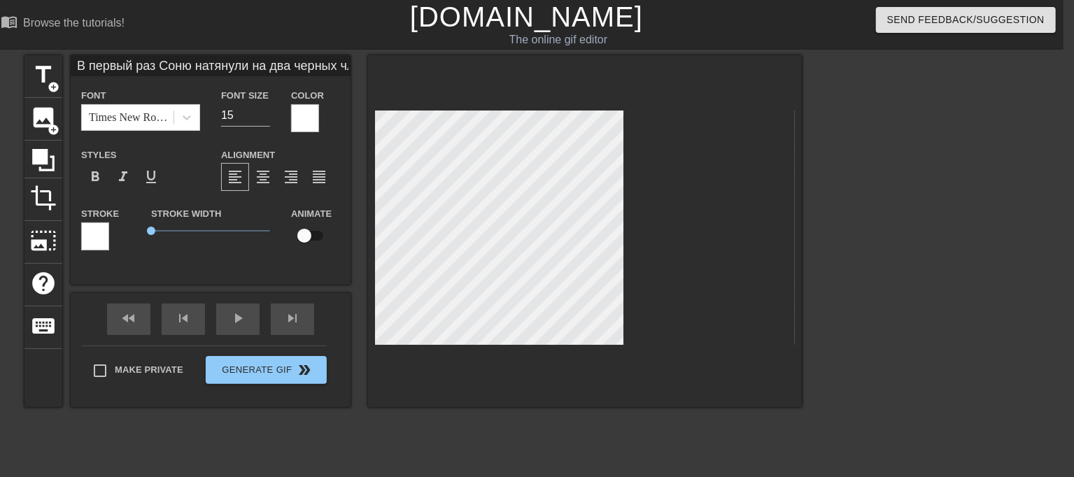
scroll to position [1, 1]
click at [365, 110] on div "title add_circle image add_circle crop photo_size_select_large help keyboard В …" at bounding box center [413, 231] width 778 height 352
paste textarea "арочка молодых [DEMOGRAPHIC_DATA] жеребцов вернулись к удовлетворению её матери…"
click at [288, 149] on div "title add_circle image add_circle crop photo_size_select_large help keyboard Па…" at bounding box center [413, 231] width 778 height 352
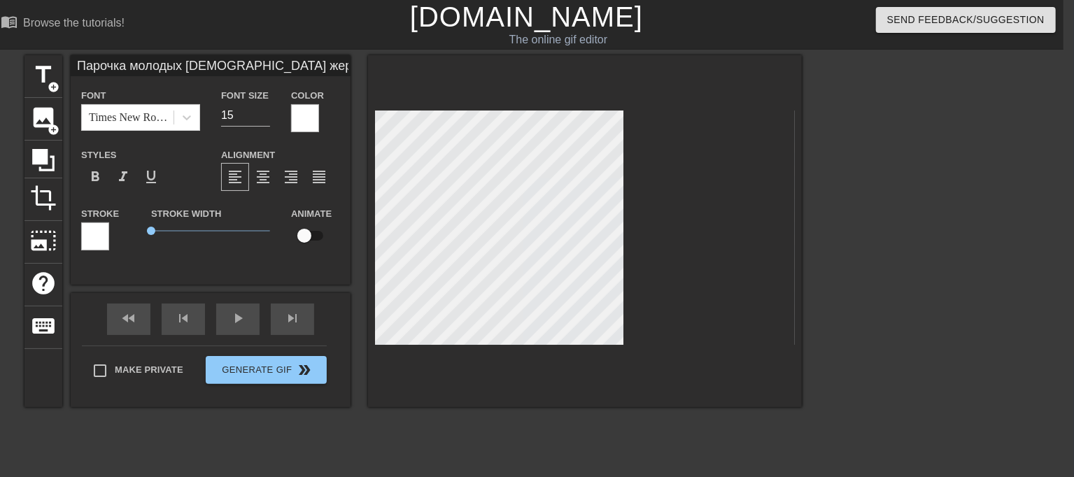
scroll to position [3, 6]
click at [371, 150] on div at bounding box center [585, 231] width 434 height 352
click at [318, 141] on div "title add_circle image add_circle crop photo_size_select_large help keyboard Па…" at bounding box center [413, 231] width 778 height 352
